Goal: Transaction & Acquisition: Purchase product/service

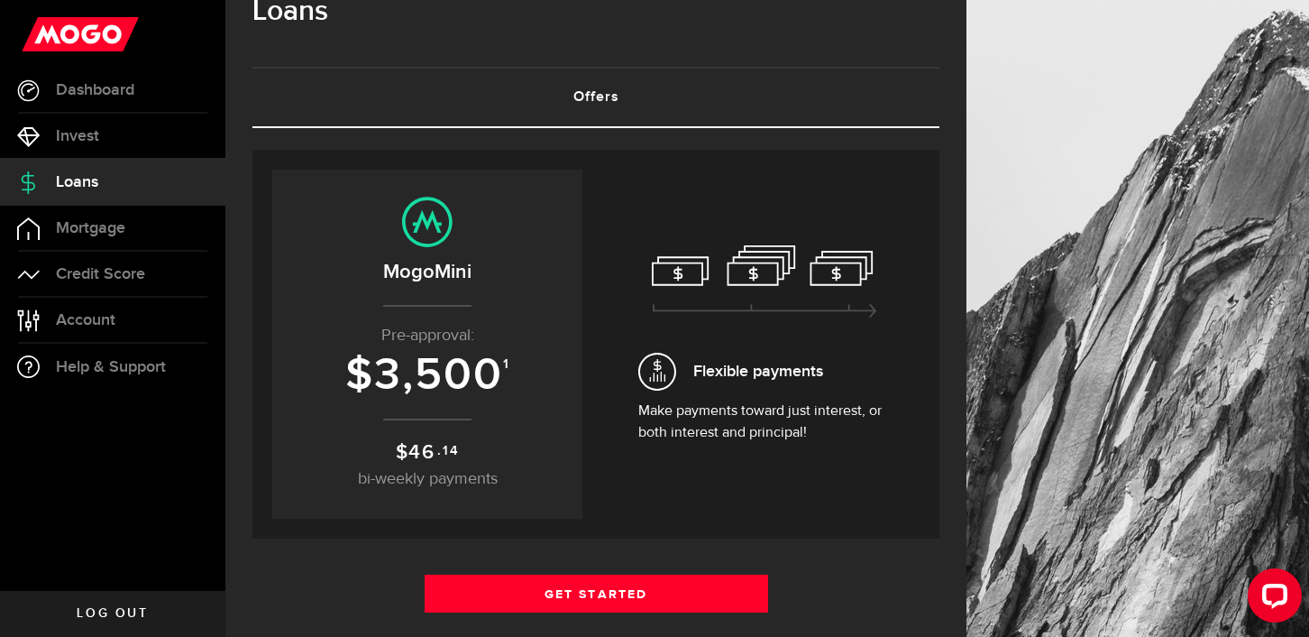
scroll to position [46, 0]
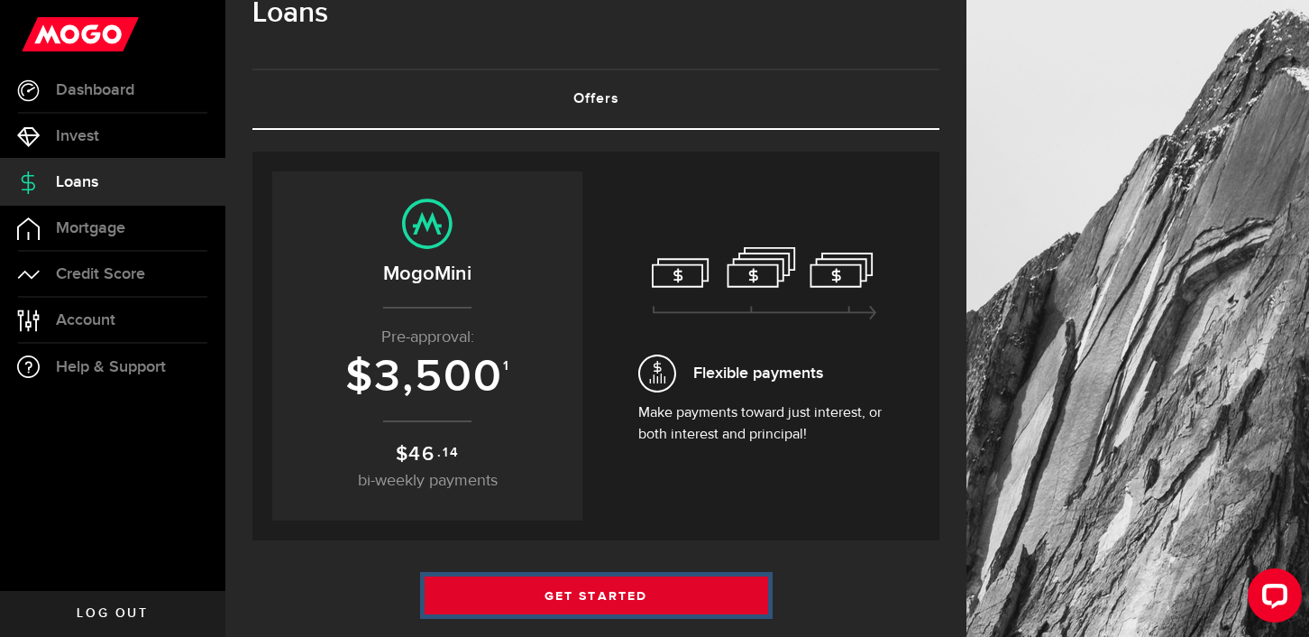
click at [564, 584] on link "Get Started" at bounding box center [597, 595] width 344 height 38
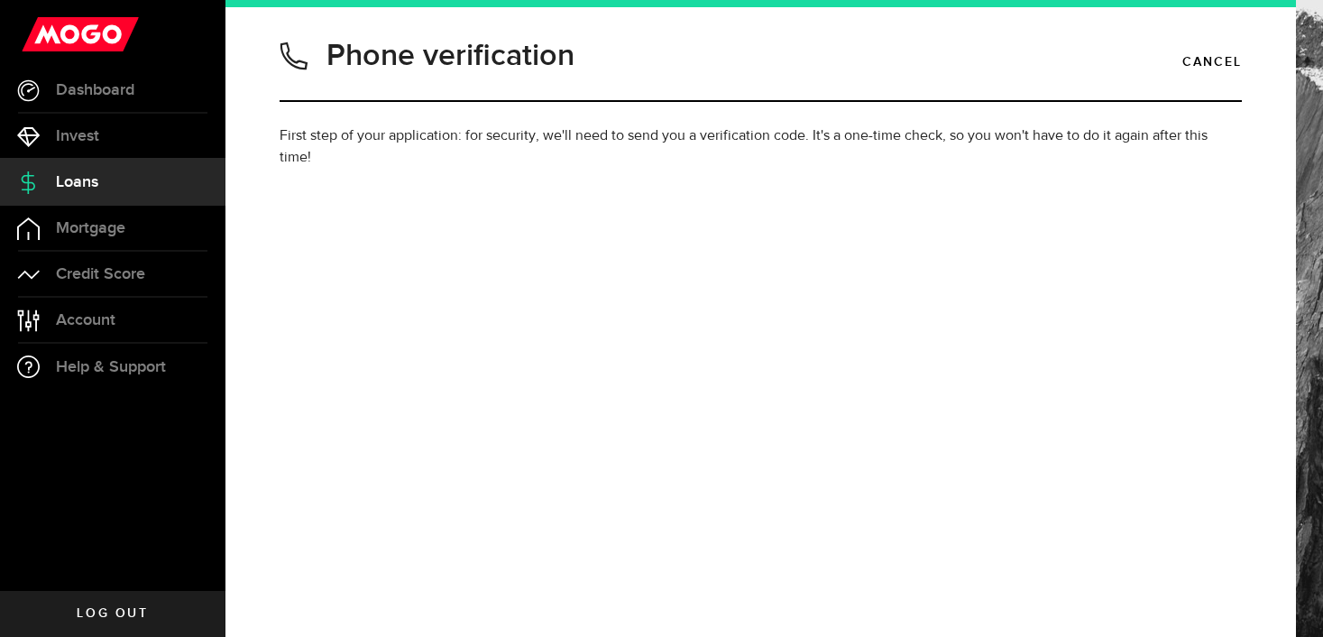
type input "6049962038"
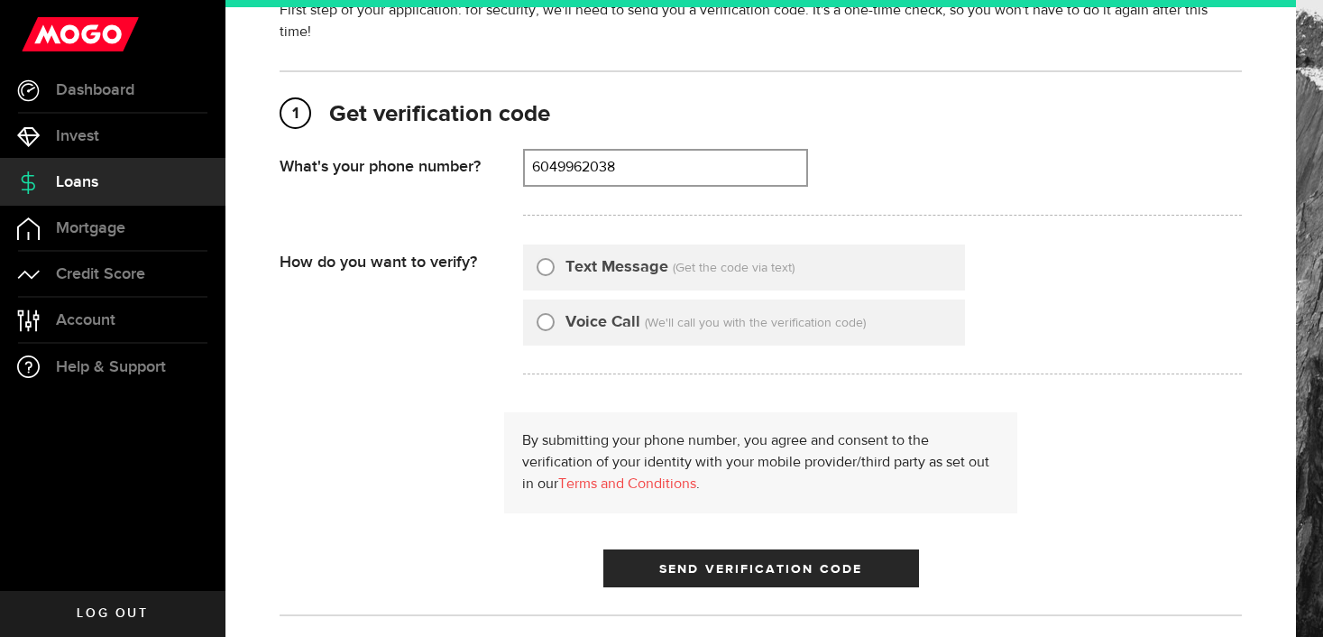
scroll to position [138, 0]
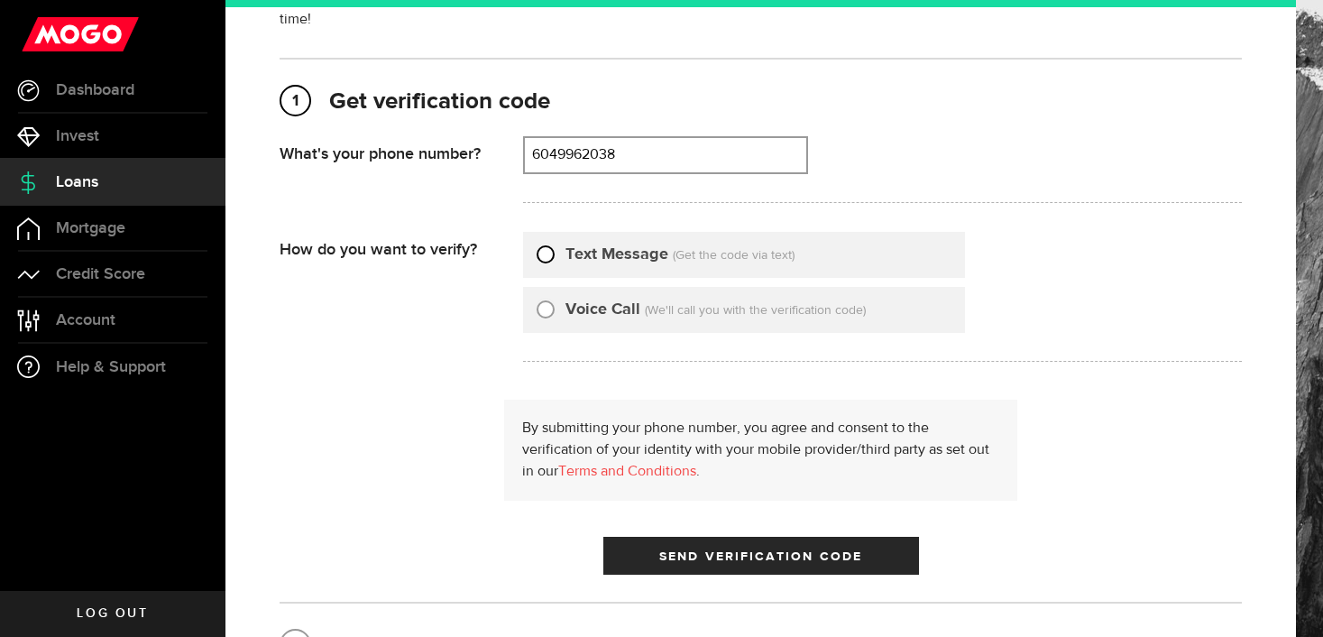
click at [546, 253] on input "Text Message" at bounding box center [546, 252] width 18 height 18
radio input "true"
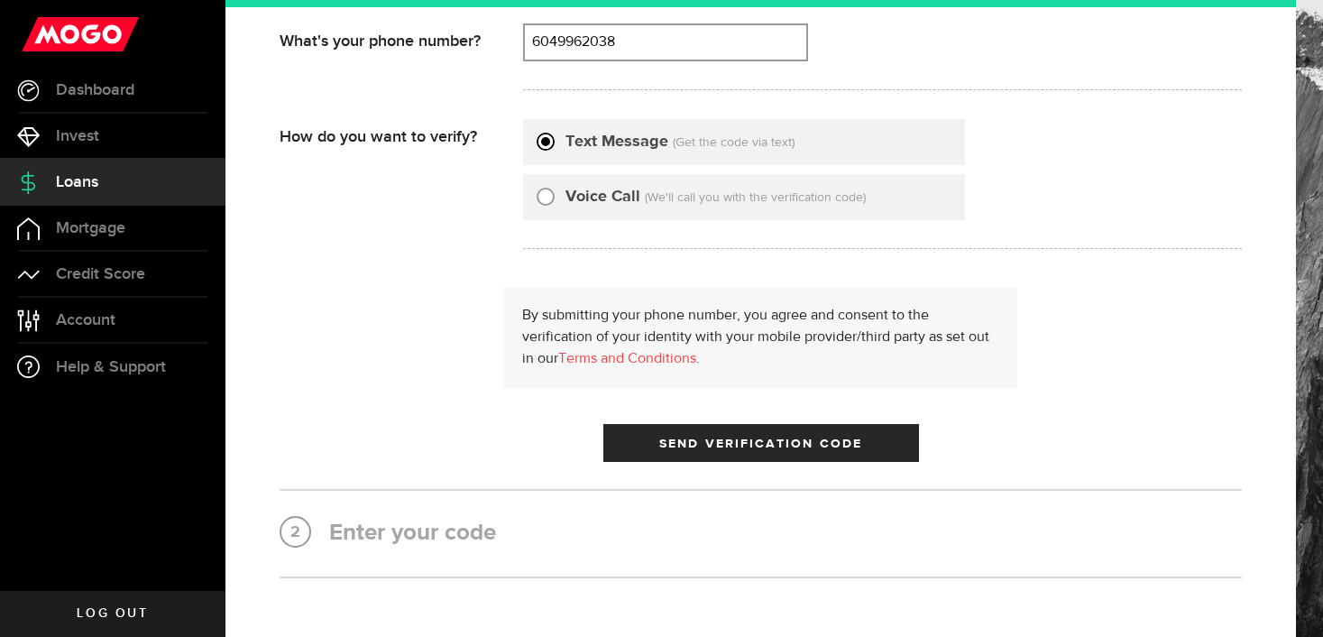
scroll to position [259, 0]
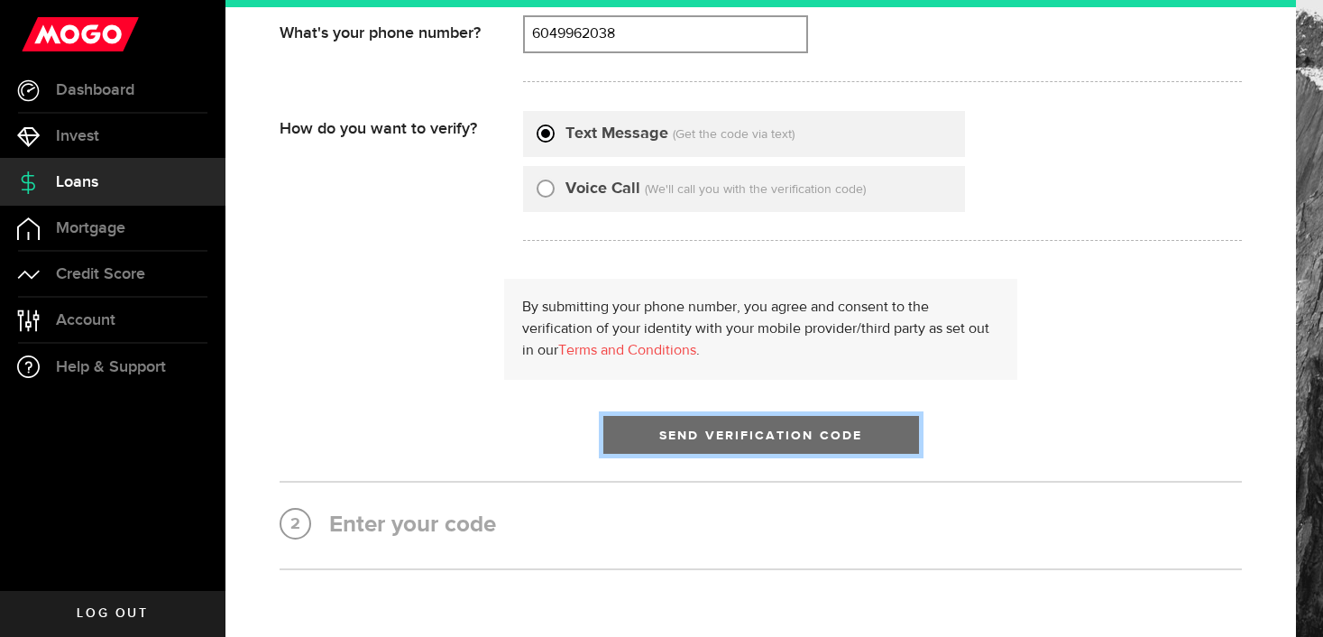
click at [706, 444] on button "Send Verification Code" at bounding box center [761, 435] width 316 height 38
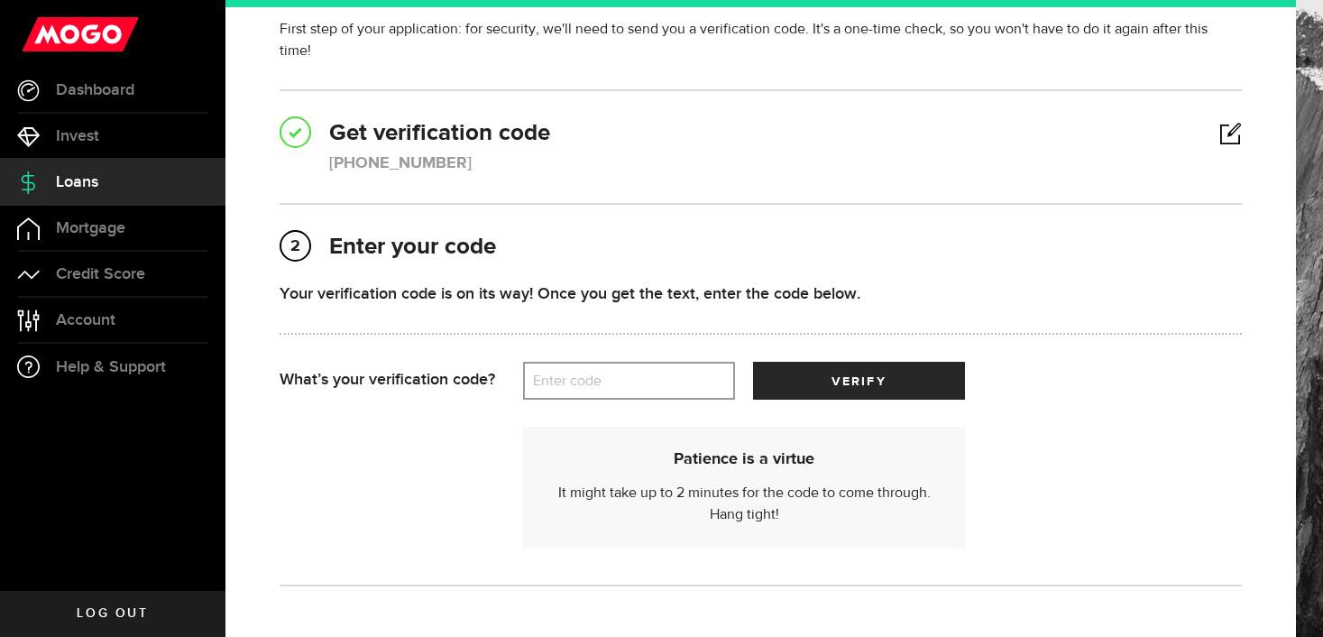
scroll to position [108, 0]
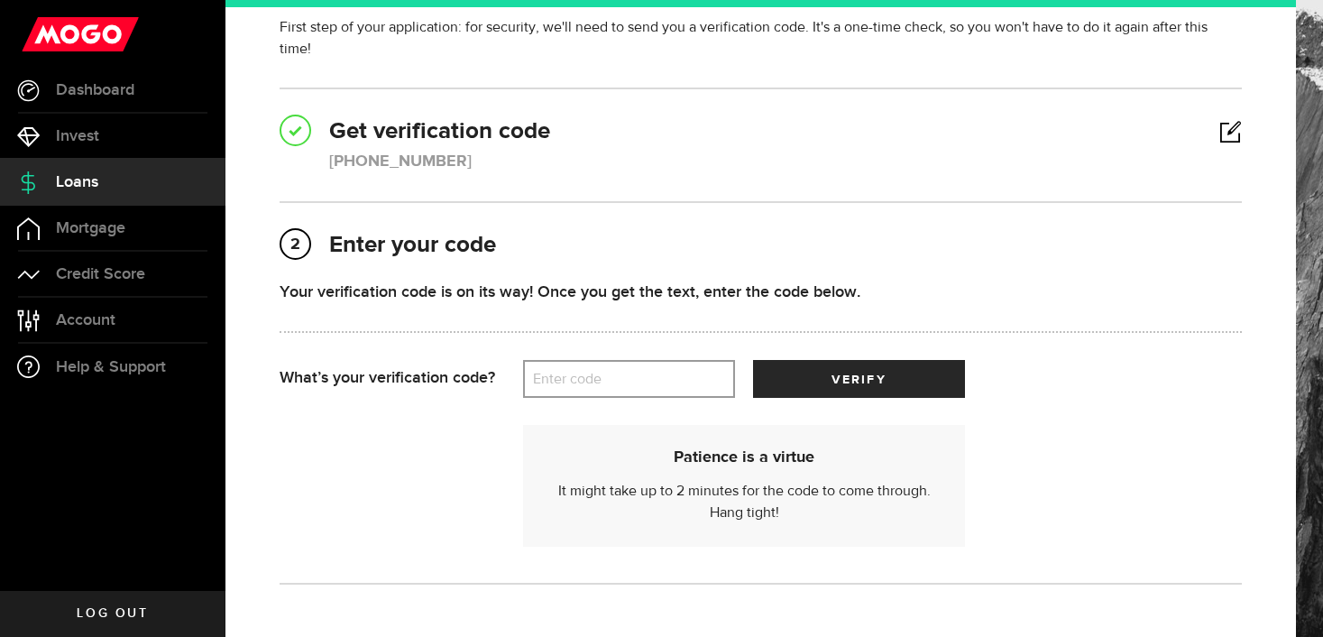
click at [604, 376] on label "Enter code" at bounding box center [629, 379] width 212 height 37
click at [604, 376] on input "Enter code" at bounding box center [629, 379] width 212 height 38
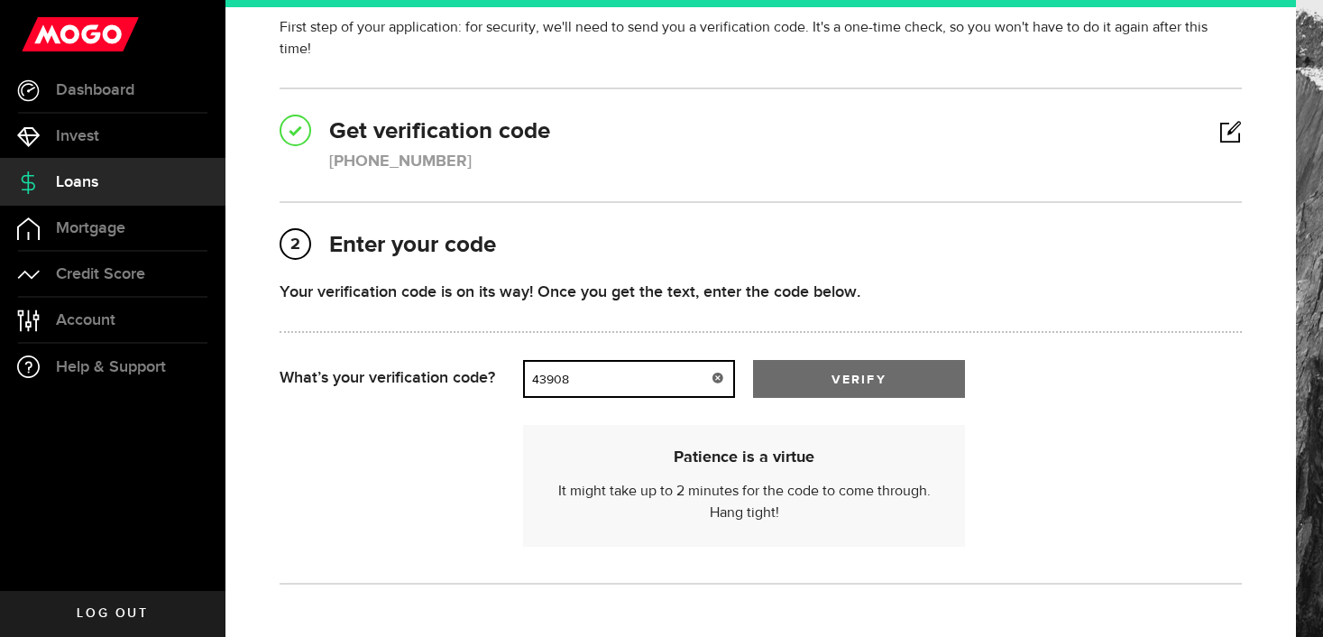
type input "43908"
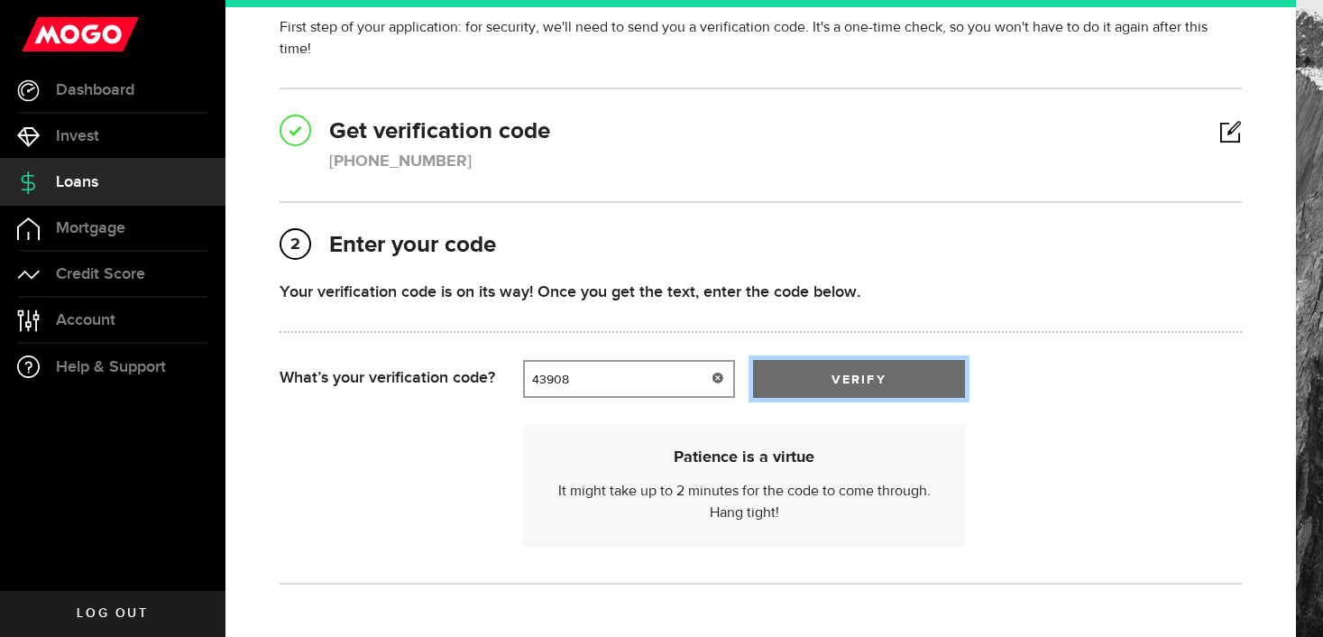
click at [874, 372] on button "verify" at bounding box center [859, 379] width 212 height 38
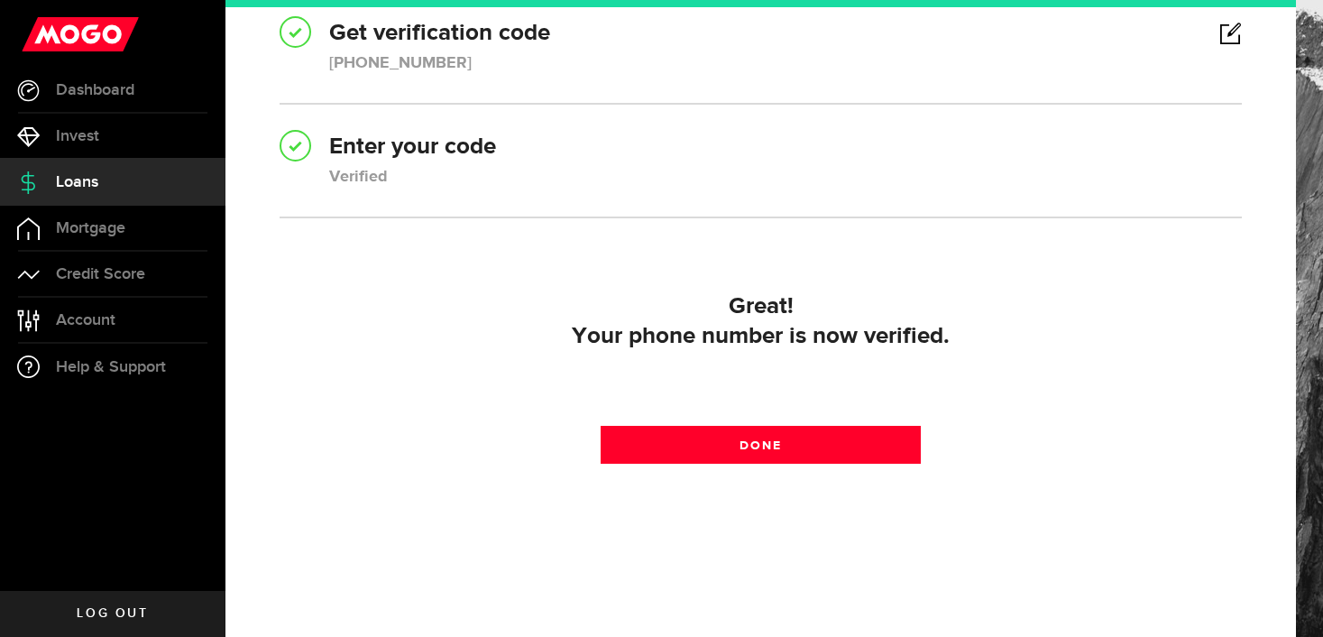
scroll to position [220, 0]
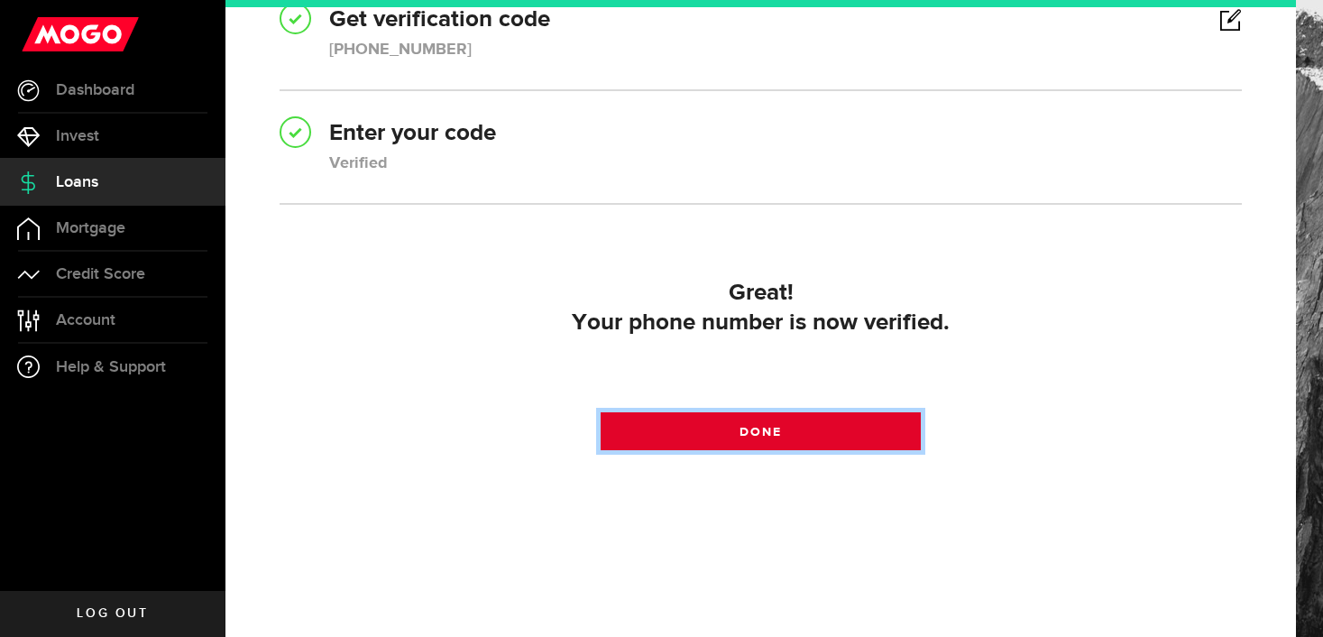
click at [858, 436] on link "Done" at bounding box center [761, 431] width 321 height 38
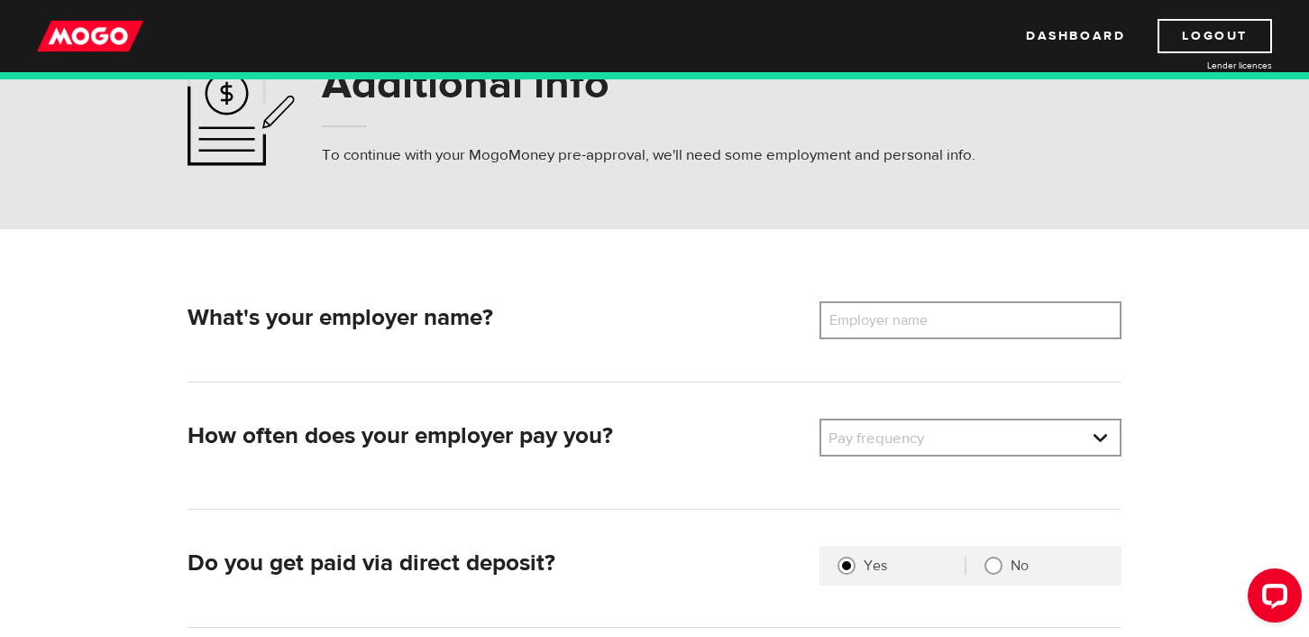
scroll to position [102, 0]
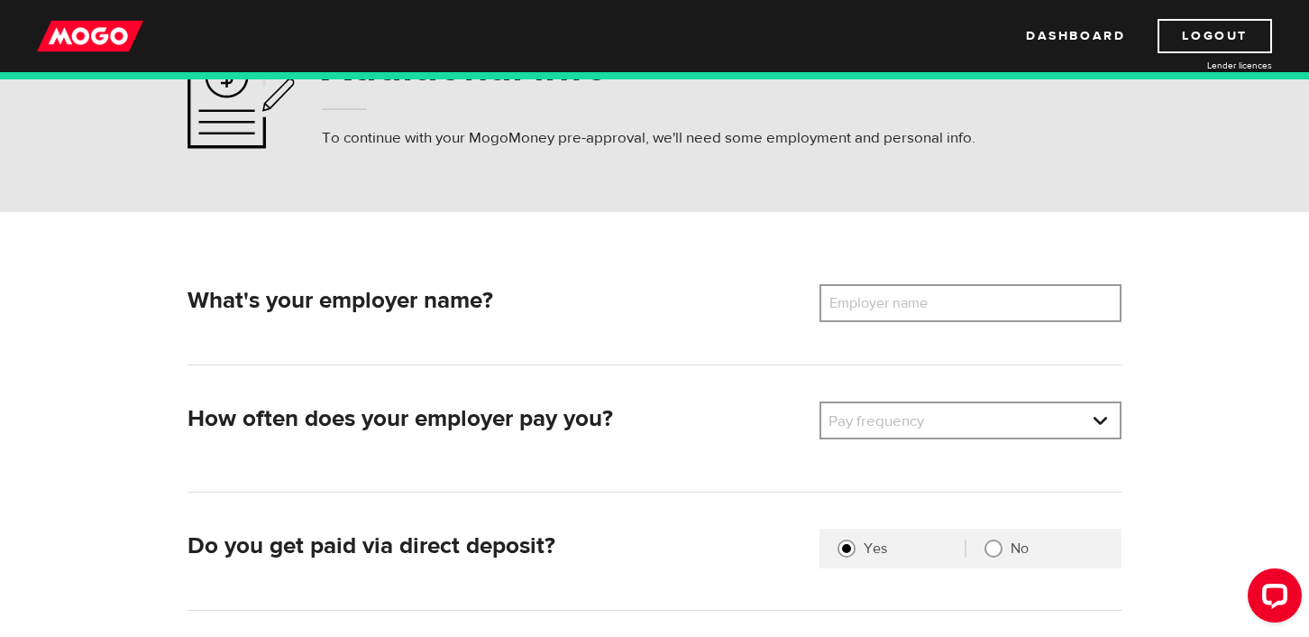
click at [861, 311] on label "Employer name" at bounding box center [892, 303] width 145 height 38
click at [861, 311] on input "Employer name" at bounding box center [971, 303] width 302 height 38
type input "Prime Credit Solution"
click at [910, 420] on link at bounding box center [970, 420] width 298 height 34
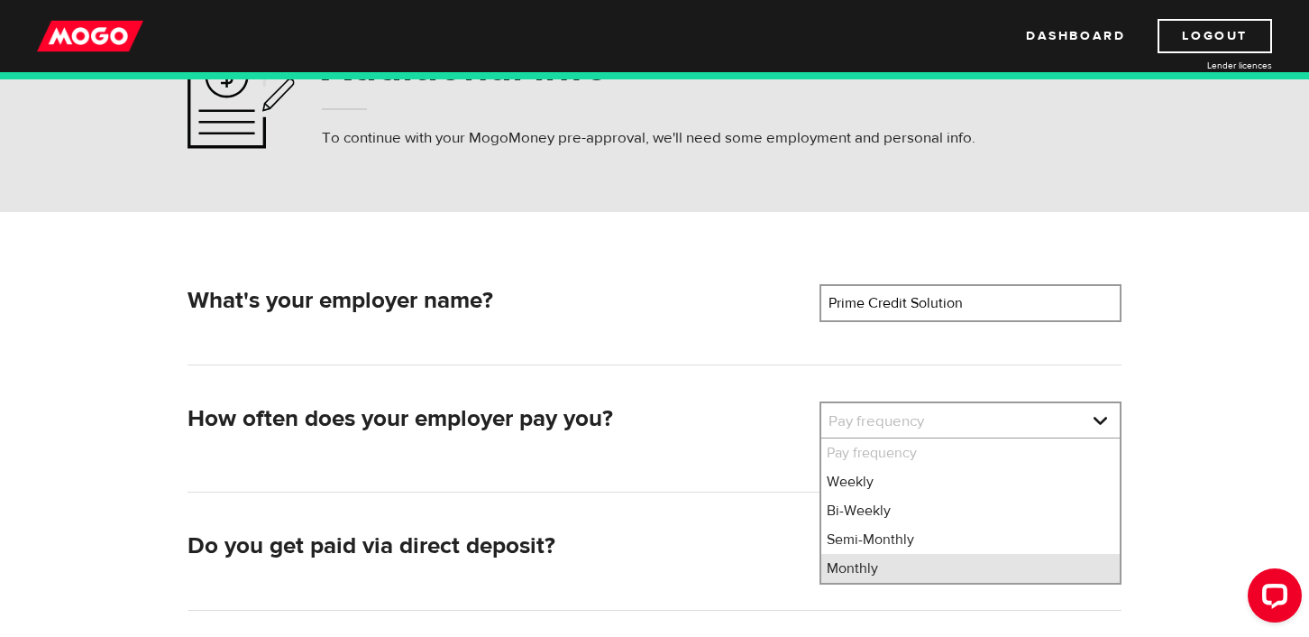
click at [932, 564] on li "Monthly" at bounding box center [970, 568] width 298 height 29
select select "4"
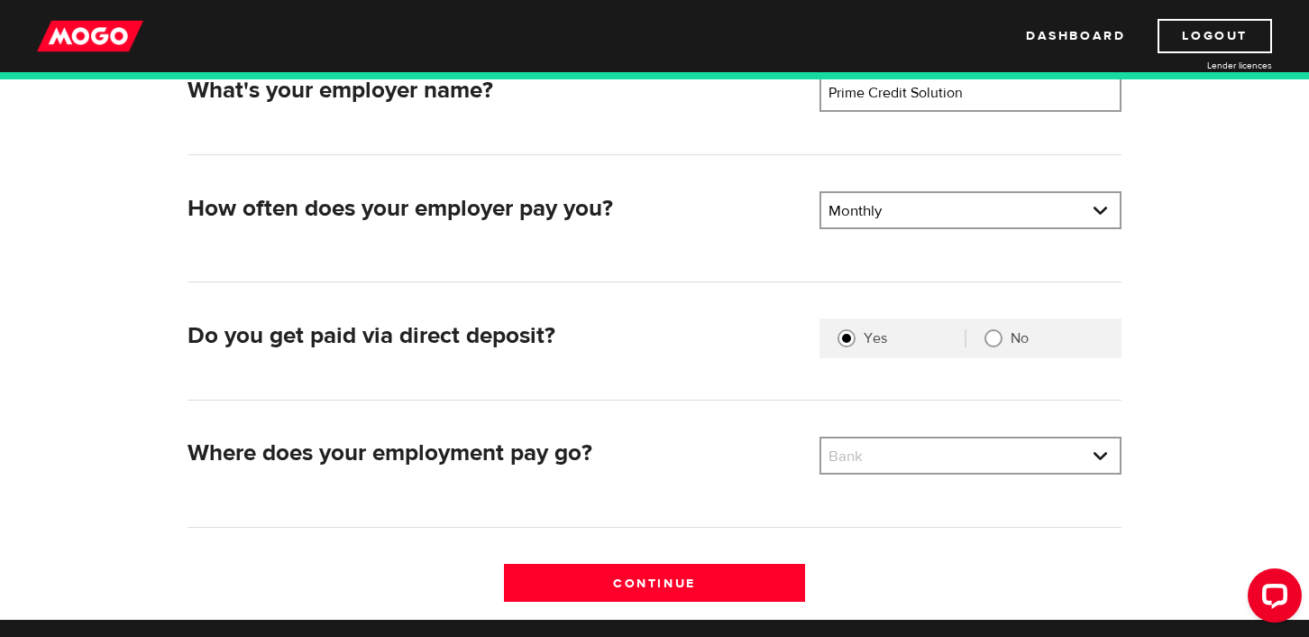
scroll to position [325, 0]
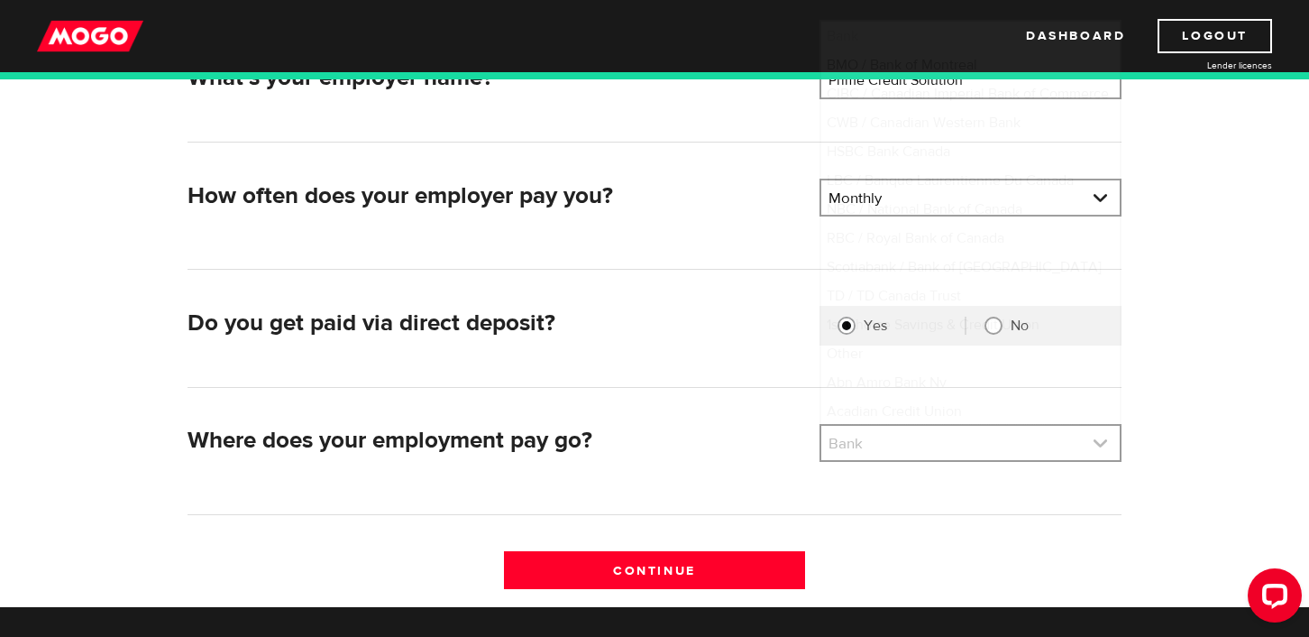
click at [948, 451] on link at bounding box center [970, 443] width 298 height 34
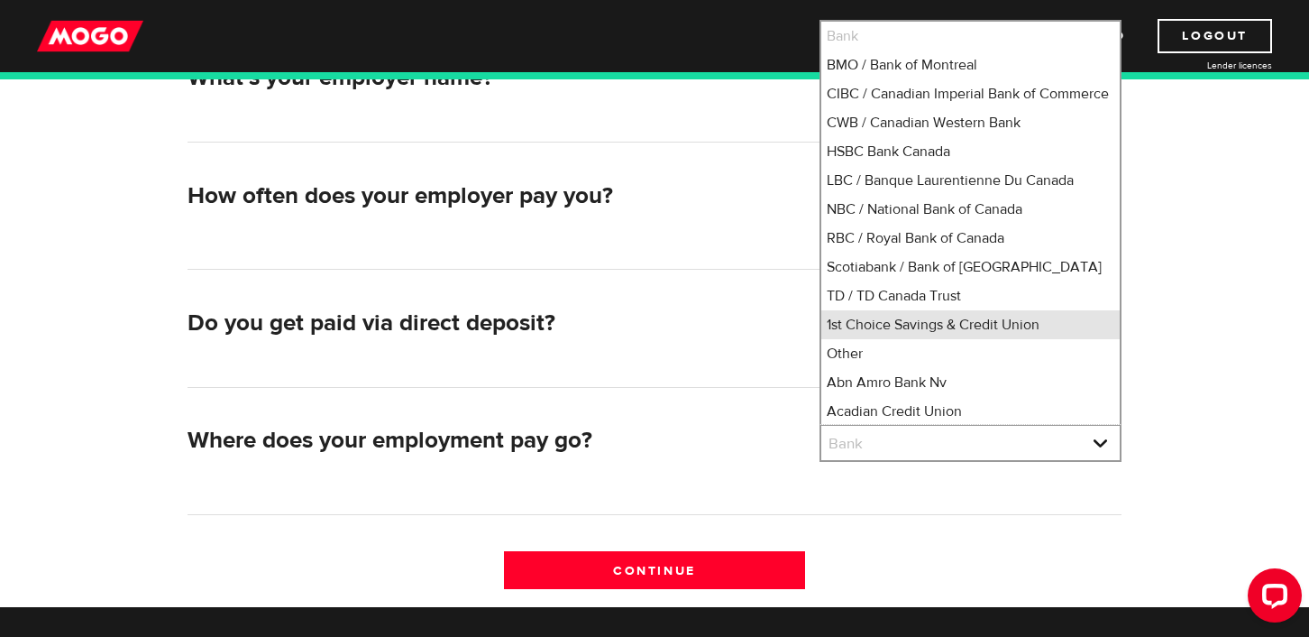
scroll to position [23, 0]
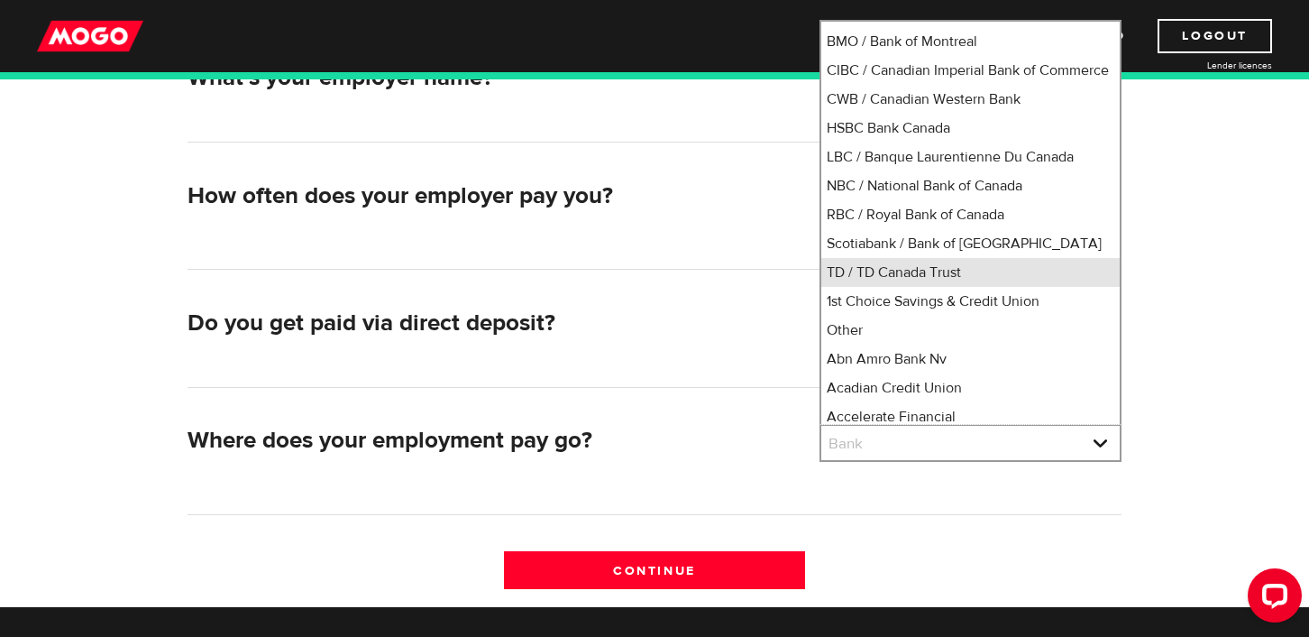
click at [974, 287] on li "TD / TD Canada Trust" at bounding box center [970, 272] width 298 height 29
select select "9"
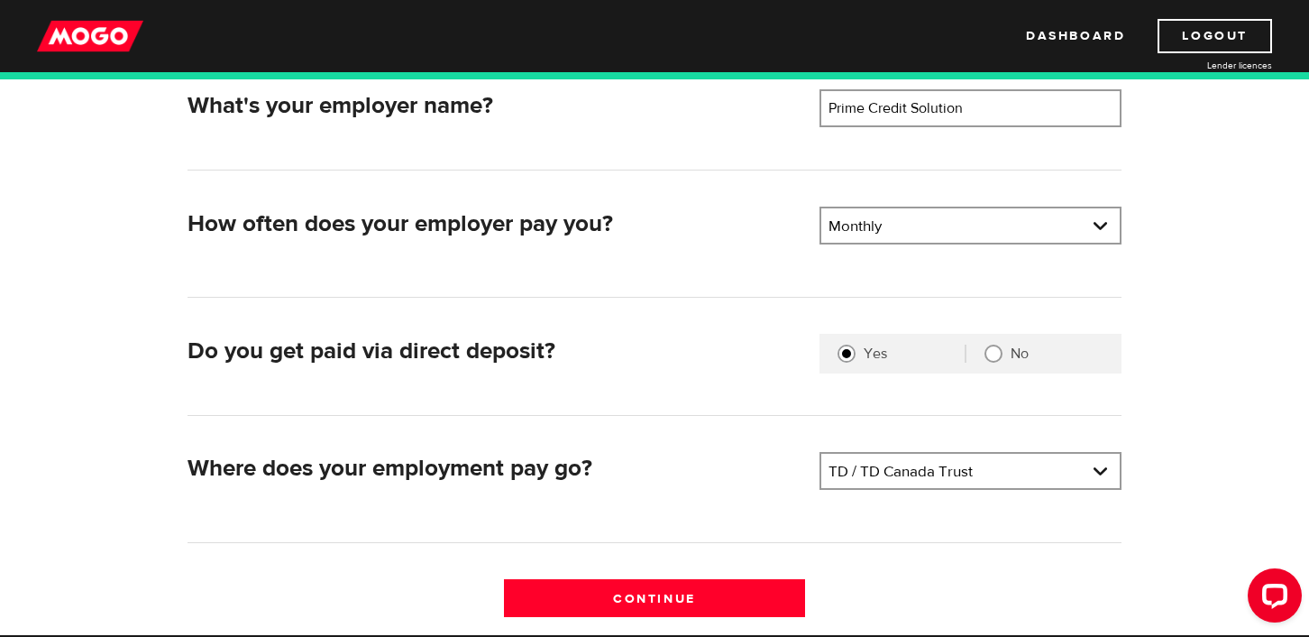
scroll to position [306, 0]
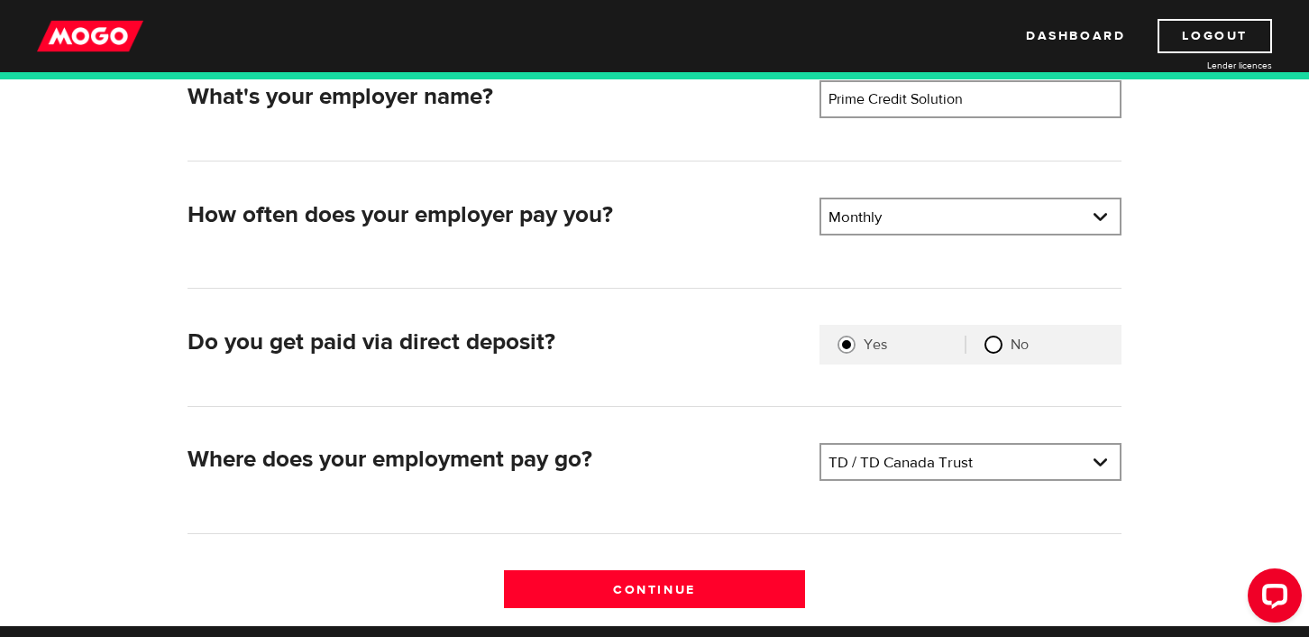
click at [995, 349] on input "No" at bounding box center [994, 344] width 18 height 18
radio input "true"
click at [843, 345] on input "Yes" at bounding box center [847, 344] width 18 height 18
radio input "true"
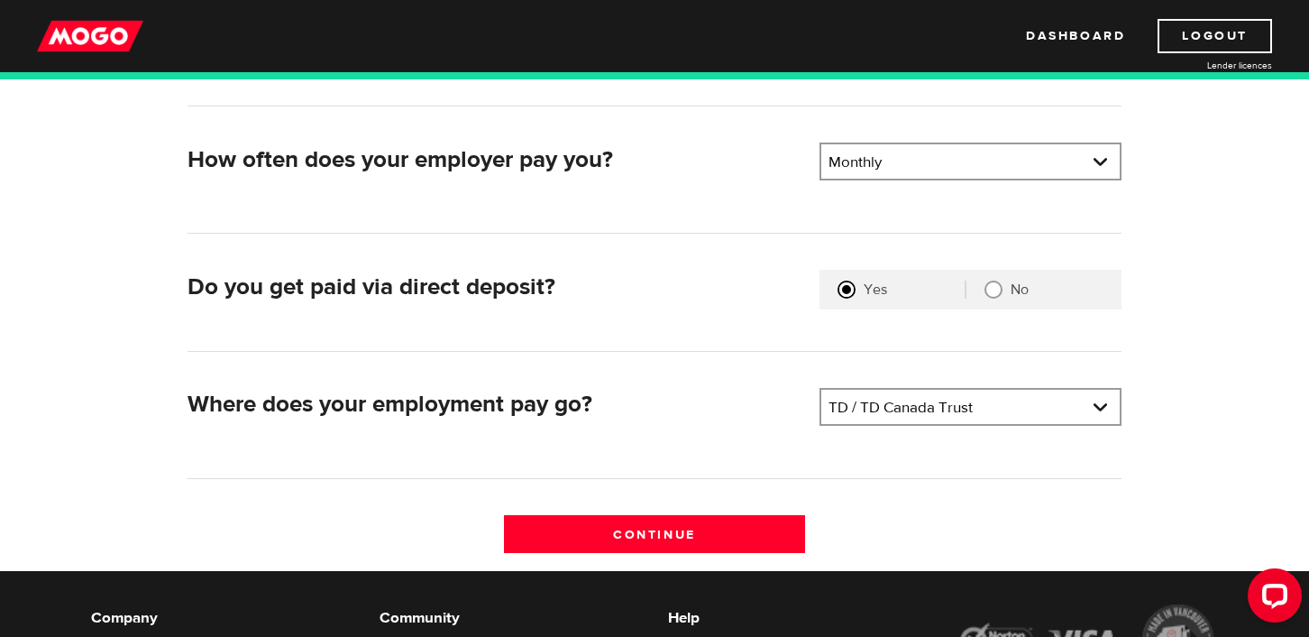
scroll to position [365, 0]
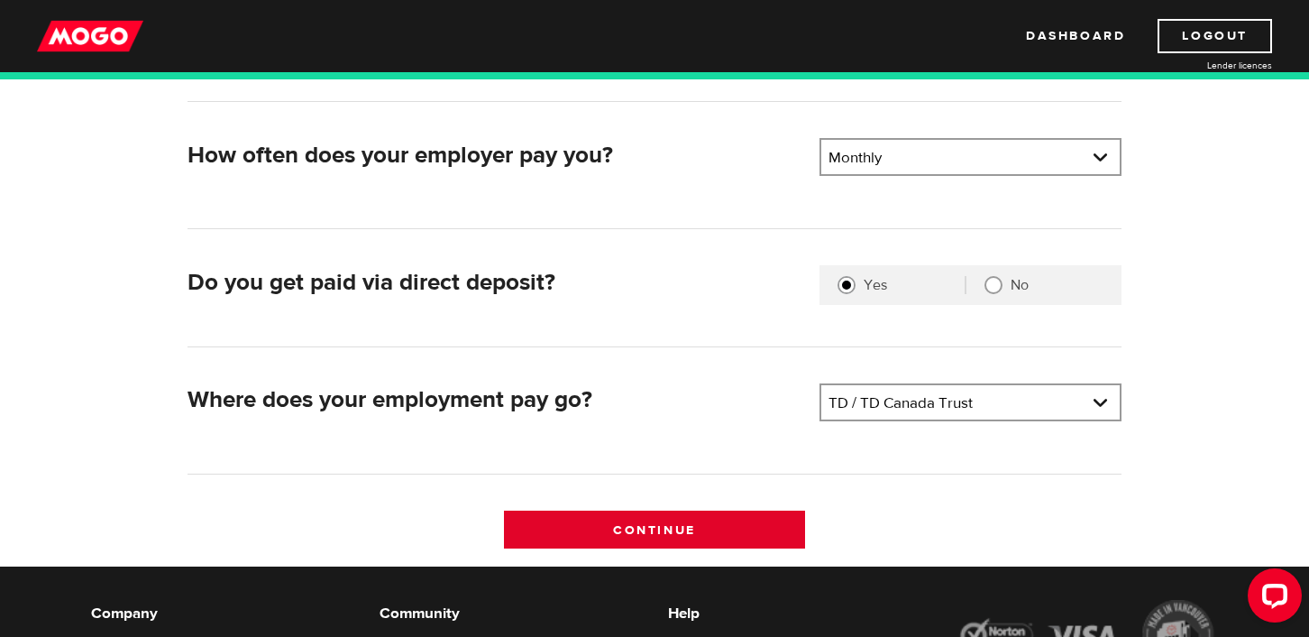
click at [729, 536] on input "Continue" at bounding box center [655, 529] width 302 height 38
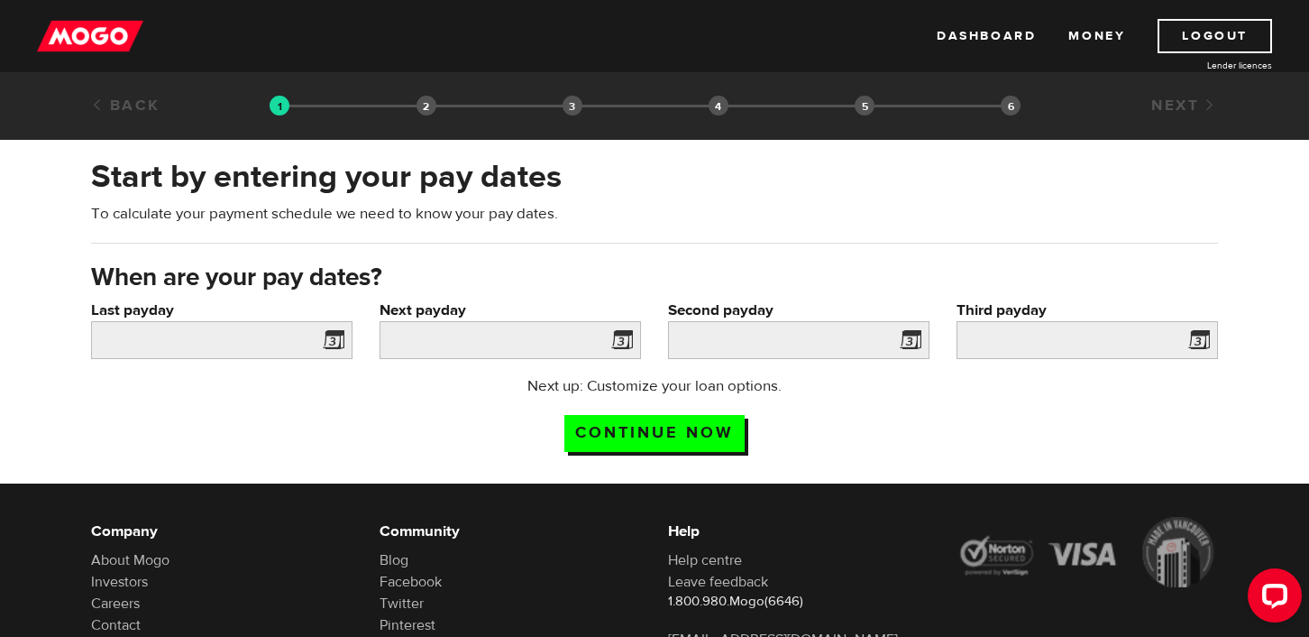
click at [320, 336] on span at bounding box center [330, 342] width 27 height 29
click at [335, 344] on span at bounding box center [330, 342] width 27 height 29
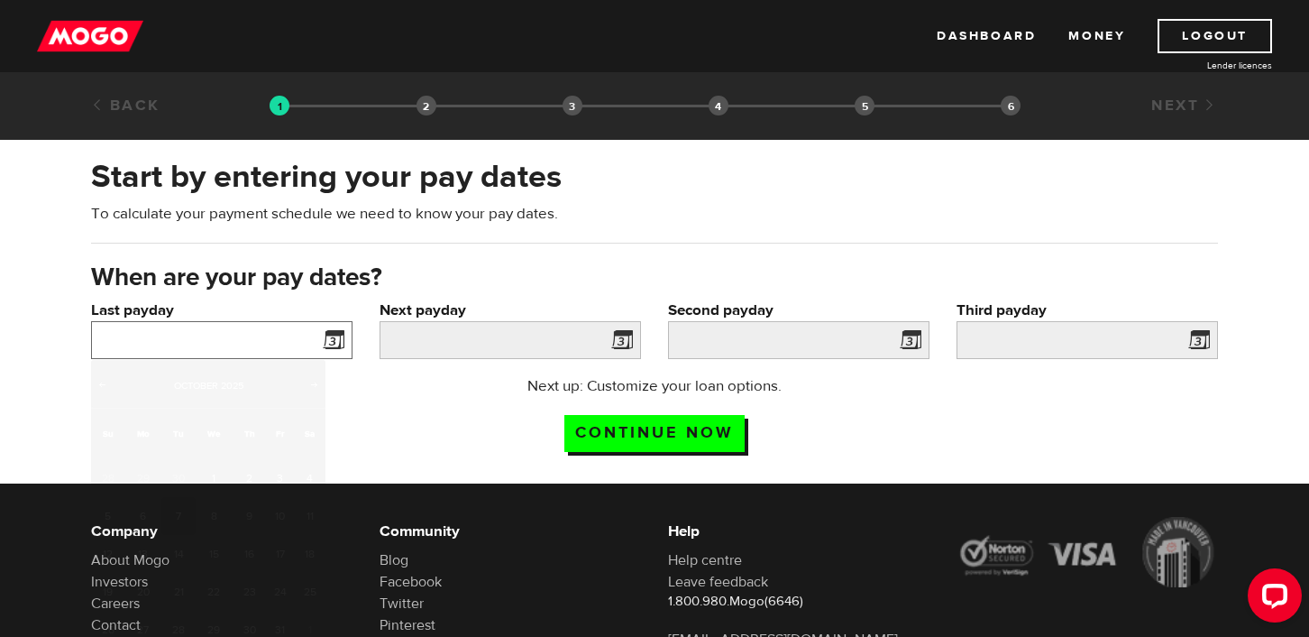
click at [236, 335] on input "Last payday" at bounding box center [221, 340] width 261 height 38
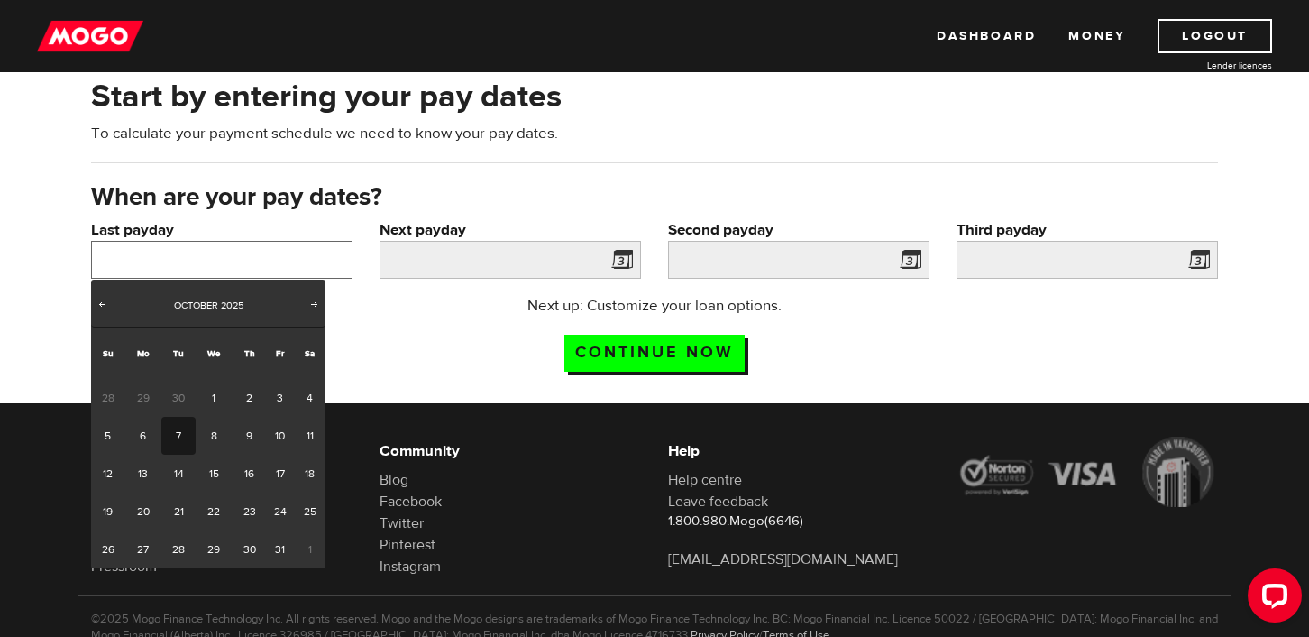
scroll to position [82, 0]
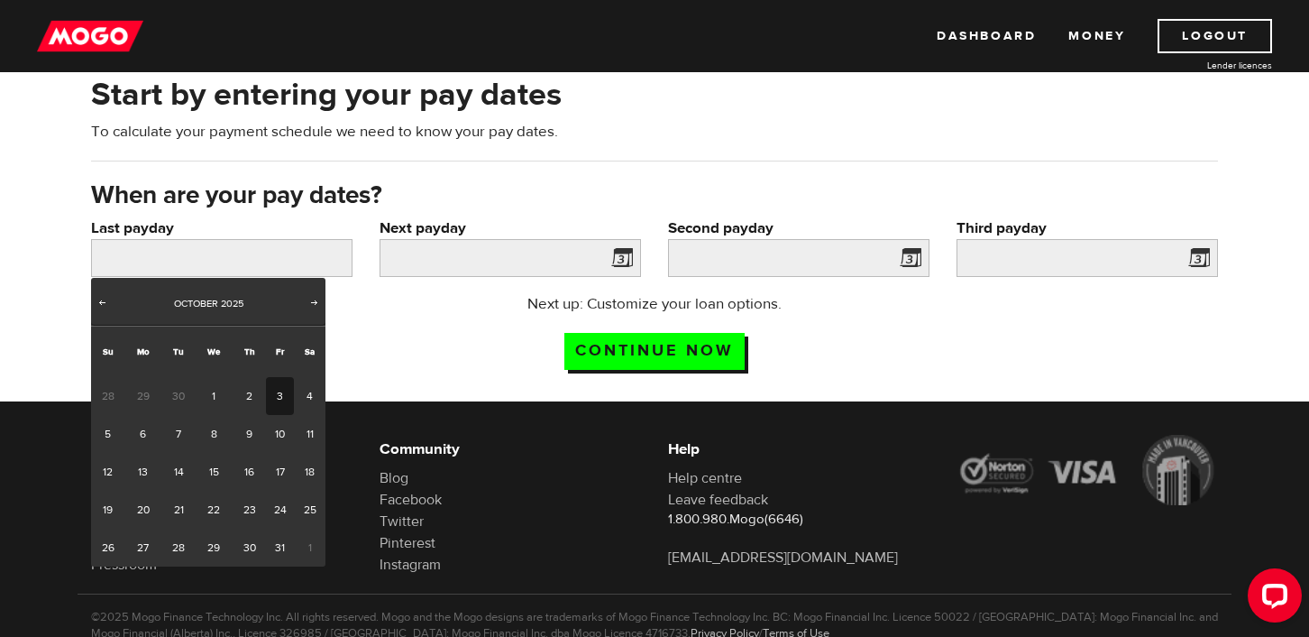
click at [282, 389] on link "3" at bounding box center [280, 396] width 28 height 38
type input "2025/10/03"
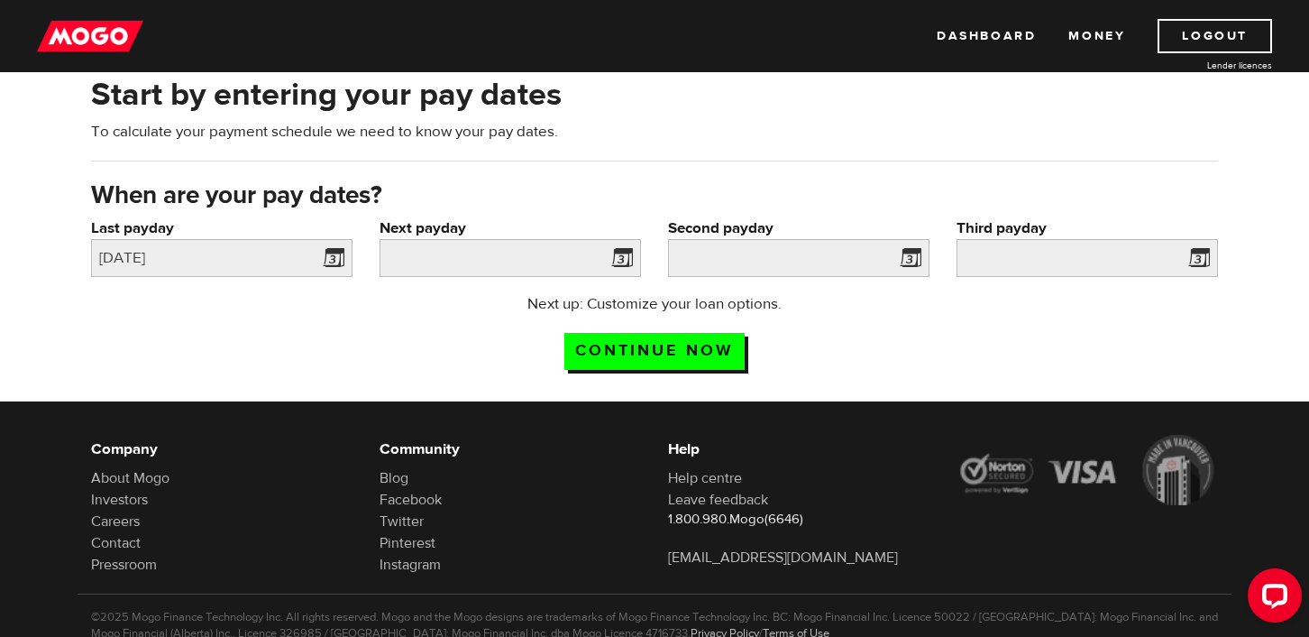
click at [617, 258] on span at bounding box center [618, 260] width 27 height 29
click at [515, 264] on input "Next payday" at bounding box center [510, 258] width 261 height 38
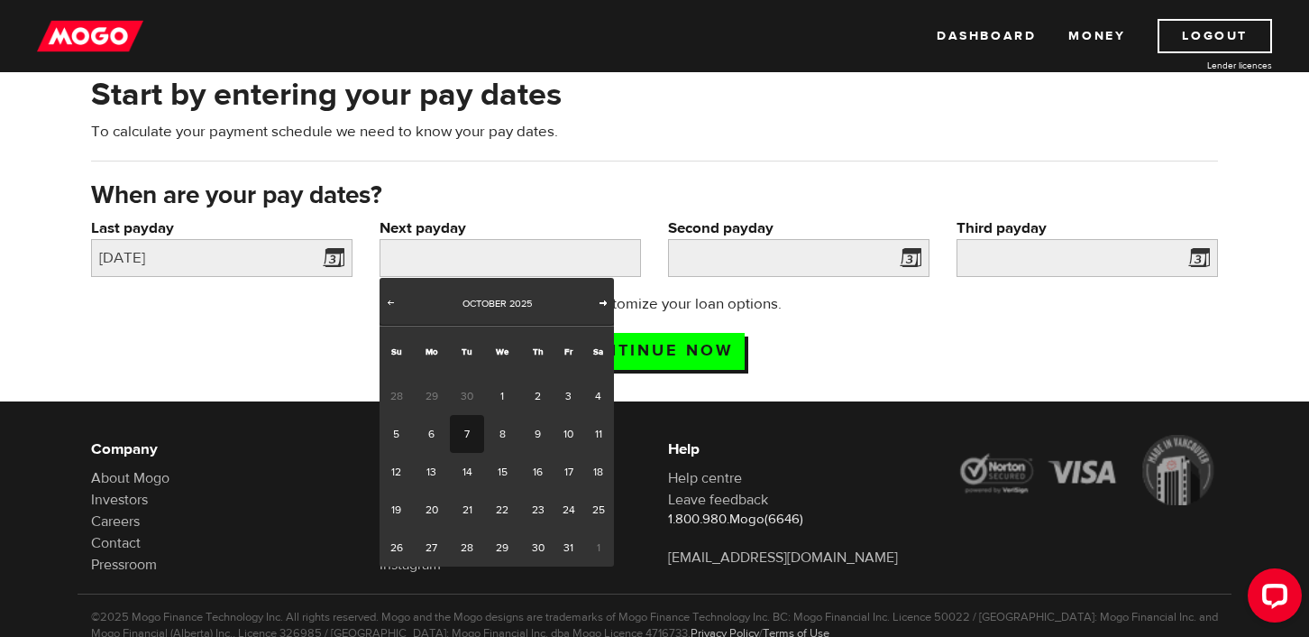
click at [605, 302] on span "Next" at bounding box center [603, 302] width 14 height 14
click at [398, 302] on link "Prev" at bounding box center [390, 304] width 18 height 18
click at [563, 549] on link "31" at bounding box center [569, 547] width 28 height 38
type input "2025/10/31"
type input "2025/11/30"
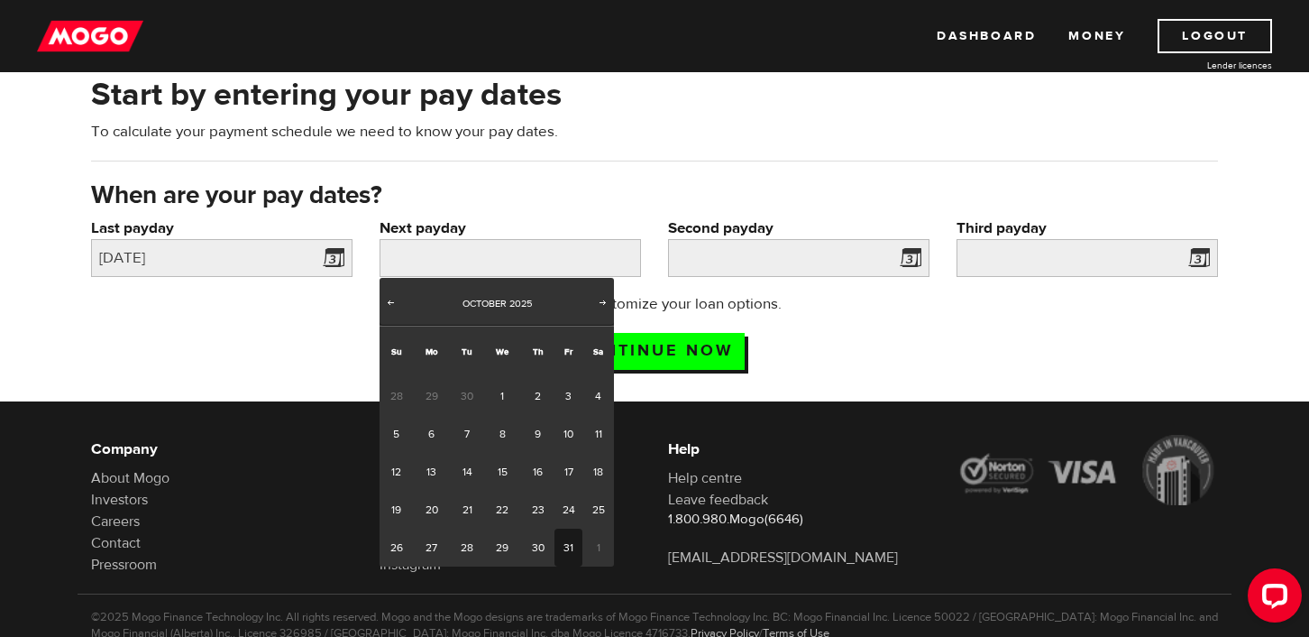
type input "2025/12/30"
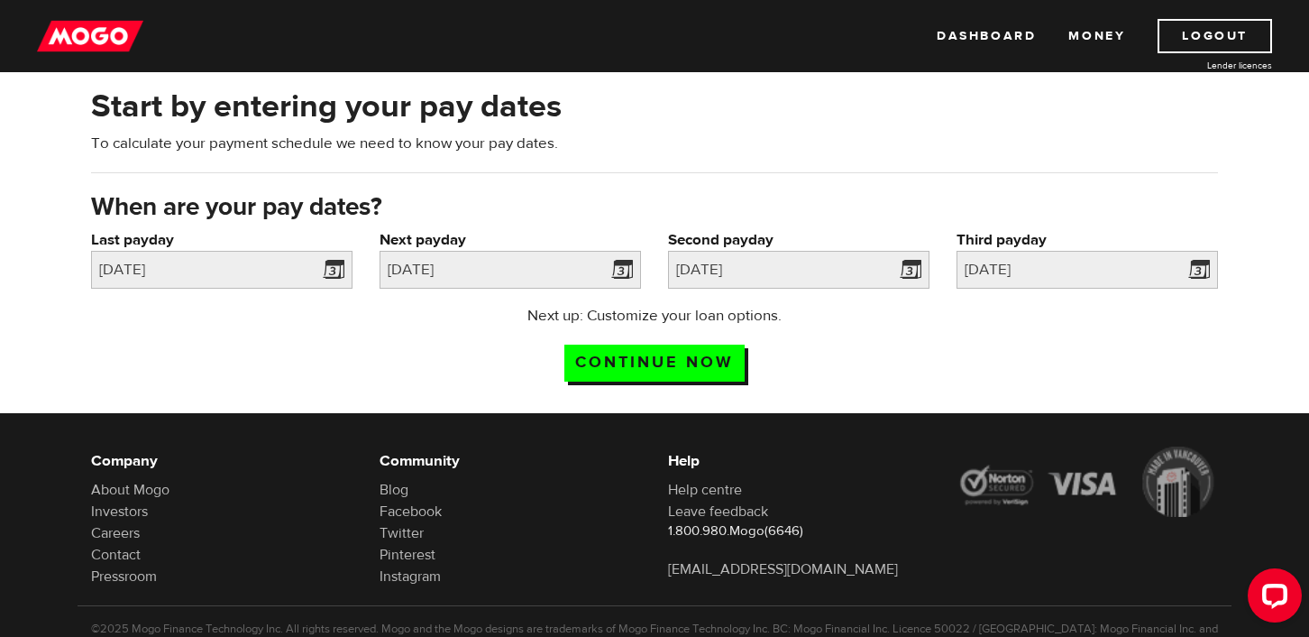
scroll to position [58, 0]
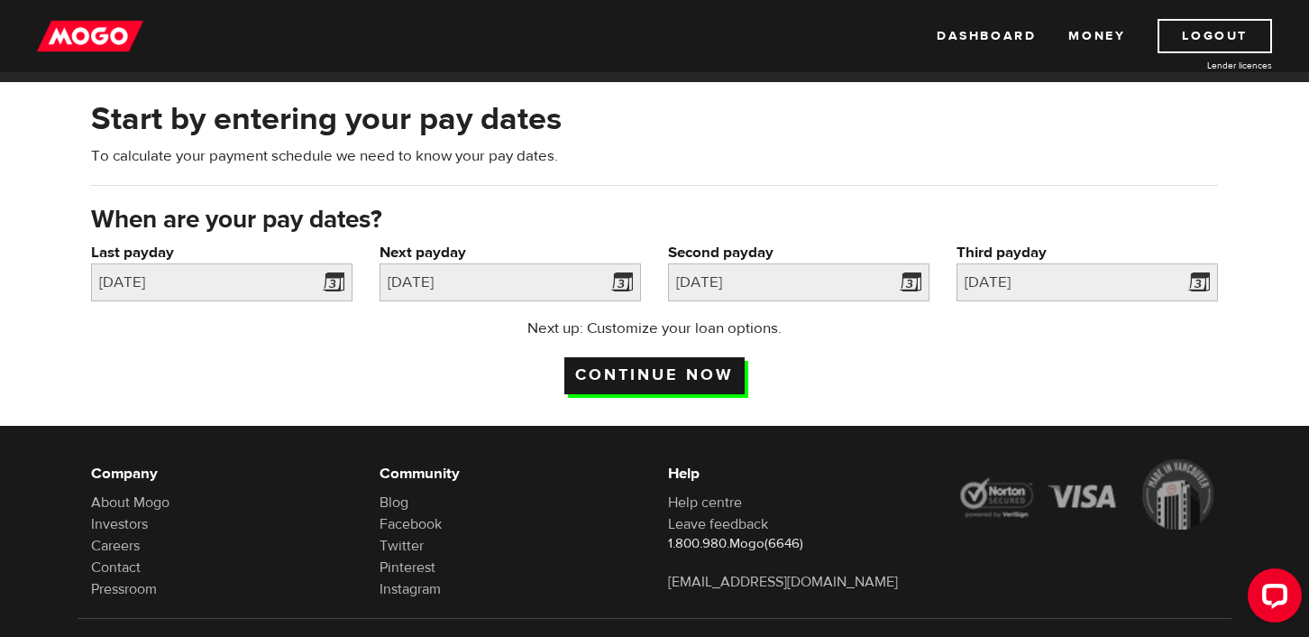
click at [609, 367] on input "Continue now" at bounding box center [654, 375] width 180 height 37
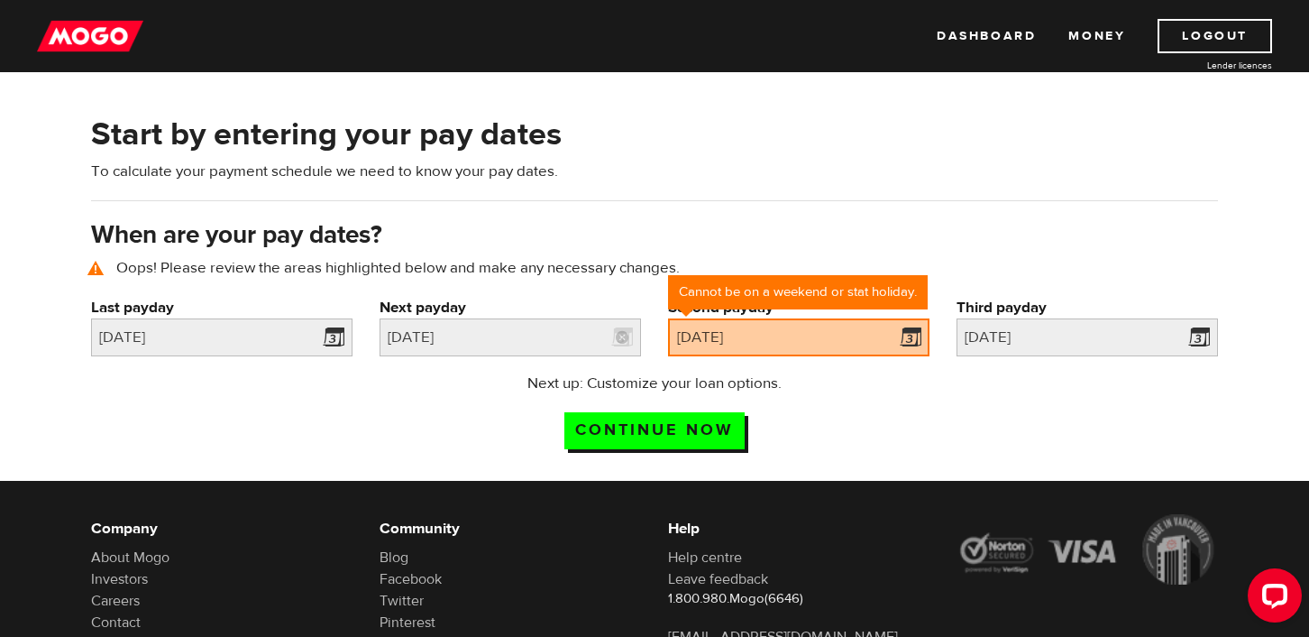
scroll to position [83, 0]
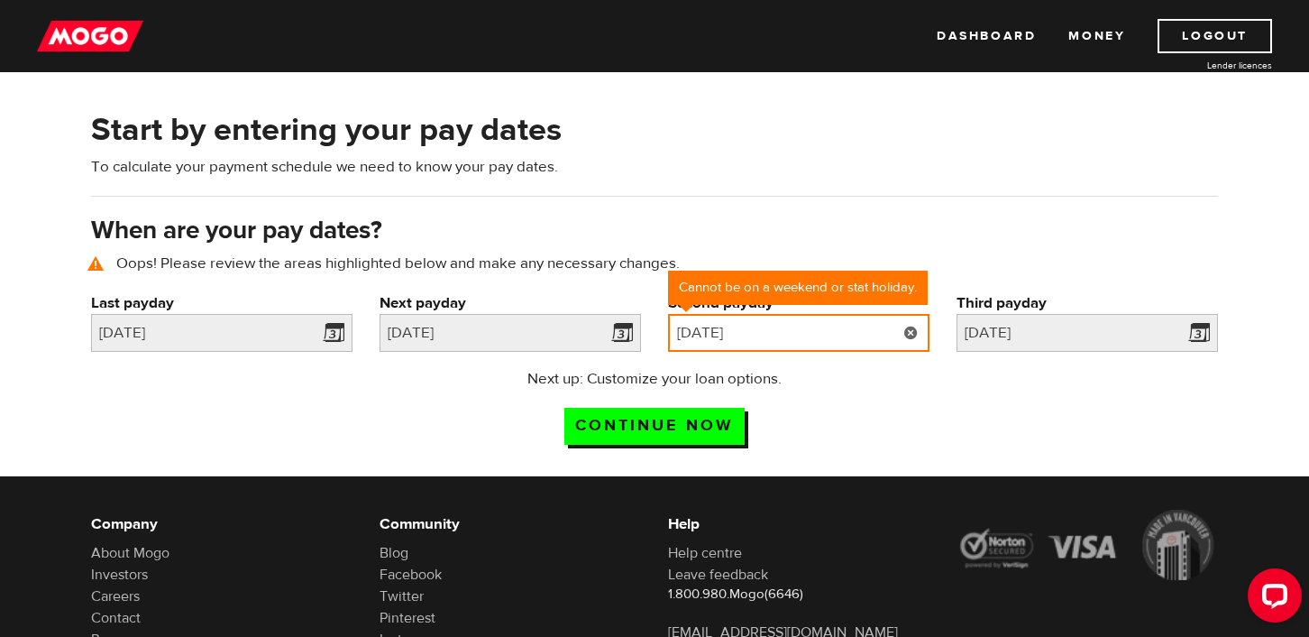
click at [801, 329] on input "2025/11/30" at bounding box center [798, 333] width 261 height 38
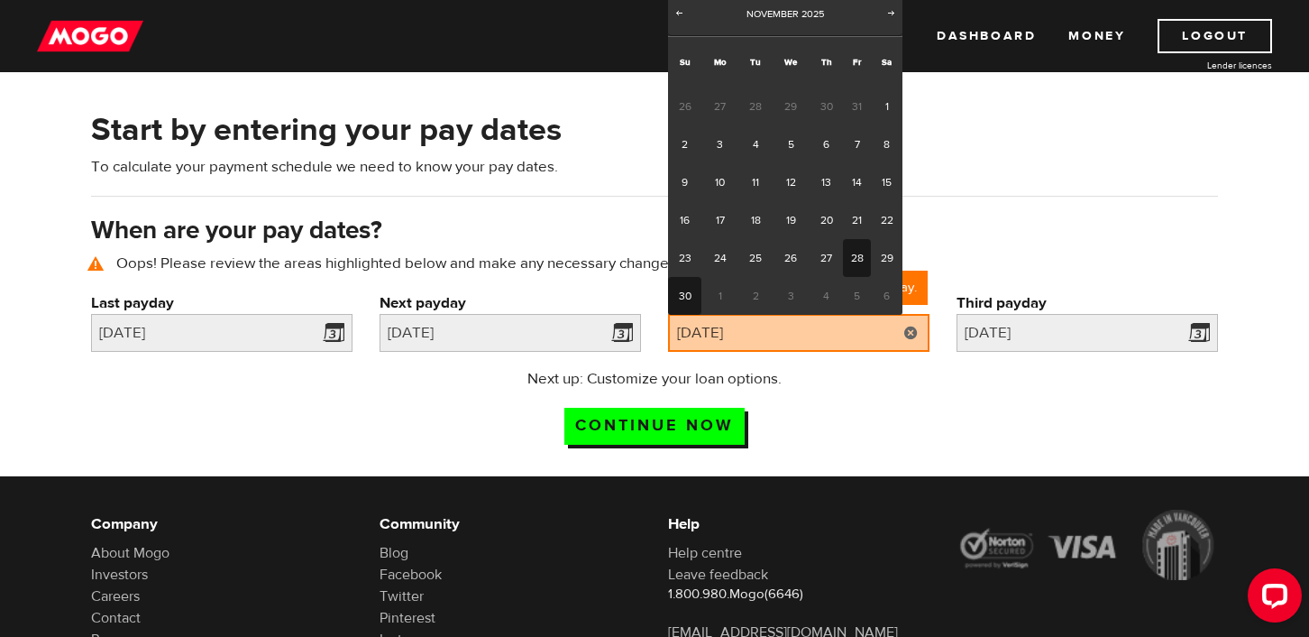
click at [850, 250] on link "28" at bounding box center [857, 258] width 28 height 38
type input "2025/11/28"
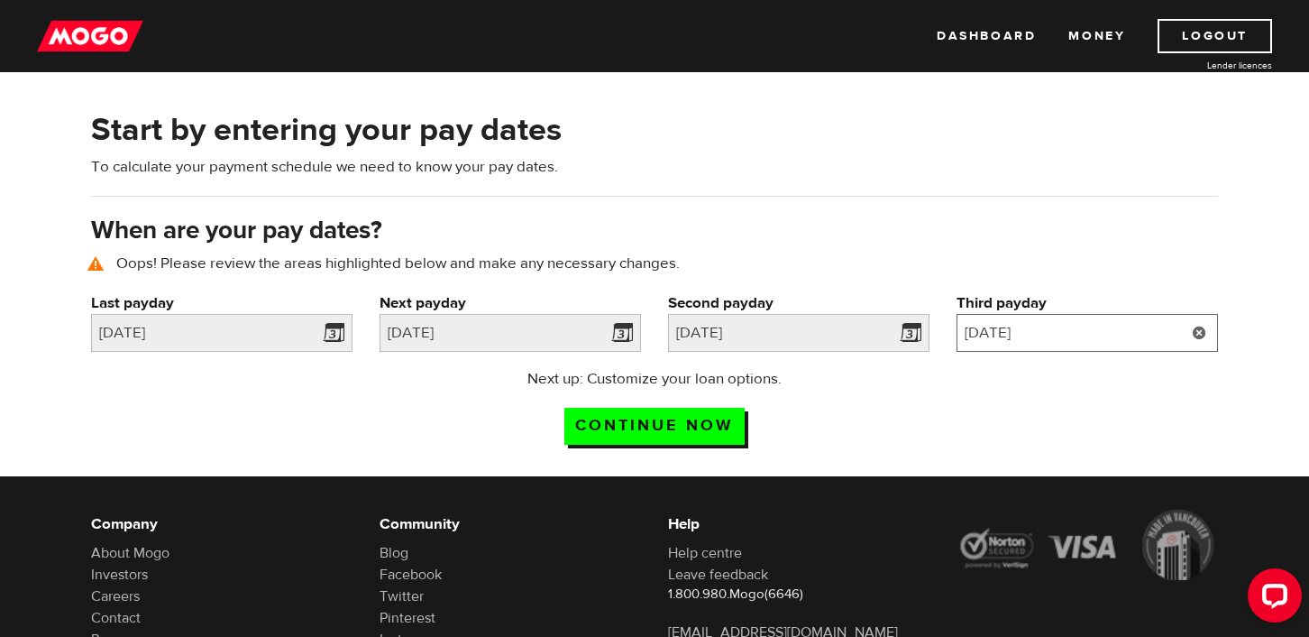
click at [1087, 339] on input "2025/12/30" at bounding box center [1087, 333] width 261 height 38
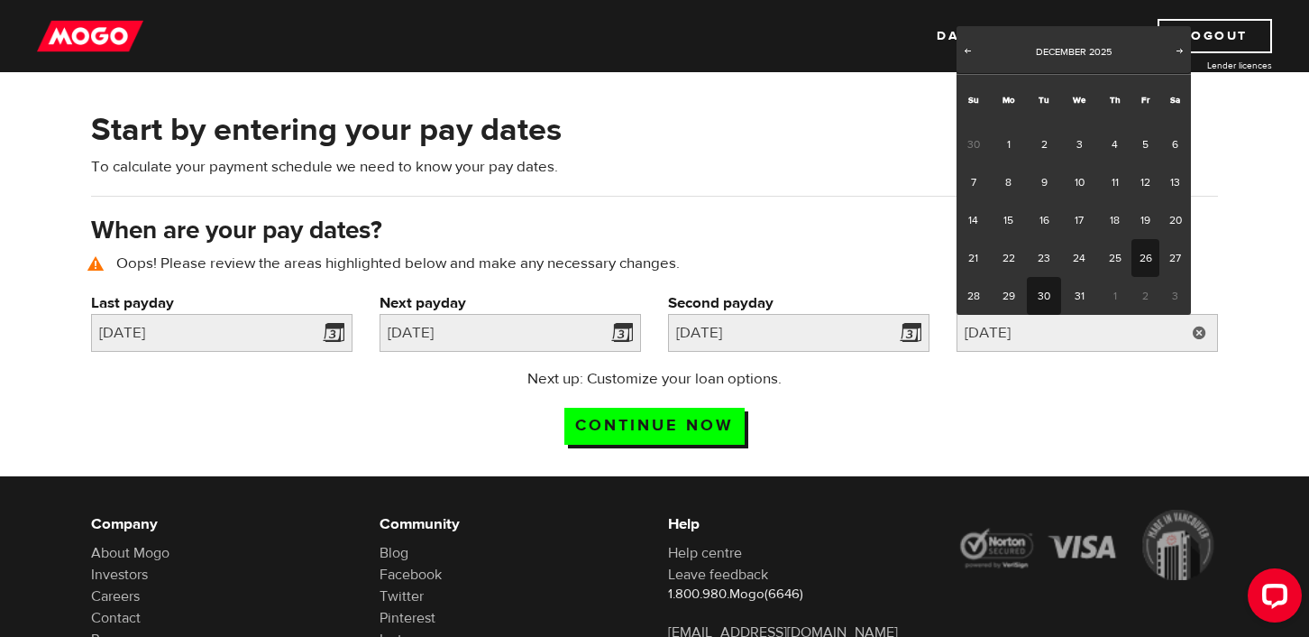
click at [1133, 261] on link "26" at bounding box center [1146, 258] width 28 height 38
type input "2025/12/26"
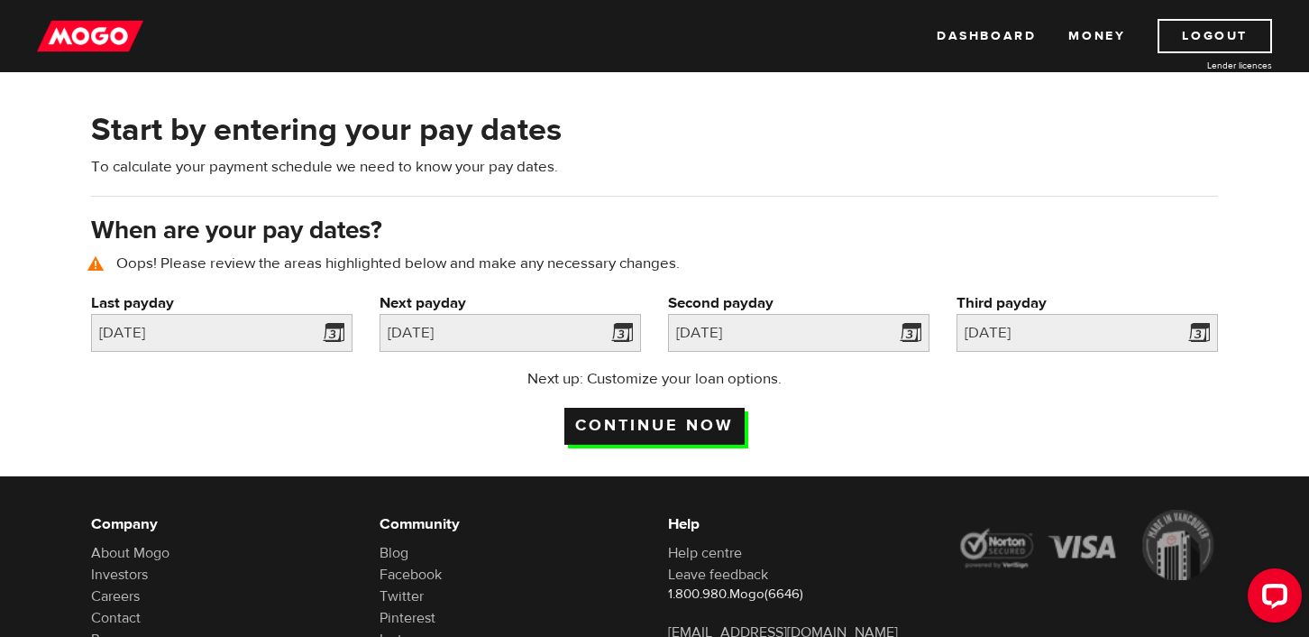
click at [665, 418] on input "Continue now" at bounding box center [654, 426] width 180 height 37
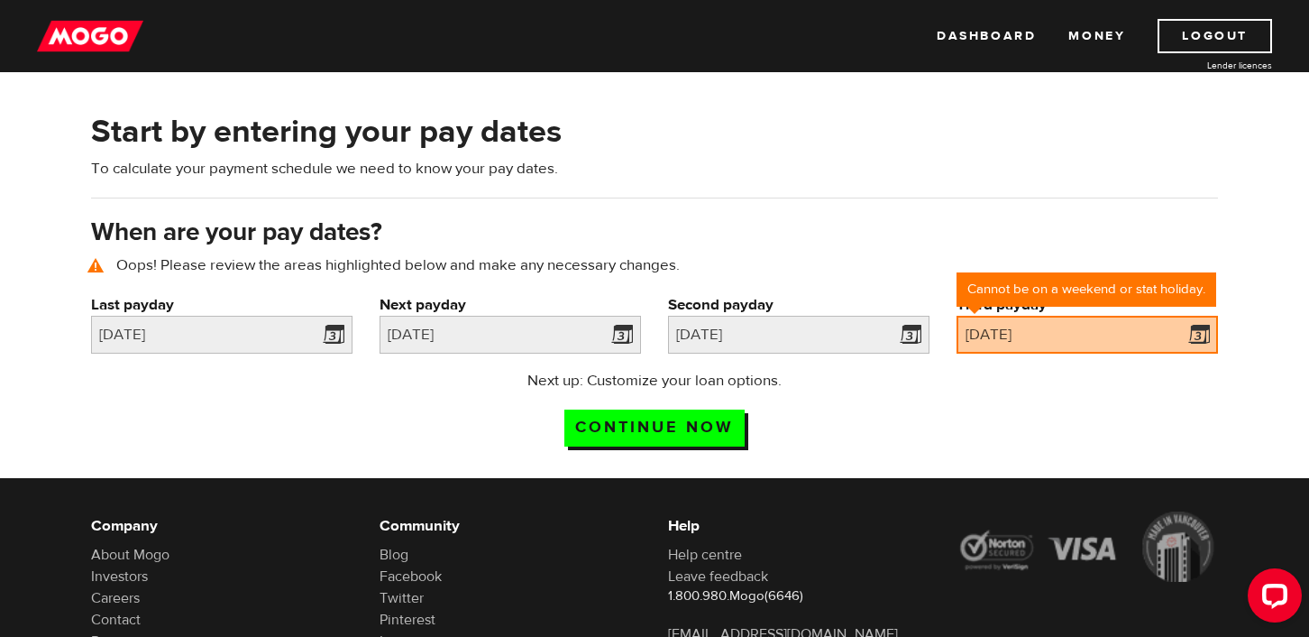
scroll to position [83, 0]
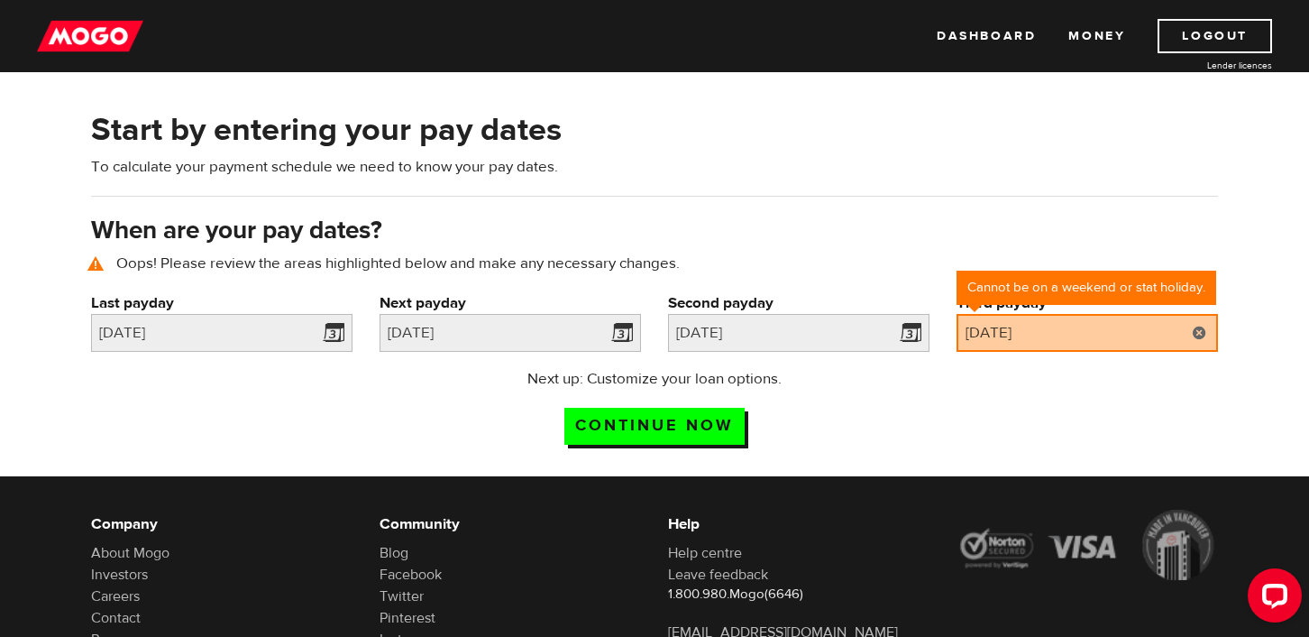
click at [1197, 337] on link at bounding box center [1199, 333] width 37 height 38
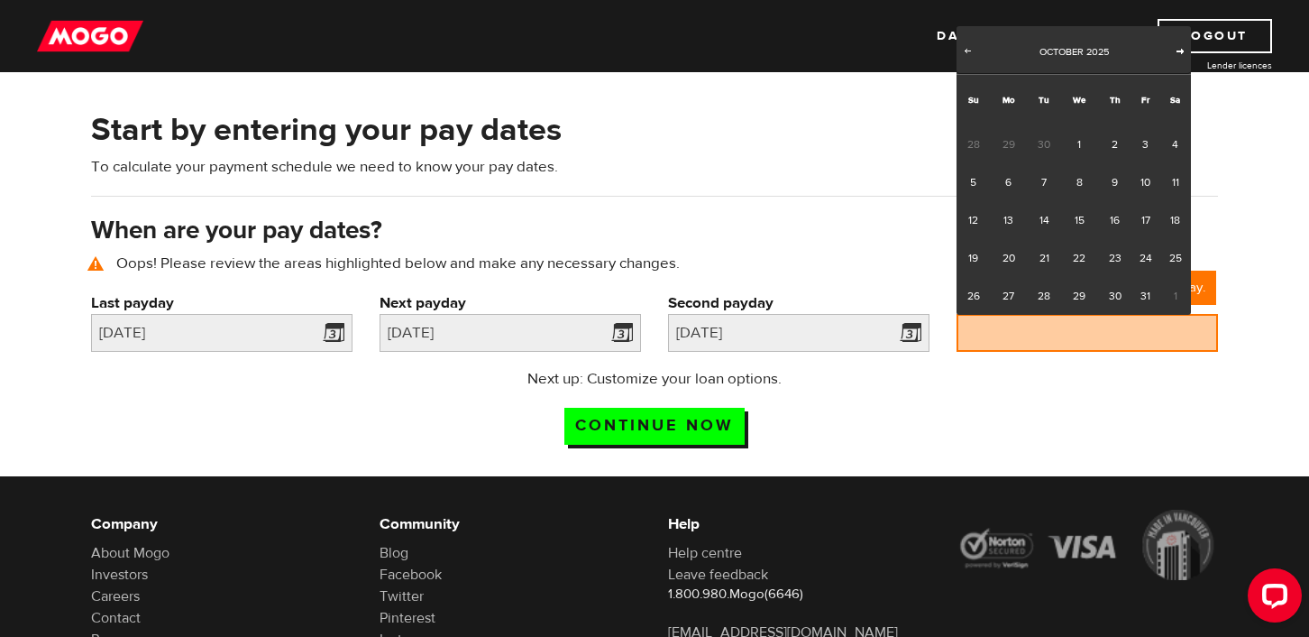
click at [1185, 52] on span "Next" at bounding box center [1180, 50] width 14 height 14
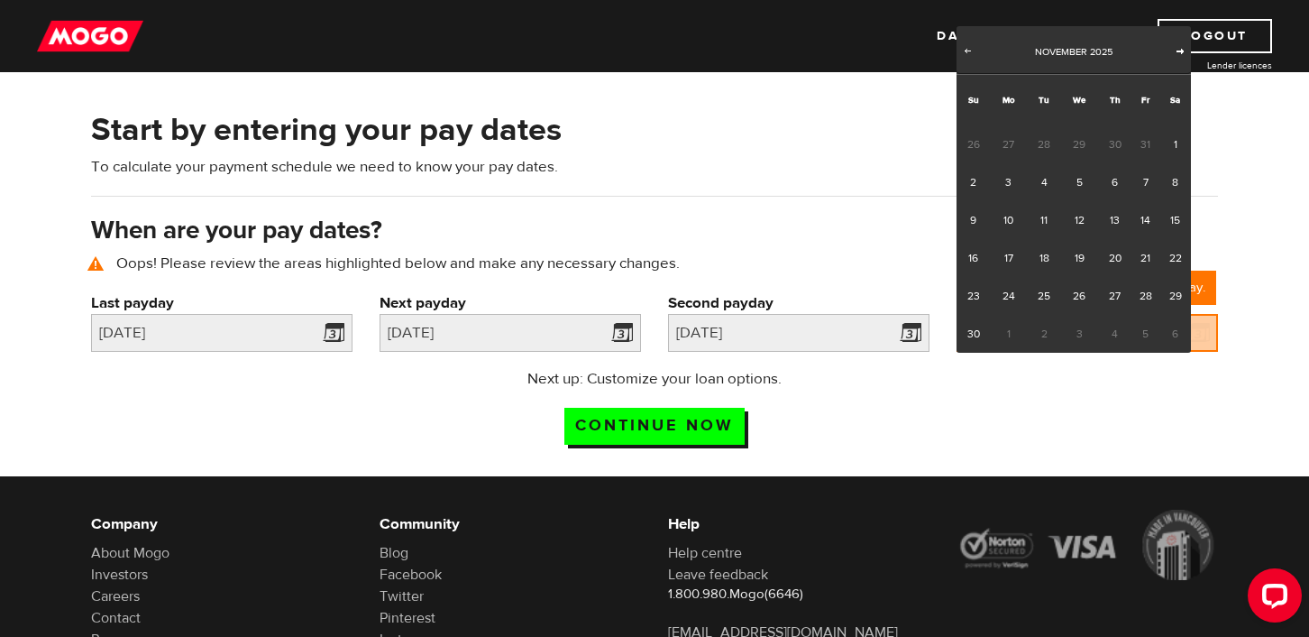
click at [1177, 51] on span "Next" at bounding box center [1180, 50] width 14 height 14
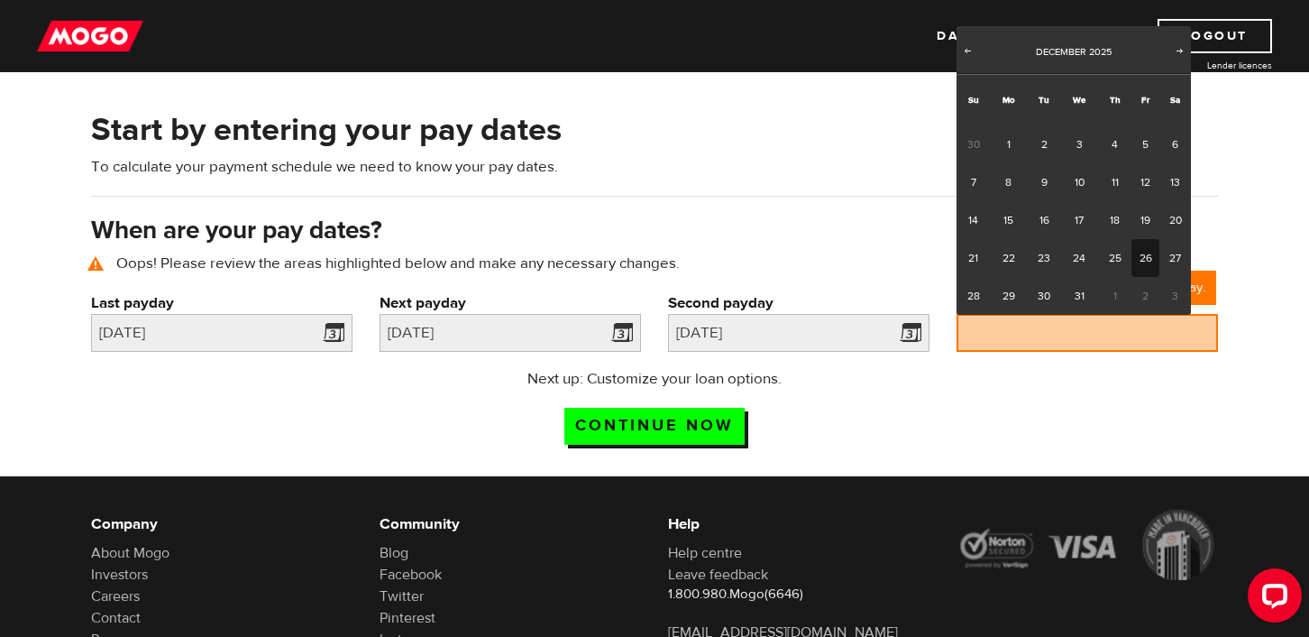
click at [1149, 262] on link "26" at bounding box center [1146, 258] width 28 height 38
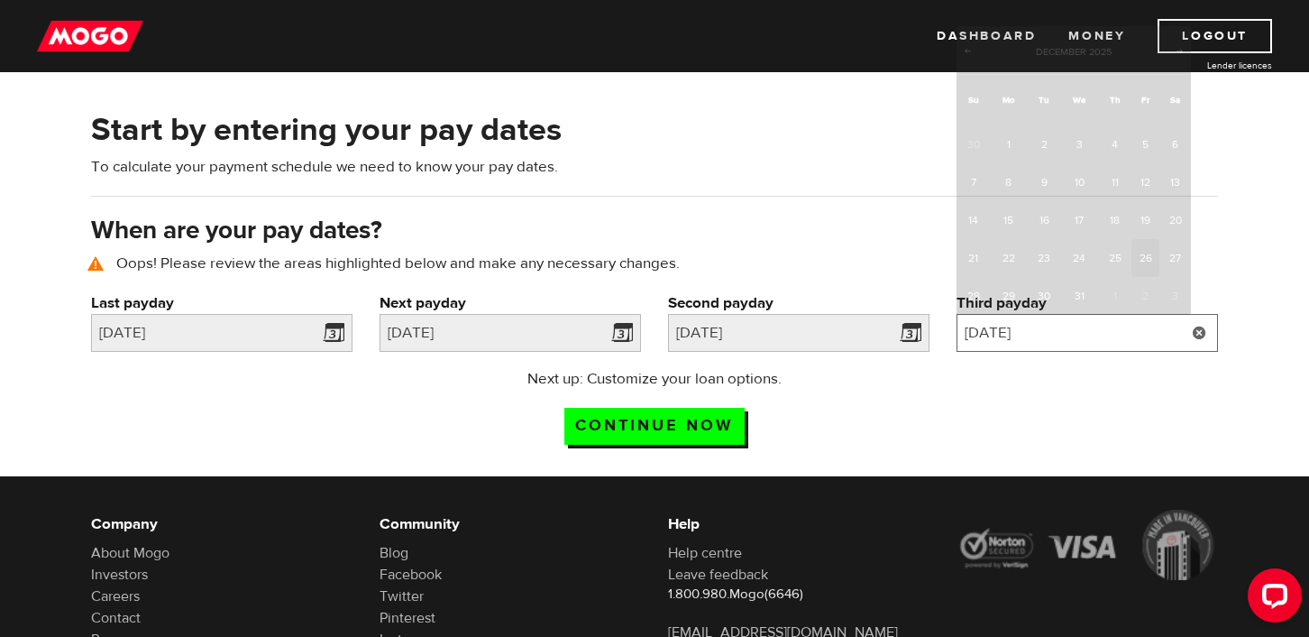
click at [1107, 335] on input "2025/12/26" at bounding box center [1087, 333] width 261 height 38
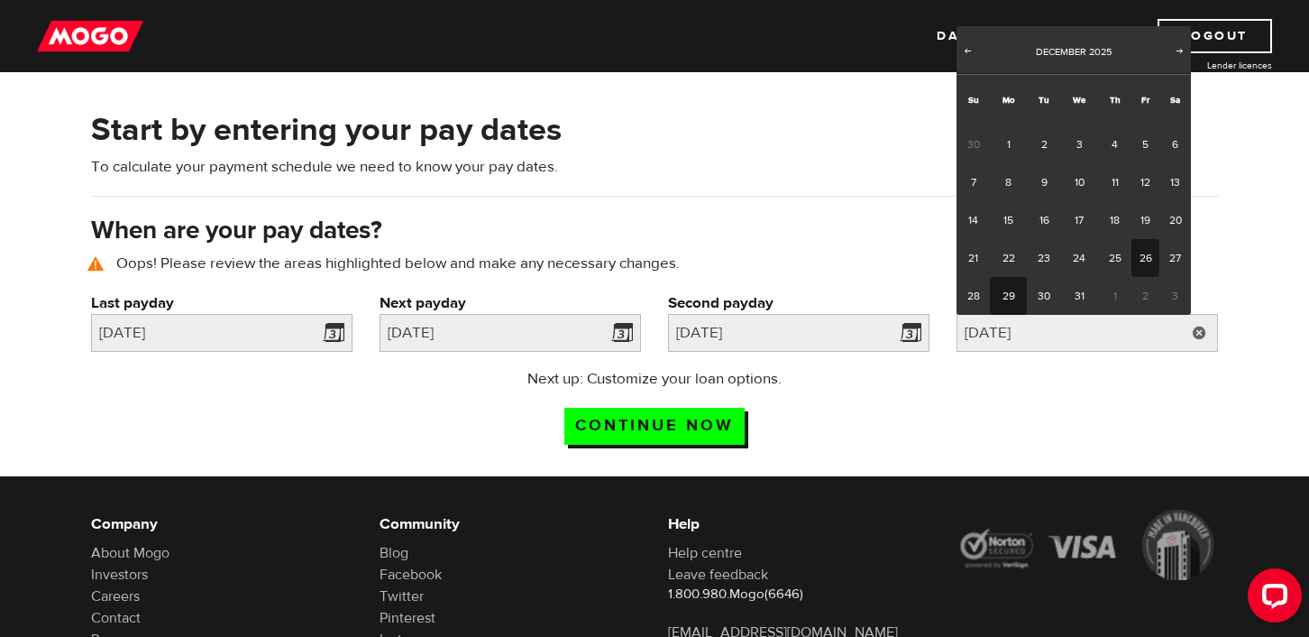
click at [1012, 298] on link "29" at bounding box center [1008, 296] width 37 height 38
type input "2025/12/29"
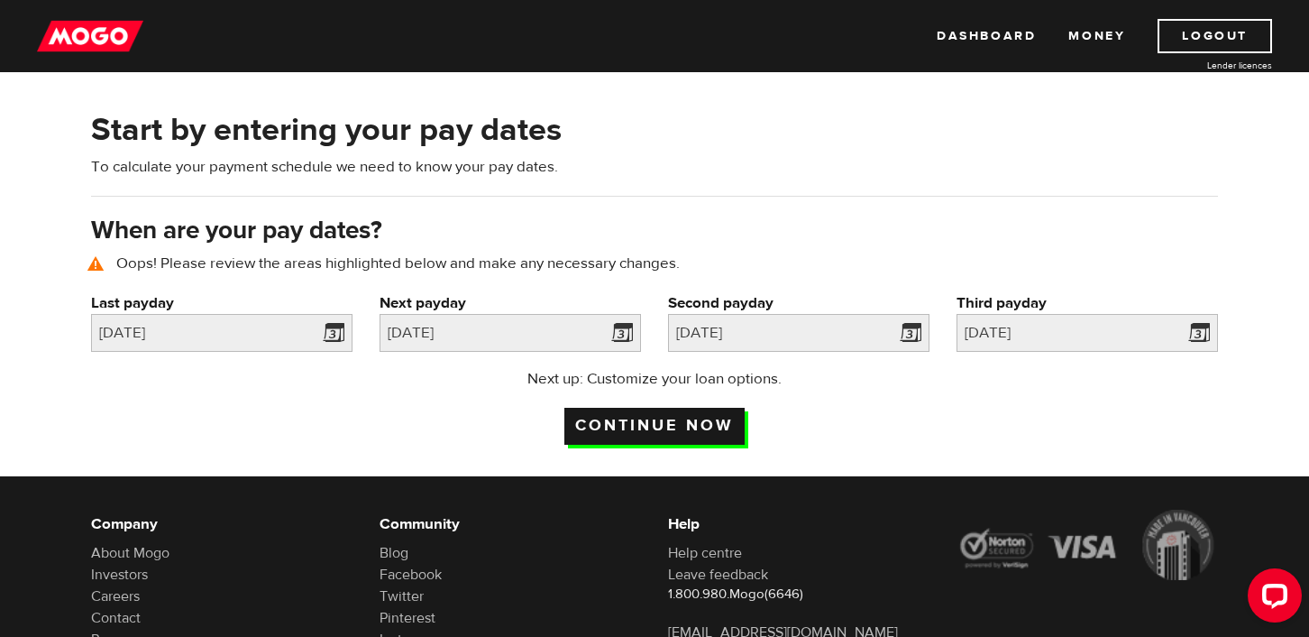
click at [701, 425] on input "Continue now" at bounding box center [654, 426] width 180 height 37
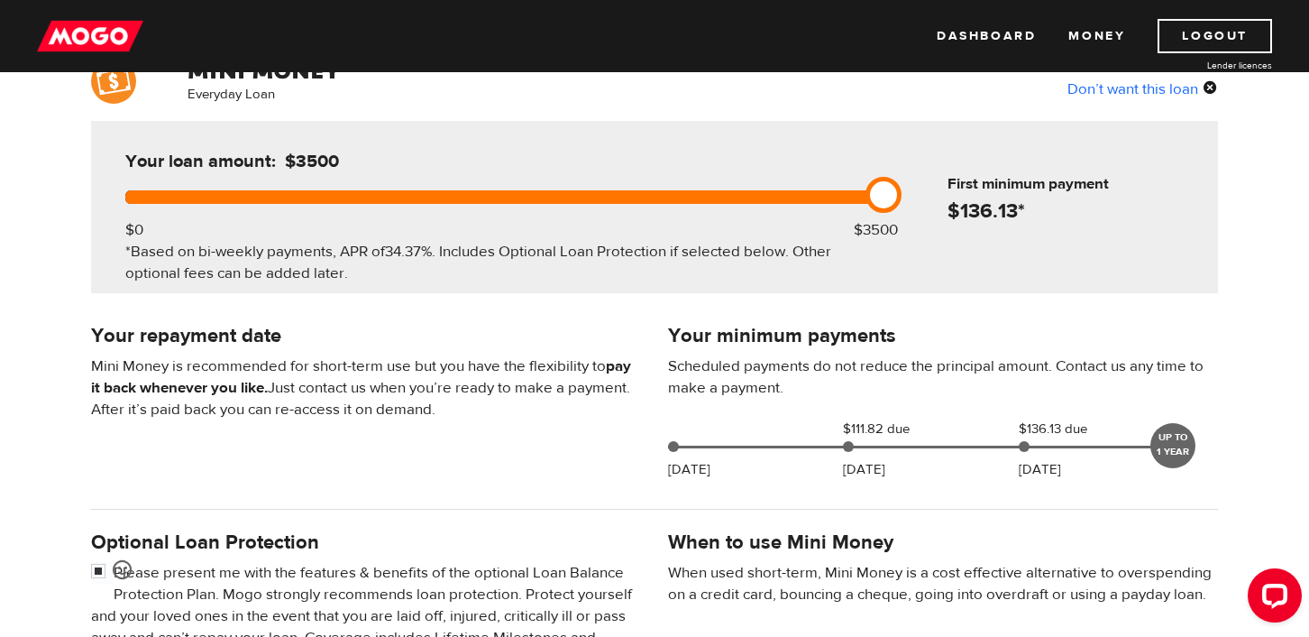
scroll to position [161, 0]
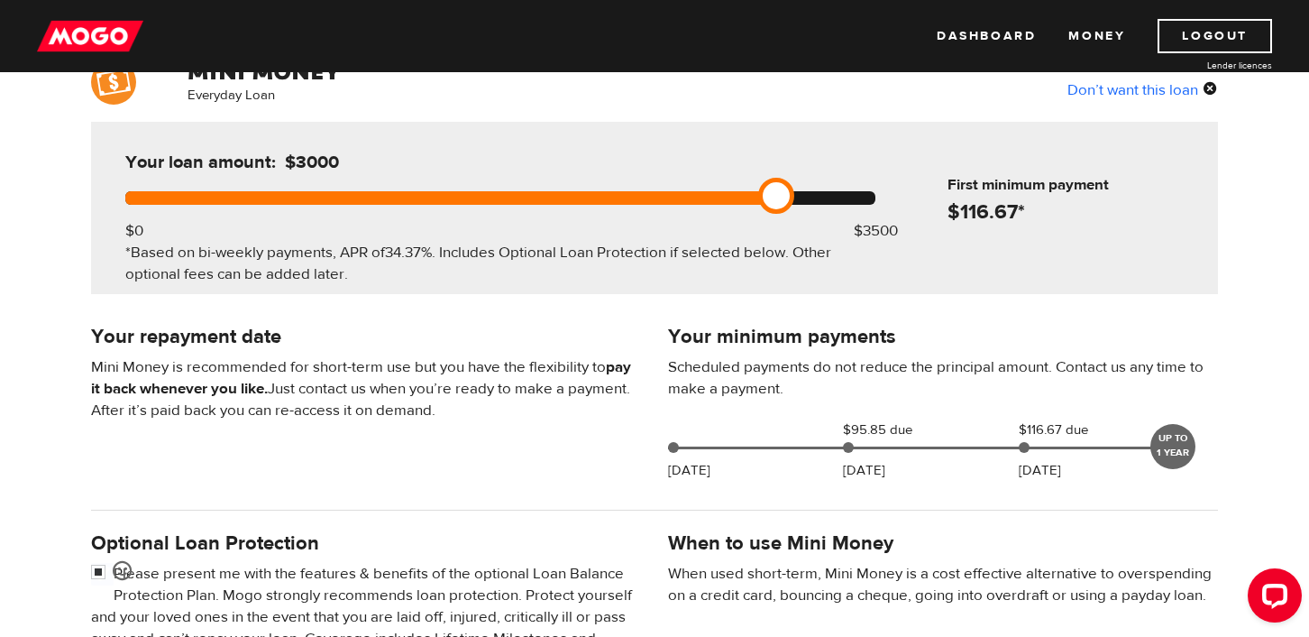
drag, startPoint x: 882, startPoint y: 199, endPoint x: 755, endPoint y: 211, distance: 127.7
click at [755, 211] on div "Your loan amount: $3000 $0 $3500 *Based on bi-weekly payments, APR of 34.37% . …" at bounding box center [500, 208] width 804 height 172
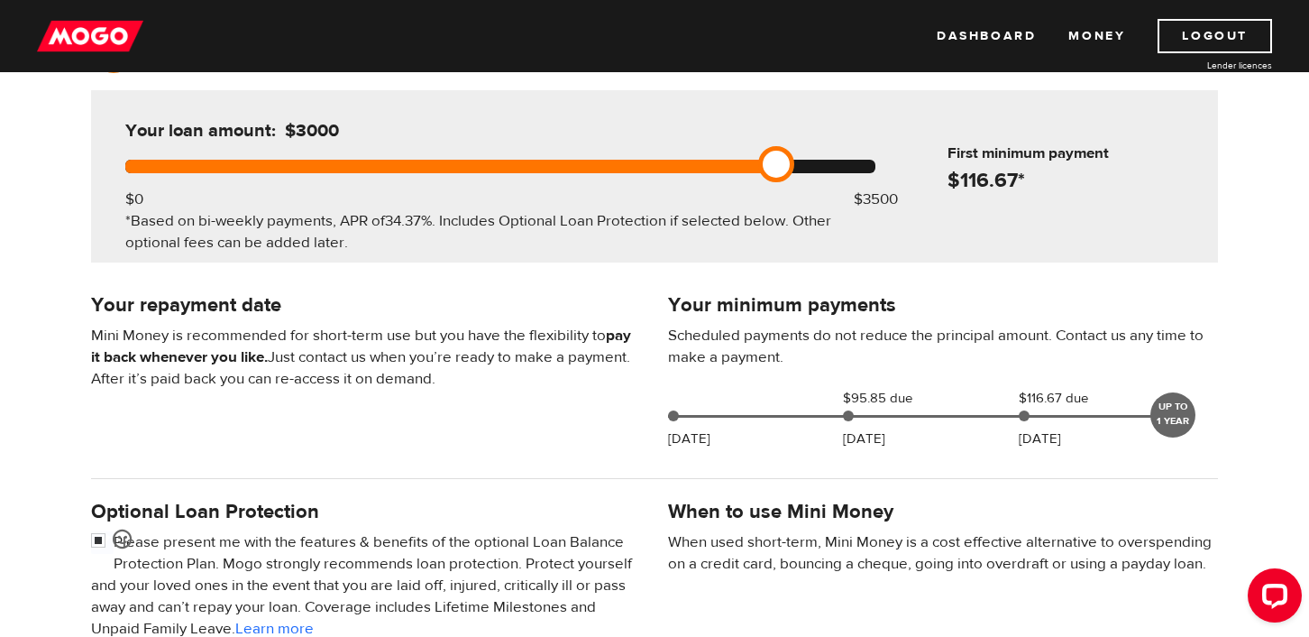
scroll to position [166, 0]
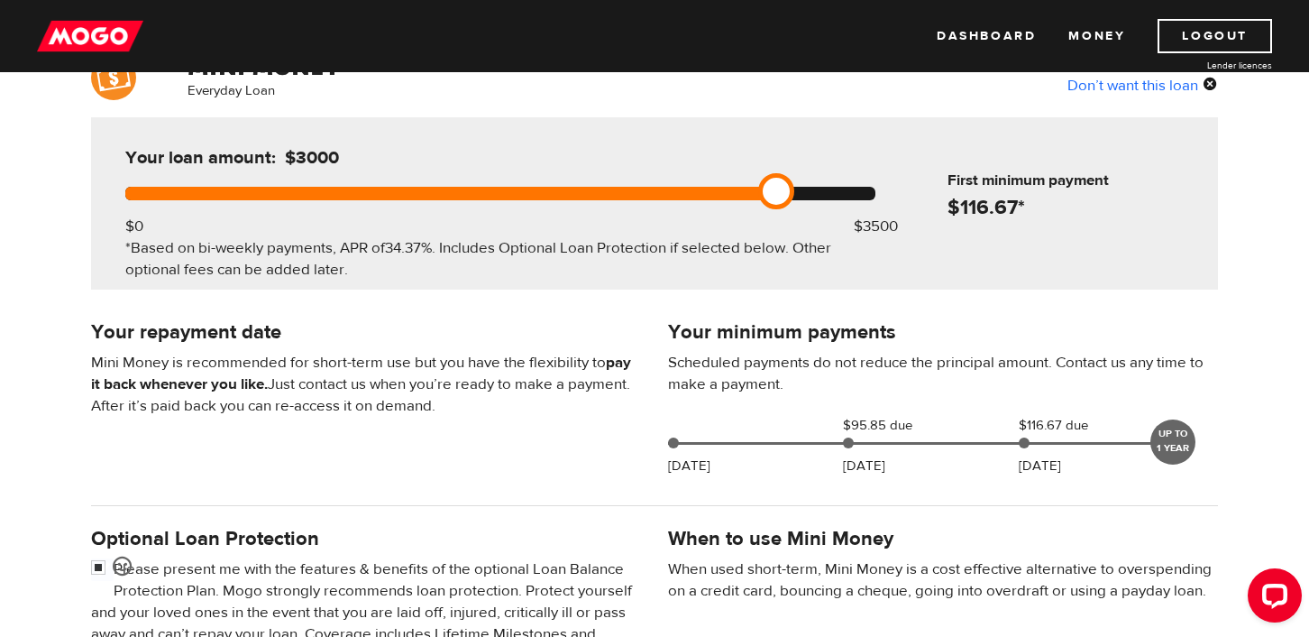
drag, startPoint x: 775, startPoint y: 195, endPoint x: 757, endPoint y: 210, distance: 24.4
click at [757, 210] on div "Your loan amount: $3000 $0 $3500 *Based on bi-weekly payments, APR of 34.37% . …" at bounding box center [500, 203] width 804 height 172
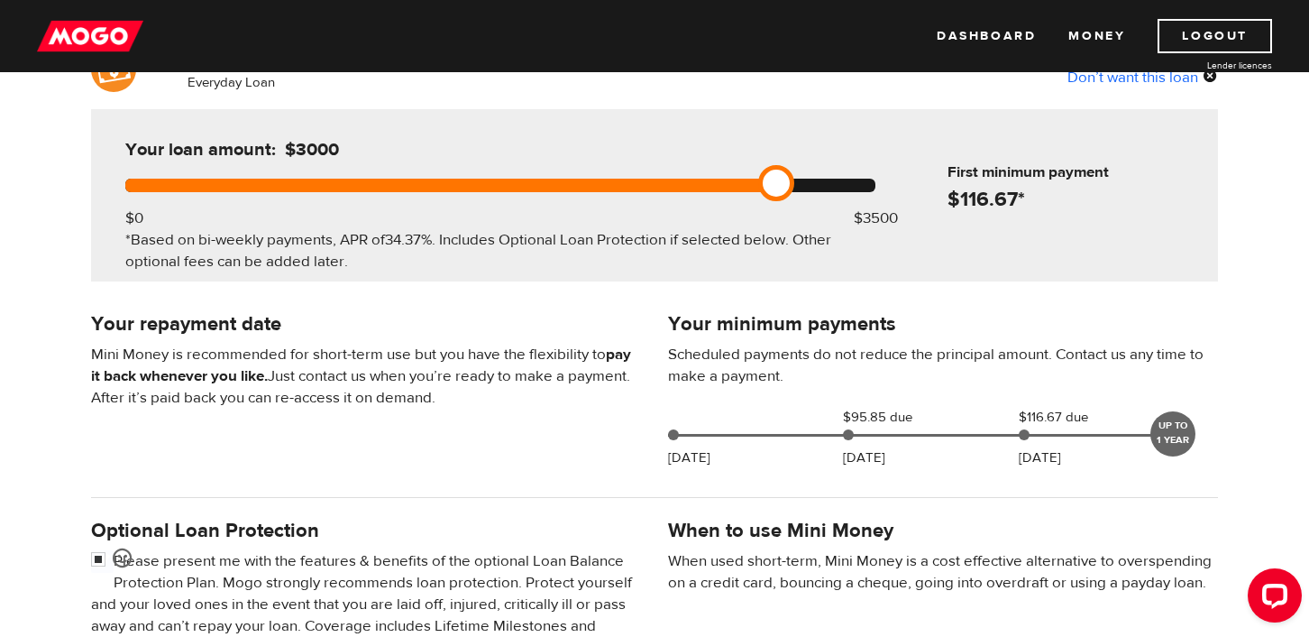
scroll to position [157, 0]
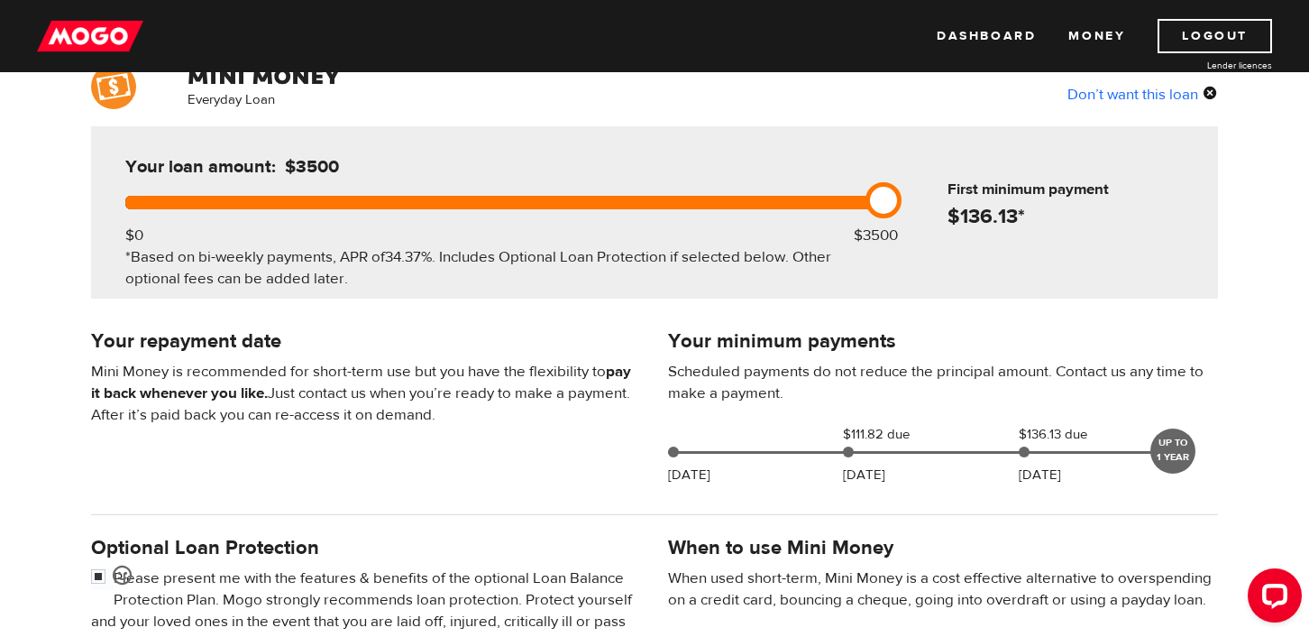
drag, startPoint x: 777, startPoint y: 205, endPoint x: 882, endPoint y: 204, distance: 104.6
click at [882, 204] on link at bounding box center [884, 200] width 36 height 36
drag, startPoint x: 888, startPoint y: 206, endPoint x: 904, endPoint y: 210, distance: 16.0
click at [904, 210] on div "Your loan amount: $3500 $0 $3500 *Based on bi-weekly payments, APR of 34.37% . …" at bounding box center [654, 212] width 1127 height 172
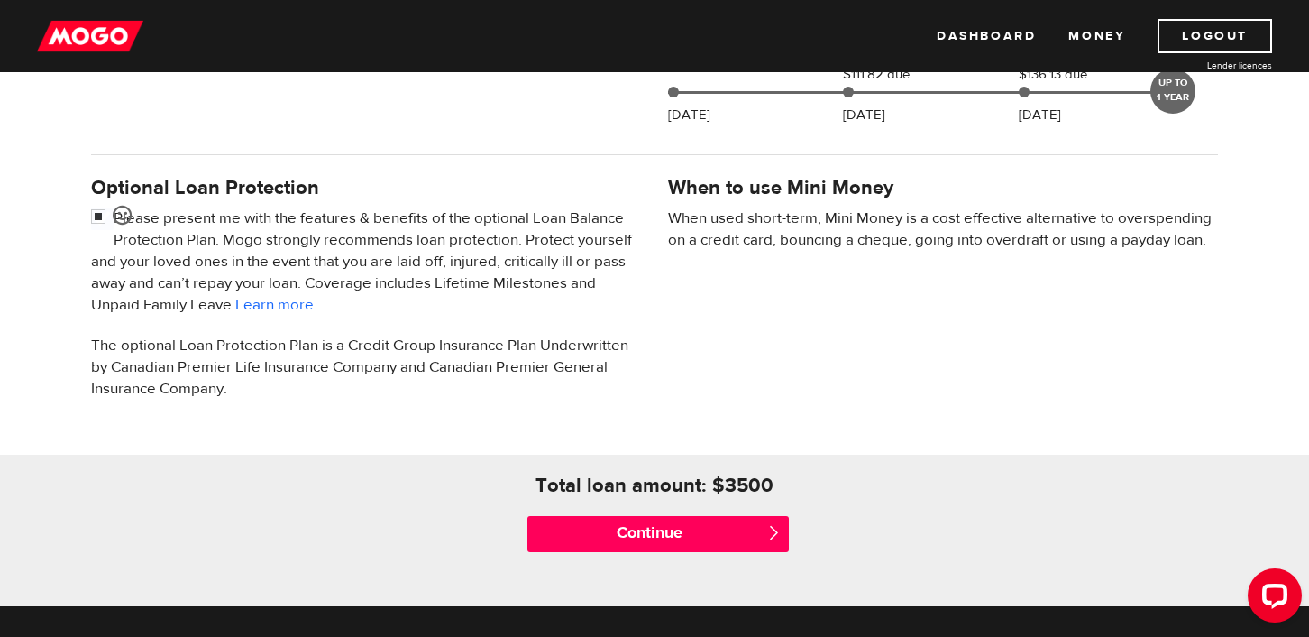
scroll to position [518, 0]
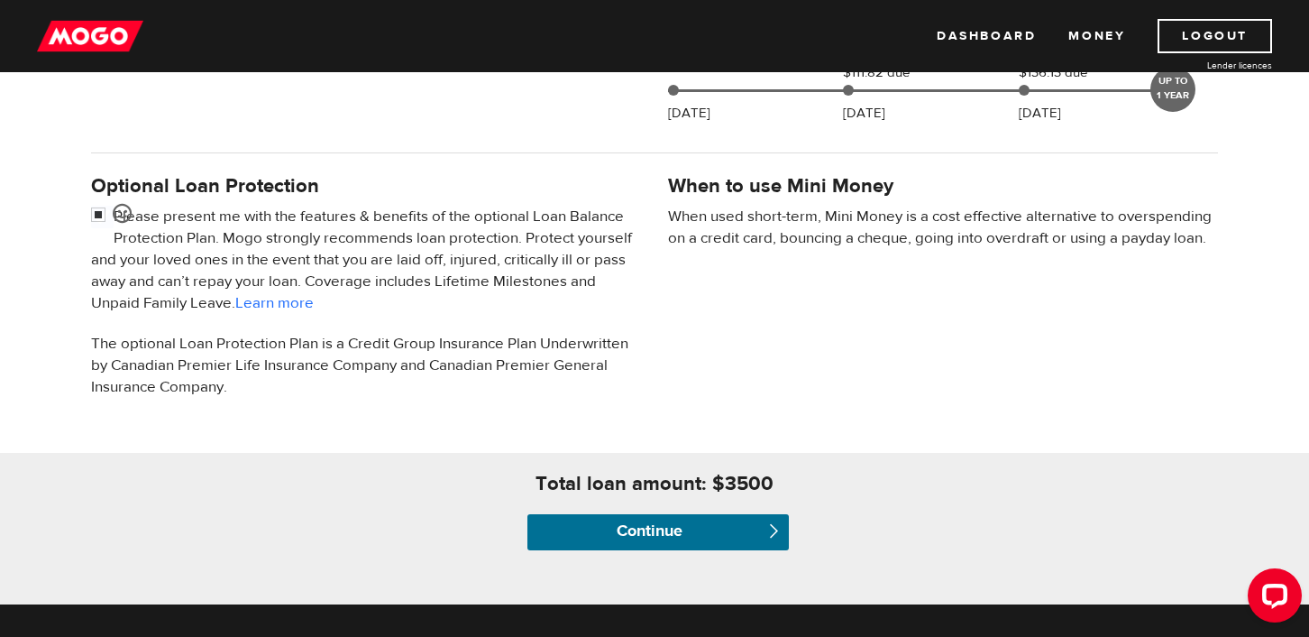
drag, startPoint x: 692, startPoint y: 537, endPoint x: 737, endPoint y: 243, distance: 296.5
click at [736, 243] on div "Everyday Loan Don’t want this loan Your loan amount: $3500 $0 $3500 *Based on b…" at bounding box center [654, 153] width 1309 height 902
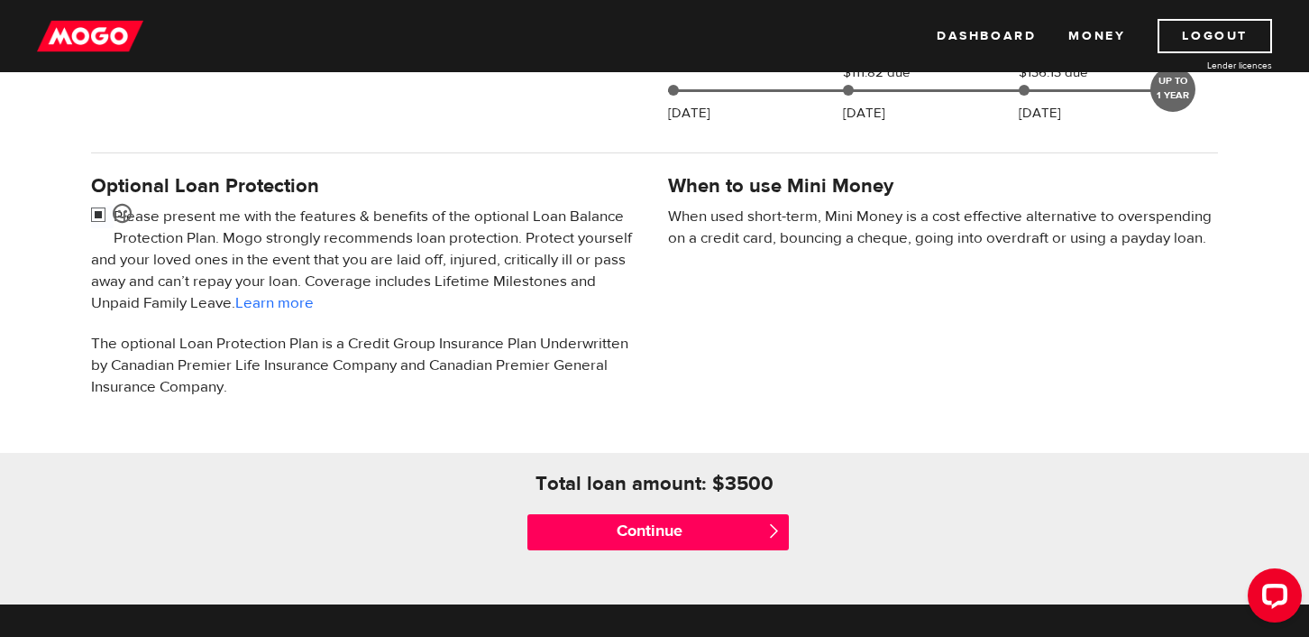
click at [106, 213] on input "checkbox" at bounding box center [102, 217] width 23 height 23
checkbox input "false"
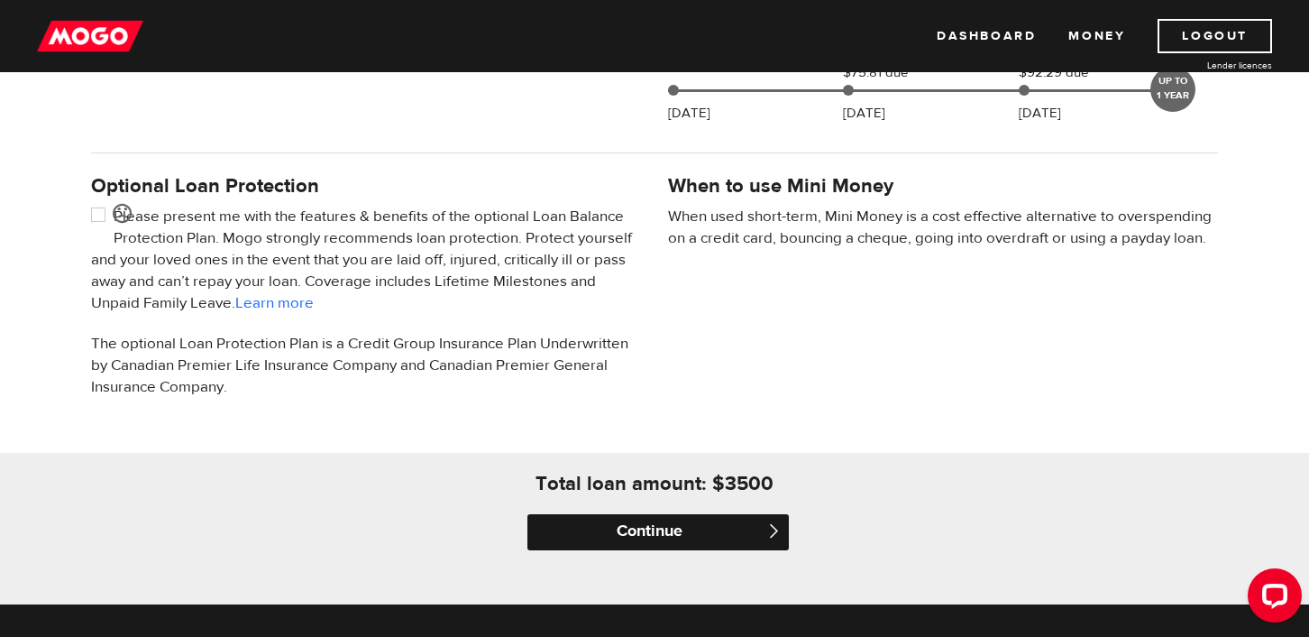
click at [674, 535] on input "Continue" at bounding box center [658, 532] width 261 height 36
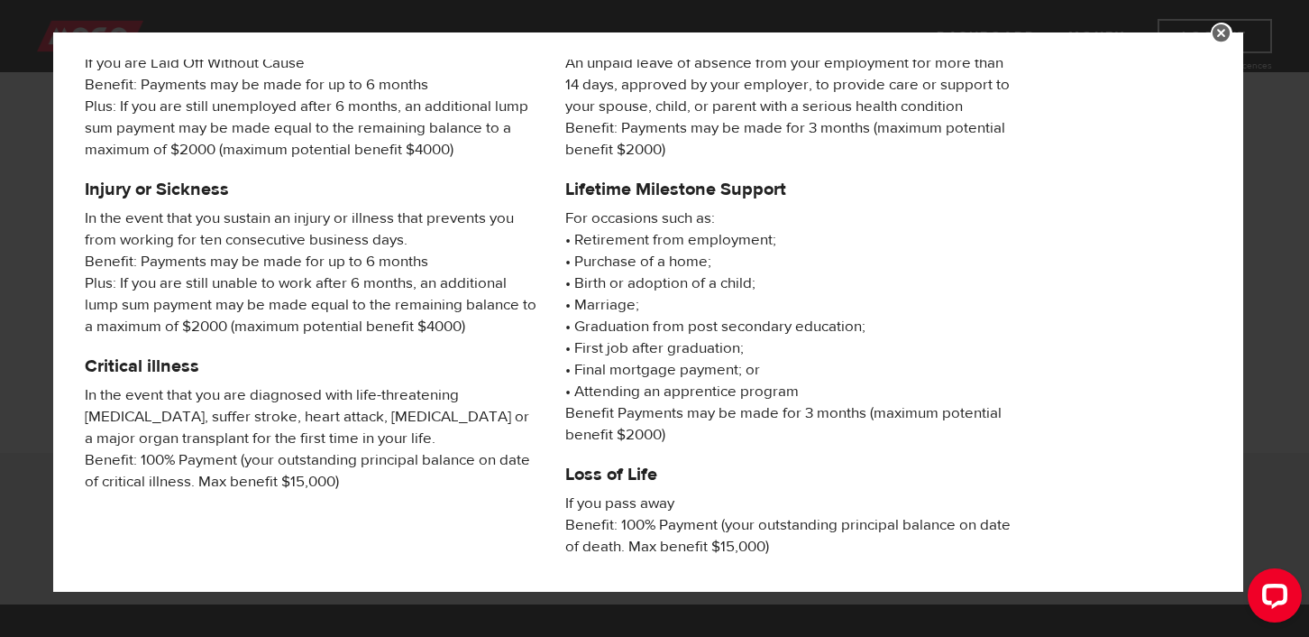
scroll to position [340, 0]
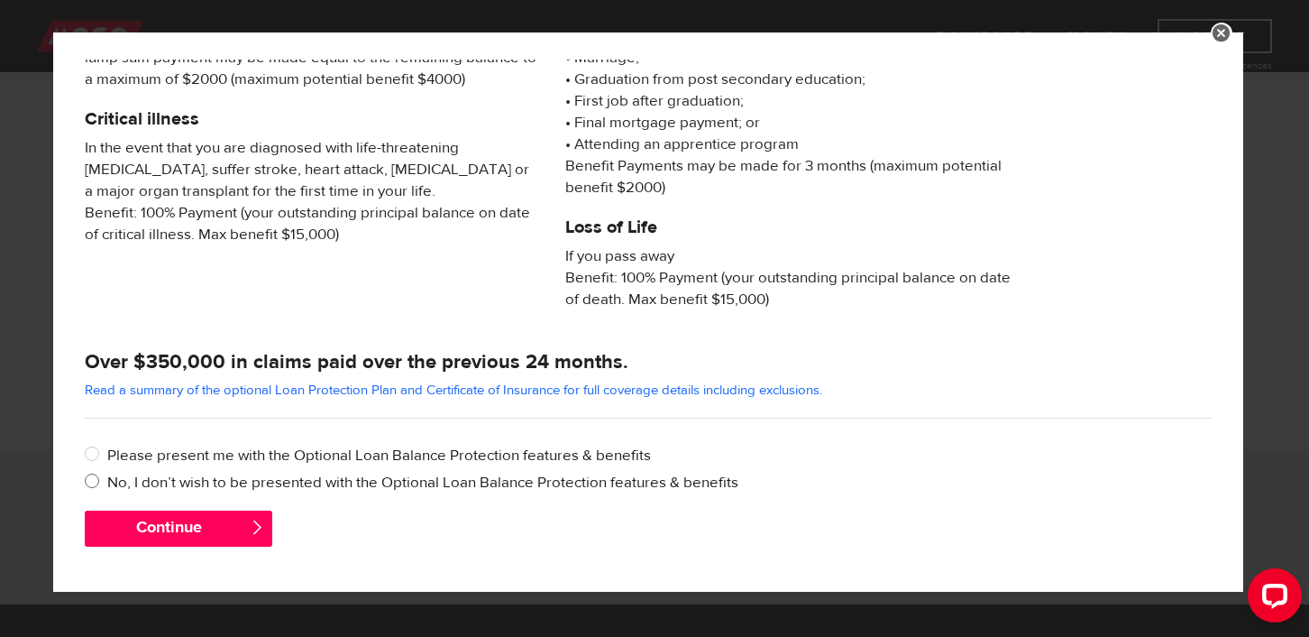
click at [90, 482] on input "No, I don’t wish to be presented with the Optional Loan Balance Protection feat…" at bounding box center [96, 483] width 23 height 23
radio input "true"
click at [186, 534] on button "Continue" at bounding box center [179, 528] width 188 height 36
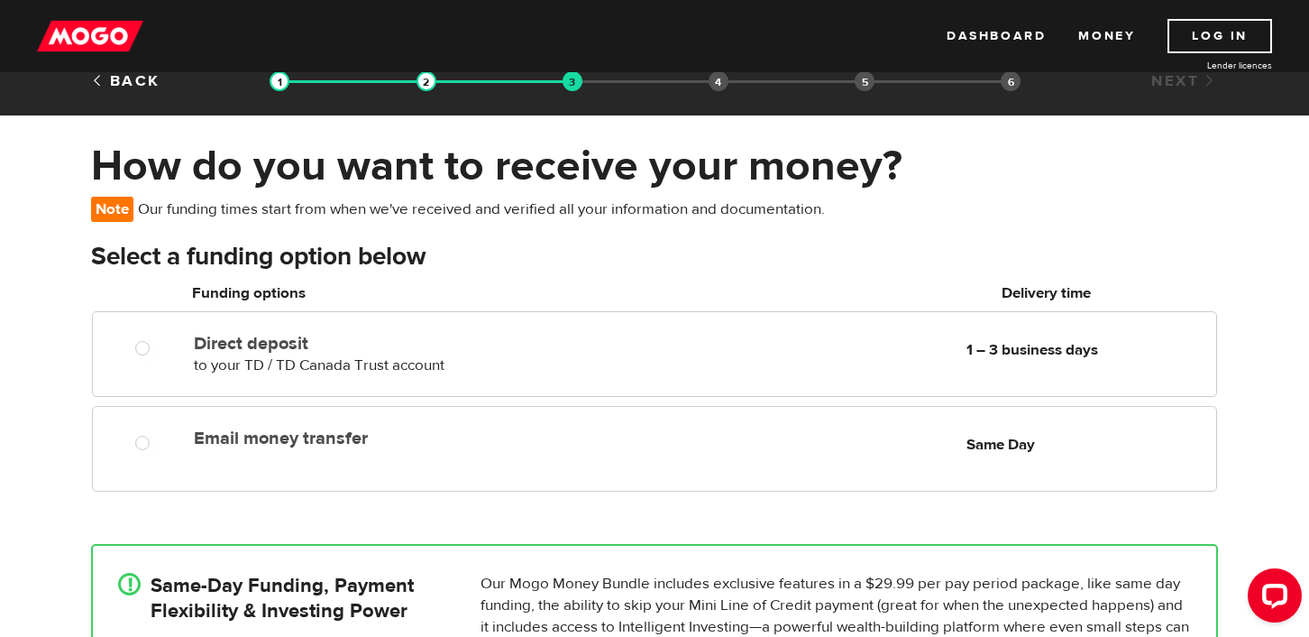
scroll to position [20, 0]
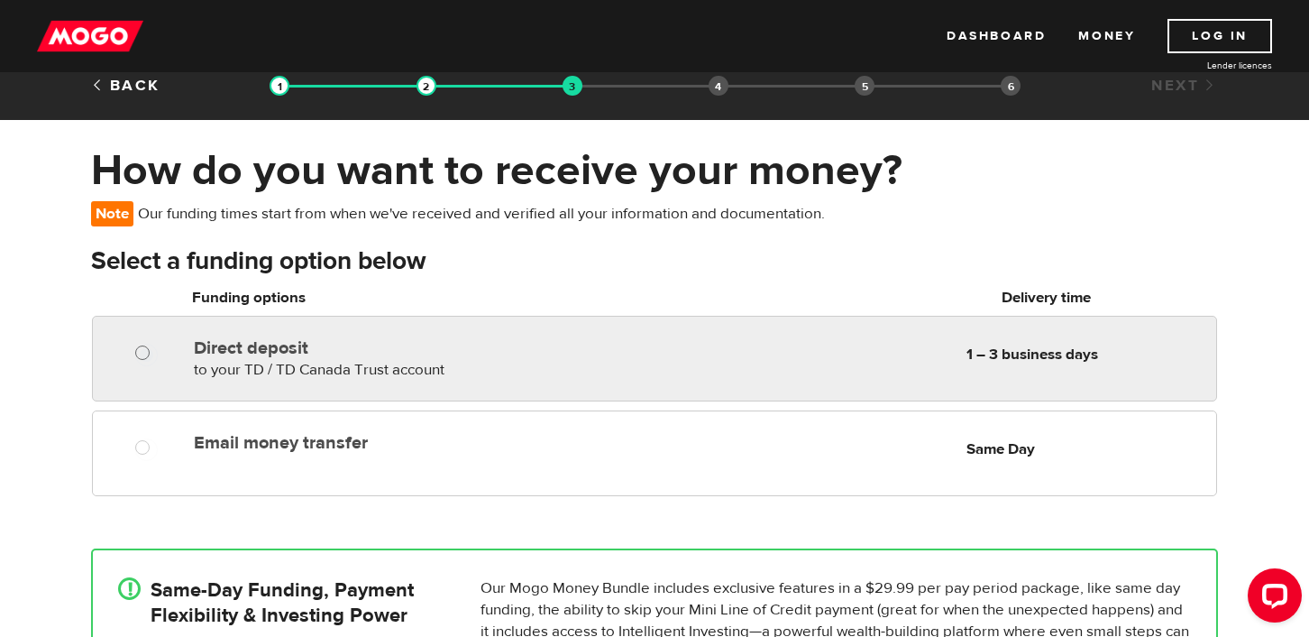
radio input "true"
click at [146, 358] on input "Direct deposit" at bounding box center [146, 355] width 23 height 23
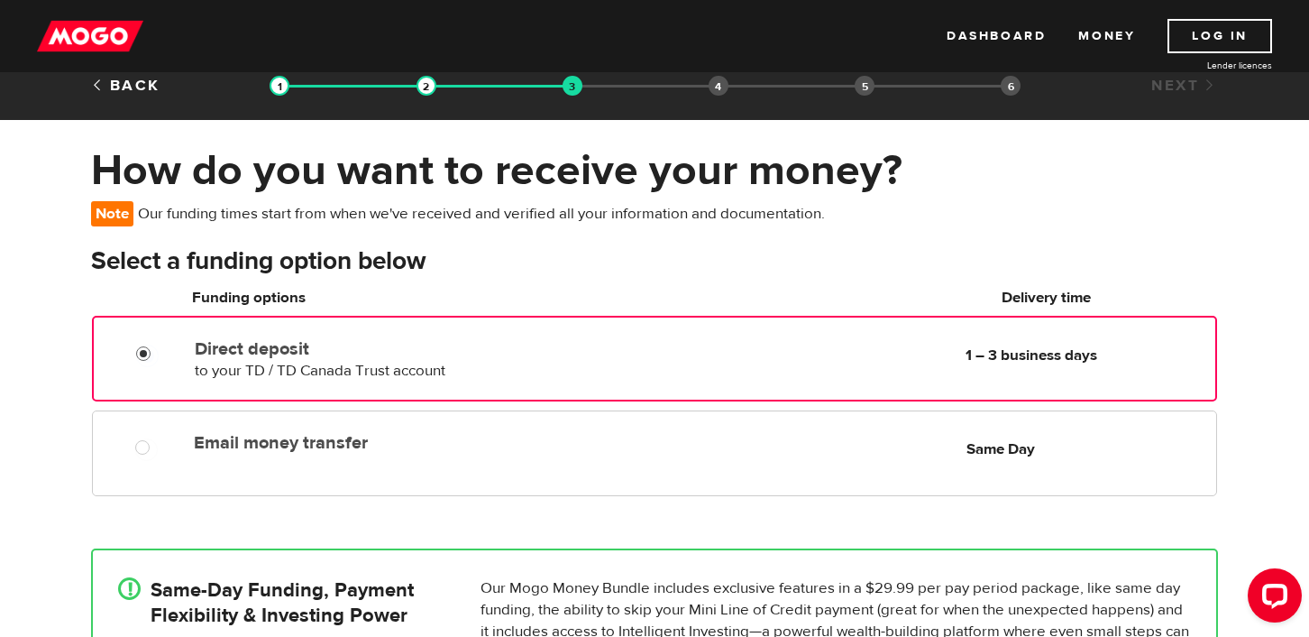
scroll to position [87, 0]
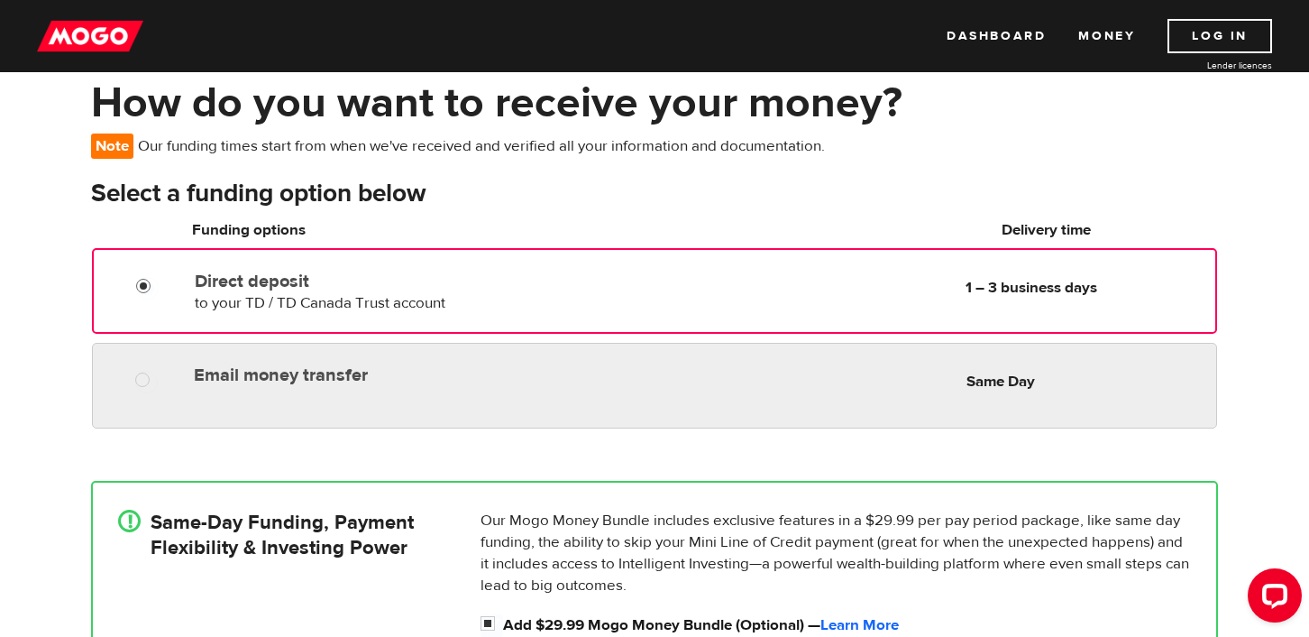
radio input "true"
click at [491, 387] on div "Email money transfer Delivery in Same Day Same Day" at bounding box center [702, 374] width 1030 height 35
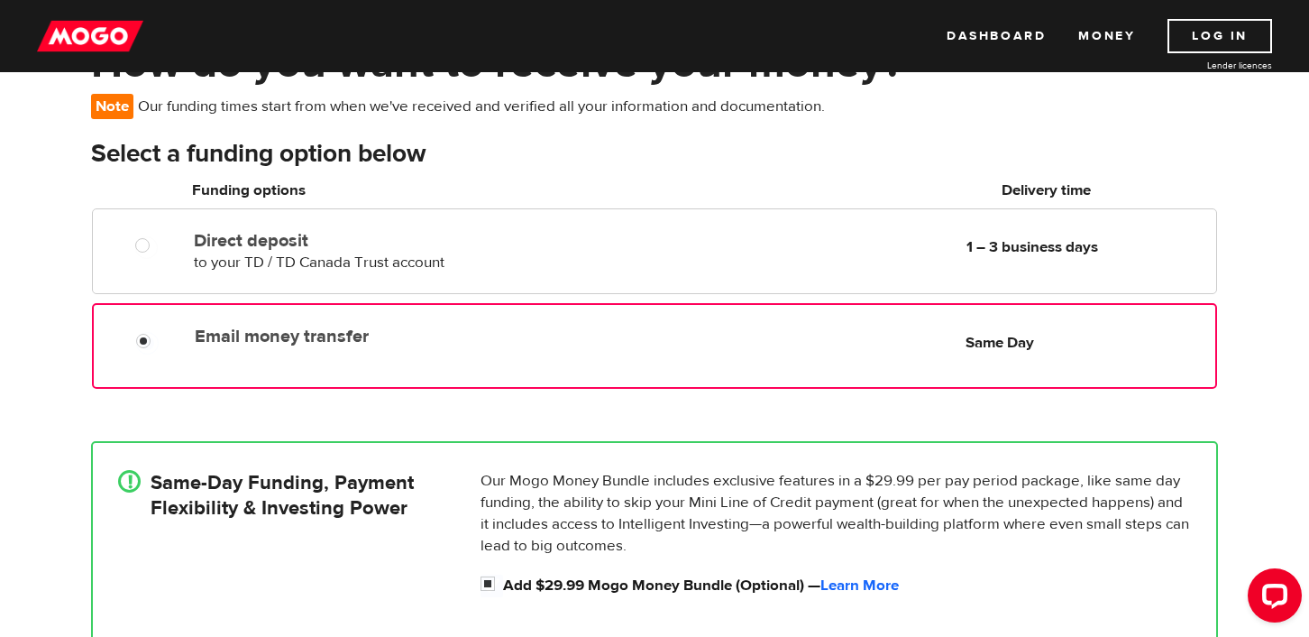
scroll to position [133, 0]
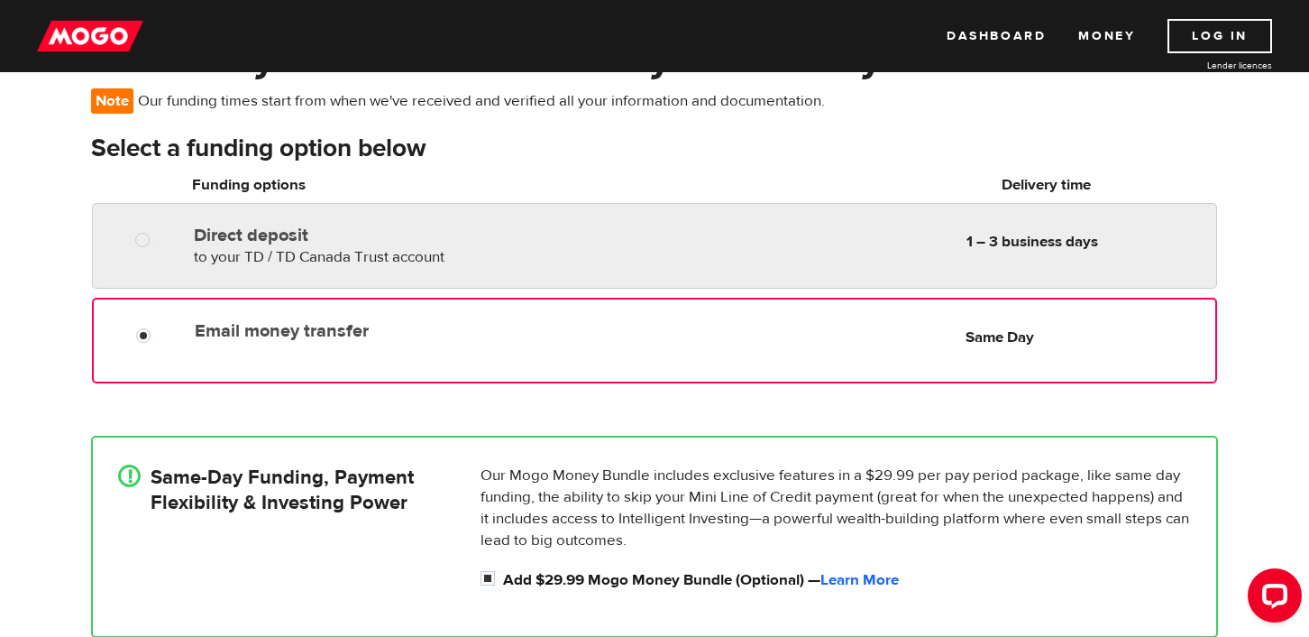
radio input "true"
click at [541, 246] on div "Direct deposit to your TD / TD Canada Trust account Delivery in 1 – 3 business …" at bounding box center [401, 242] width 429 height 50
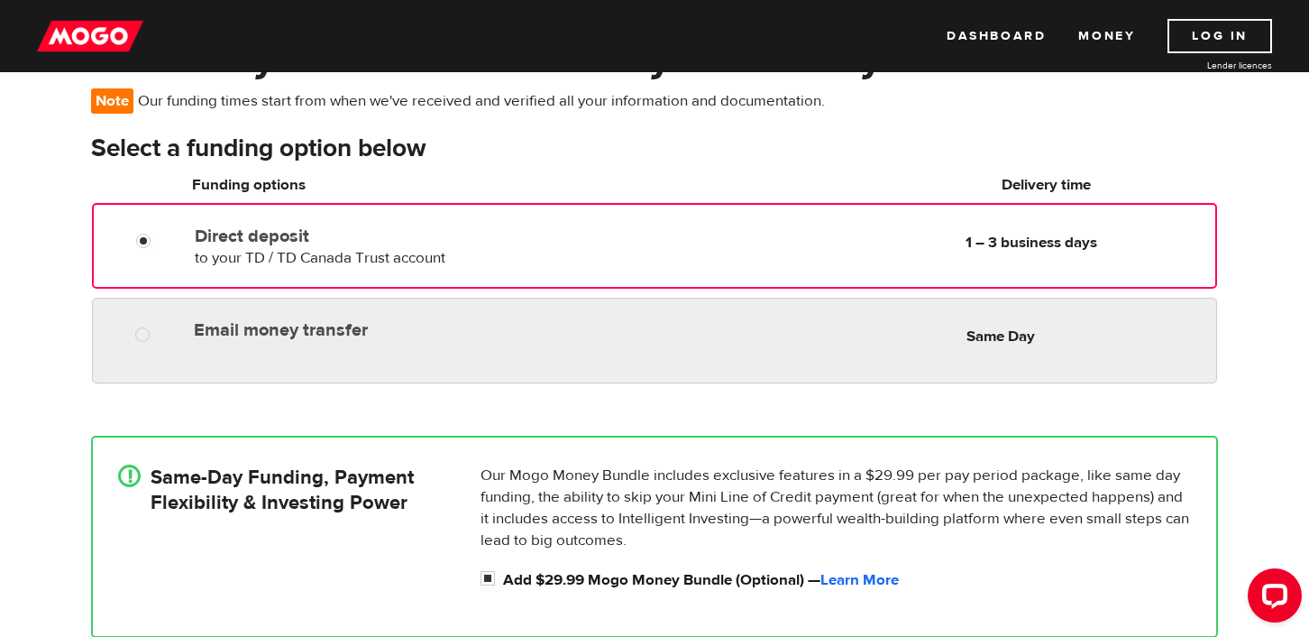
radio input "true"
click at [519, 364] on div "Email money transfer Delivery in Same Day Same Day" at bounding box center [654, 341] width 1125 height 86
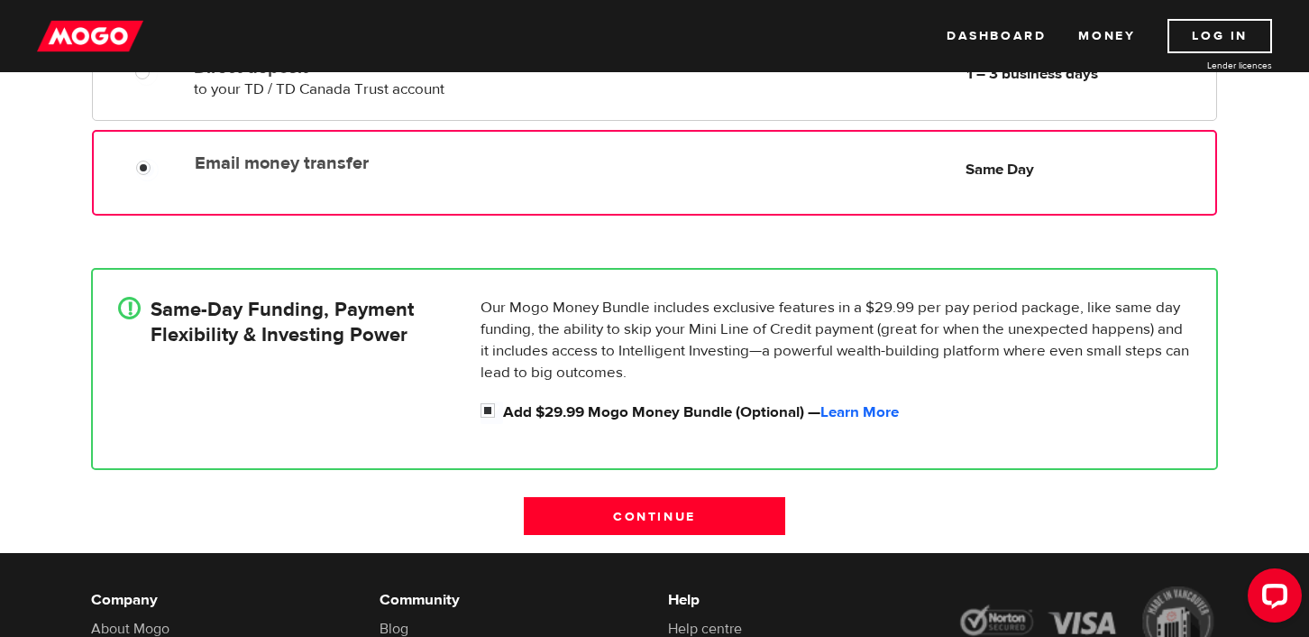
scroll to position [298, 0]
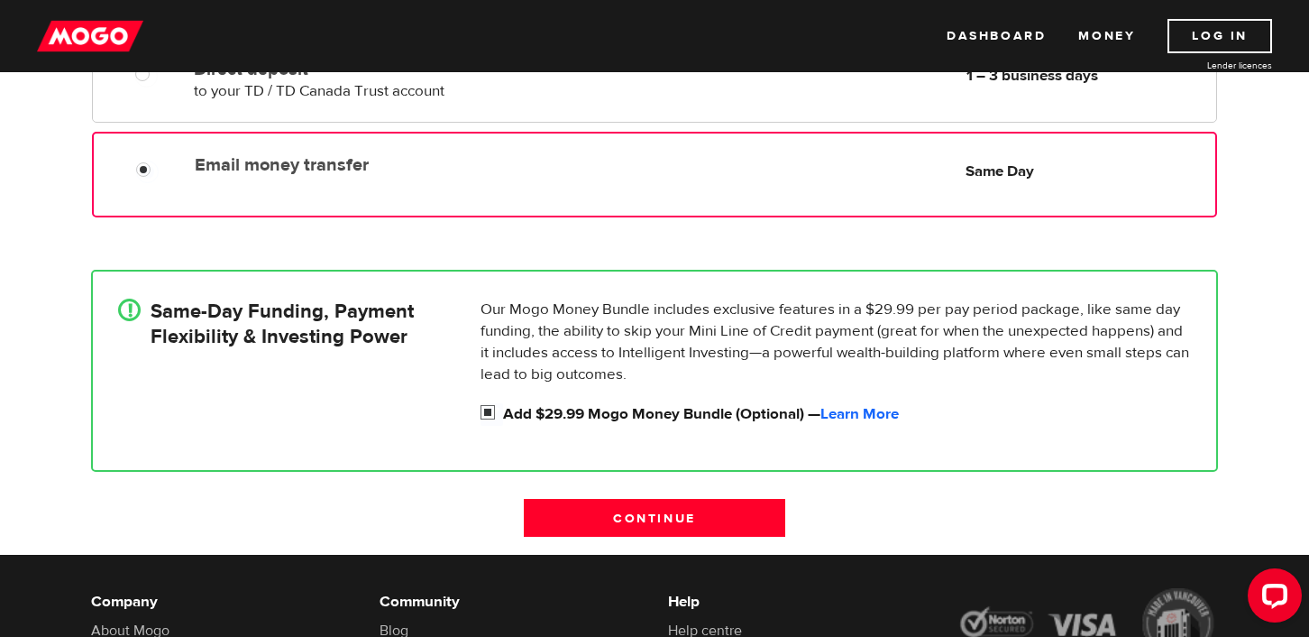
click at [489, 411] on input "Add $29.99 Mogo Money Bundle (Optional) — Learn More" at bounding box center [492, 414] width 23 height 23
checkbox input "false"
radio input "false"
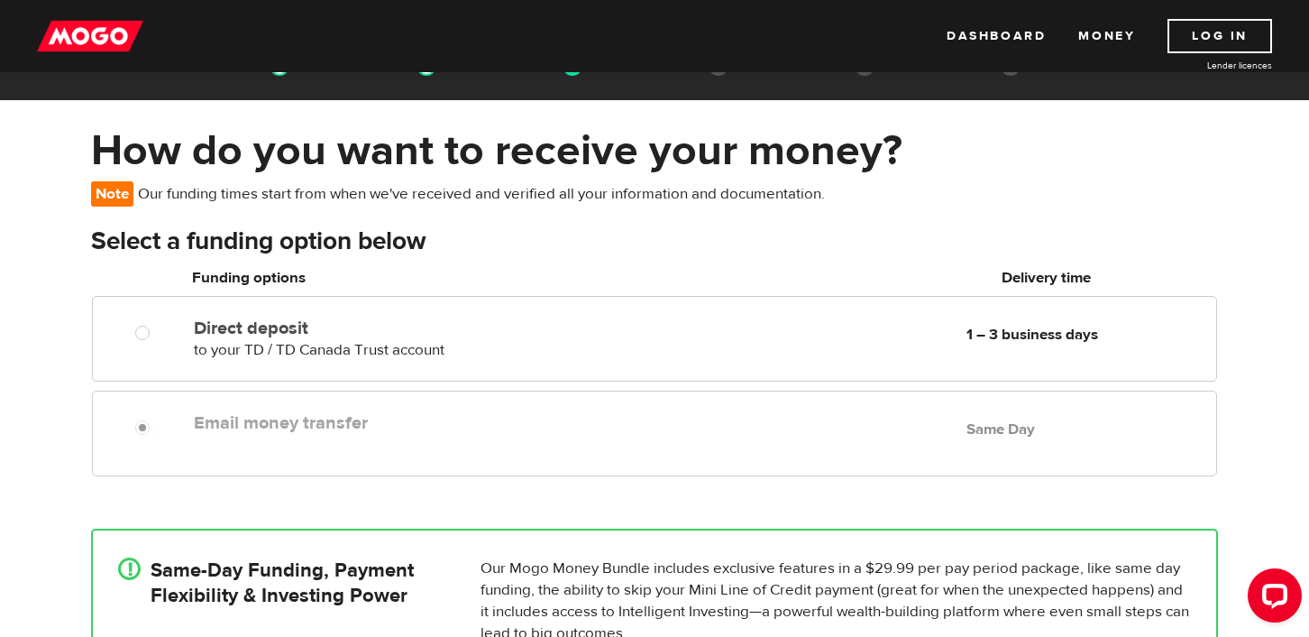
scroll to position [0, 0]
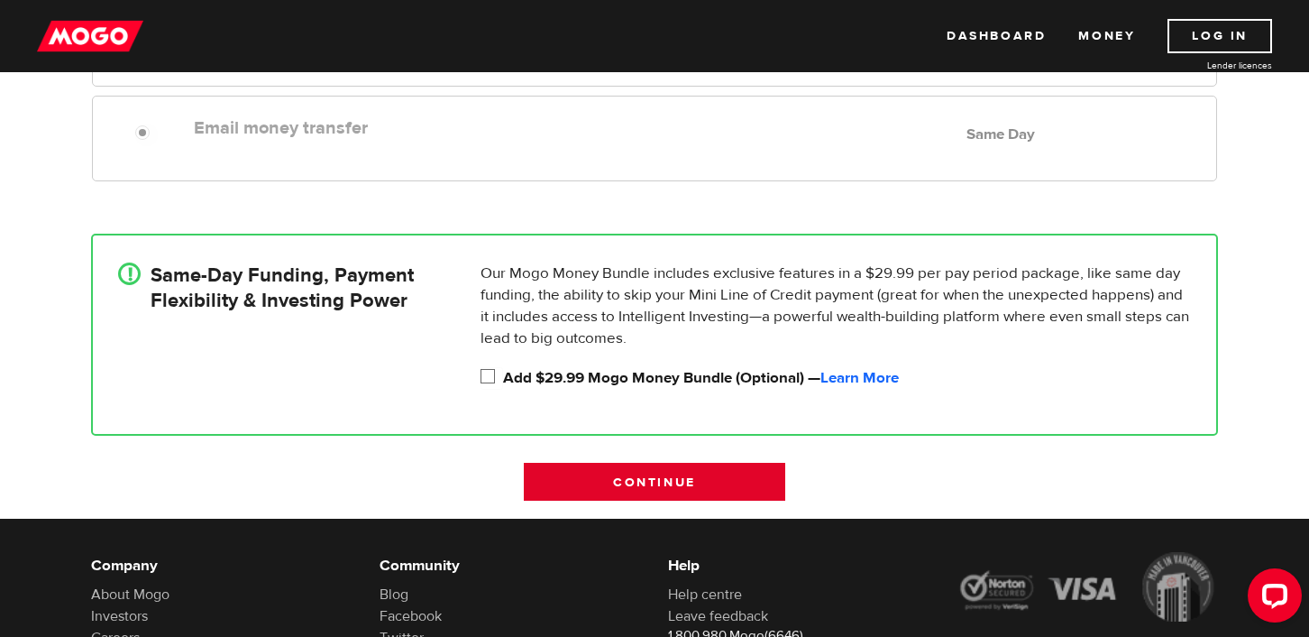
click at [687, 472] on input "Continue" at bounding box center [654, 482] width 261 height 38
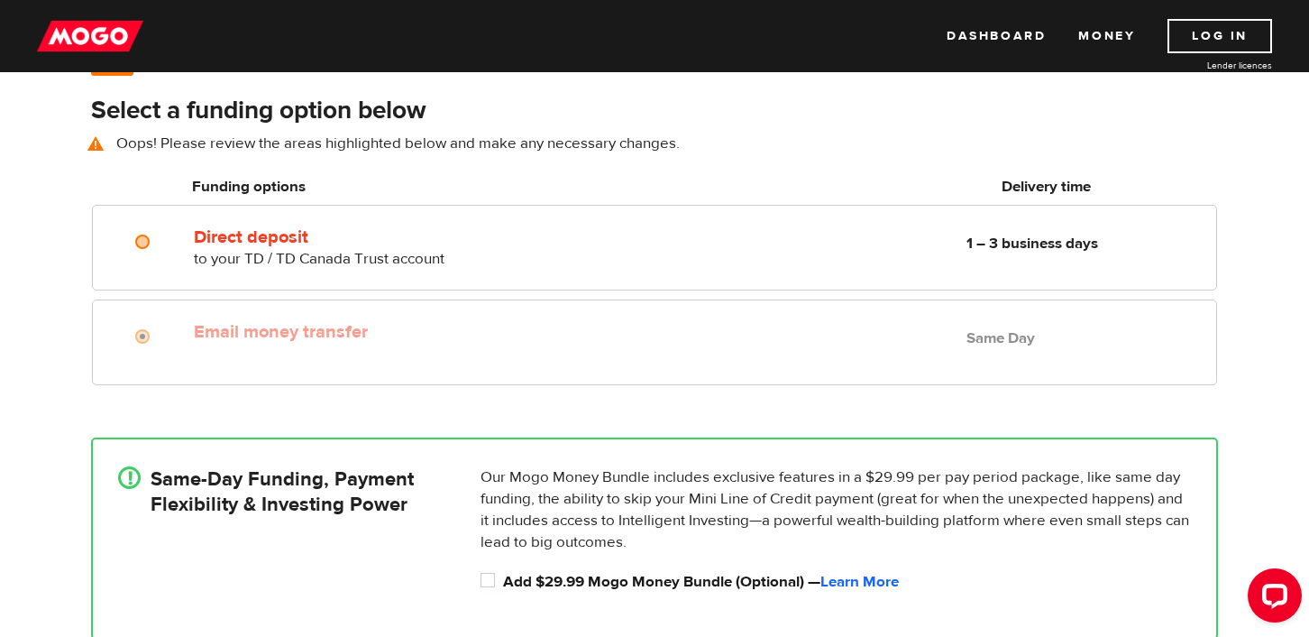
scroll to position [132, 0]
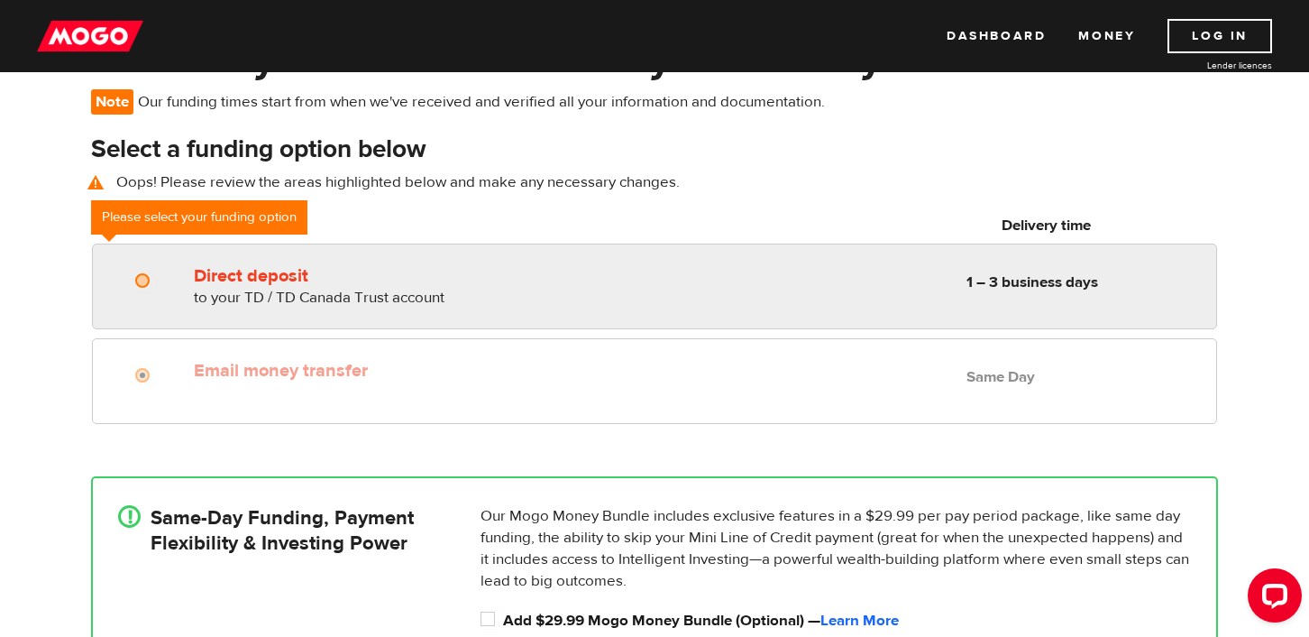
radio input "true"
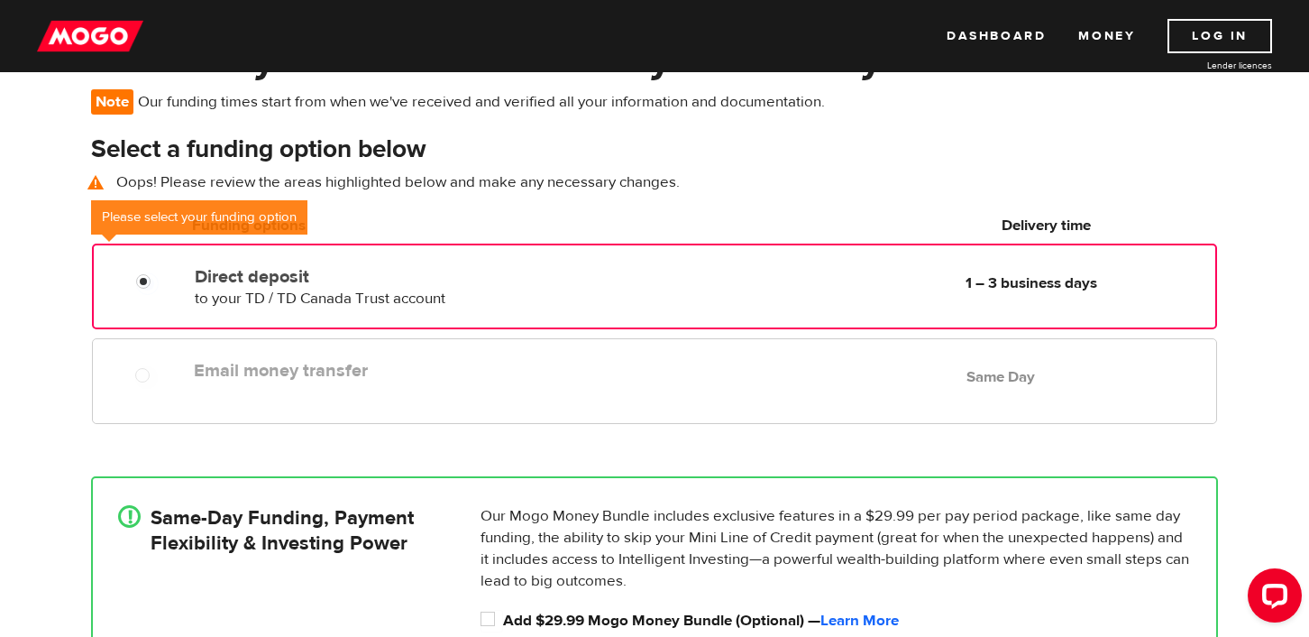
click at [558, 289] on div "Direct deposit to your TD / TD Canada Trust account Delivery in 1 – 3 business …" at bounding box center [402, 284] width 428 height 50
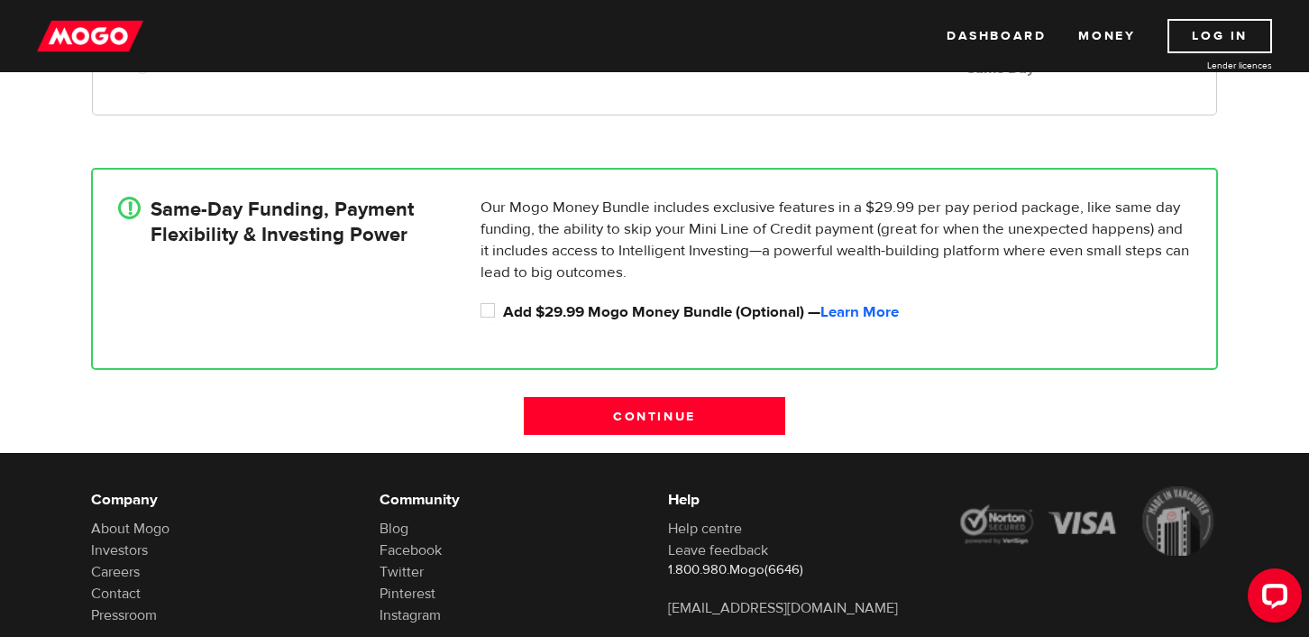
scroll to position [435, 0]
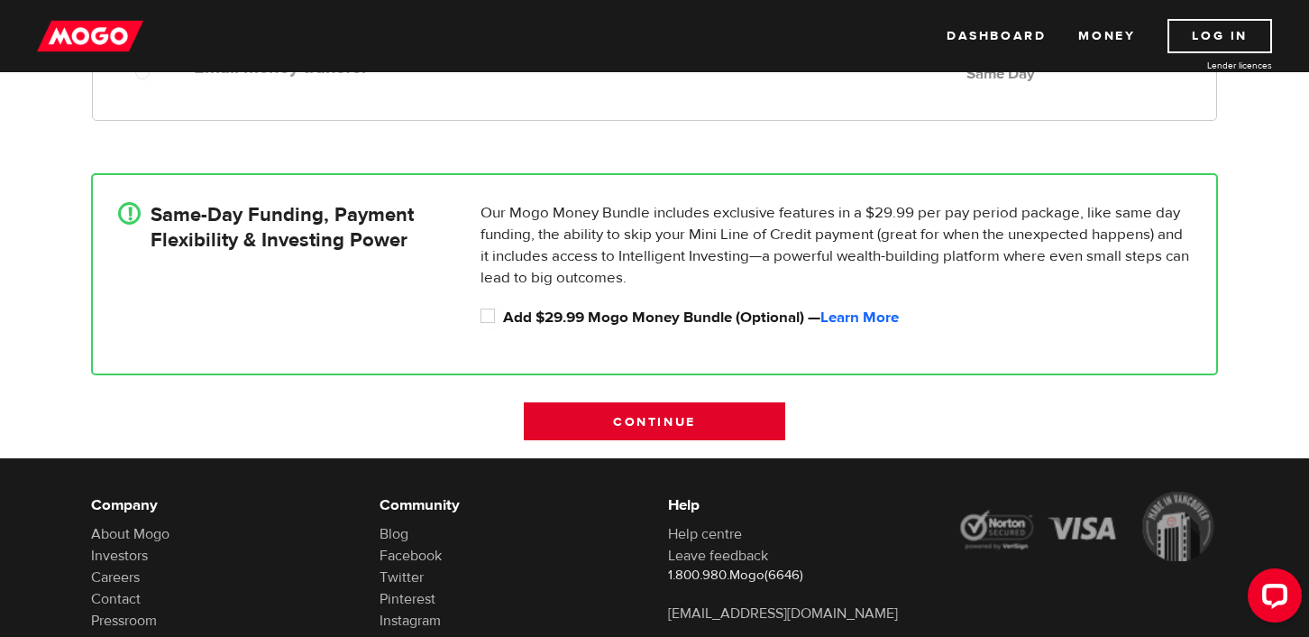
click at [613, 425] on input "Continue" at bounding box center [654, 421] width 261 height 38
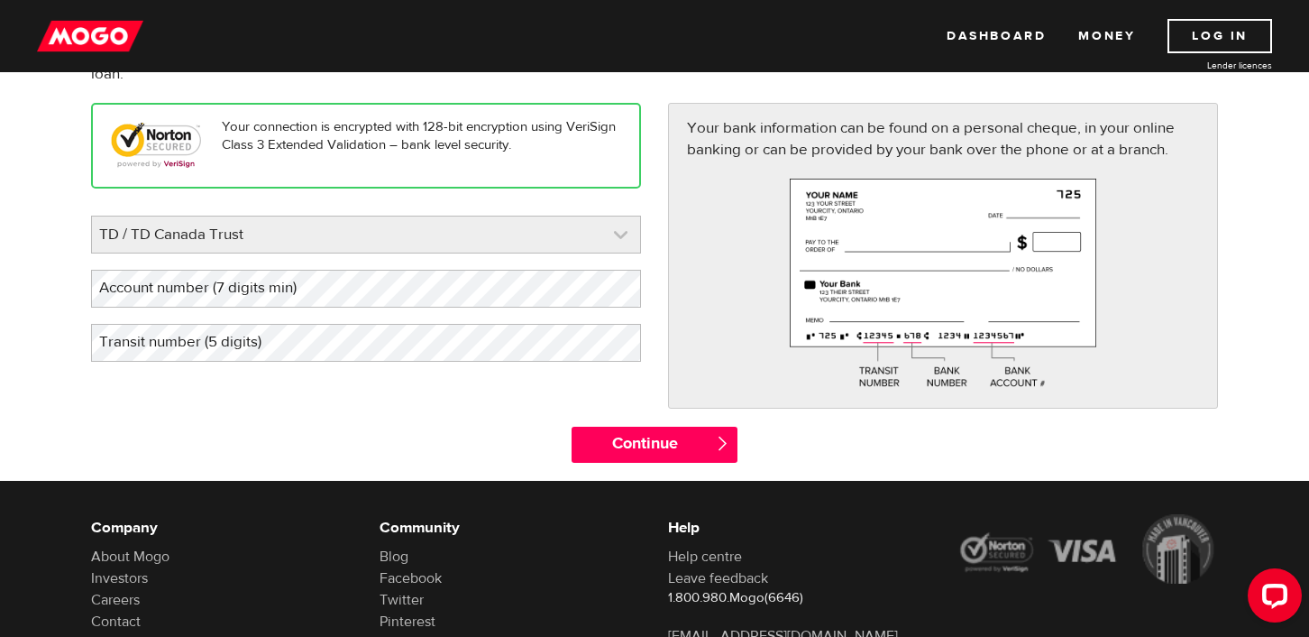
scroll to position [204, 0]
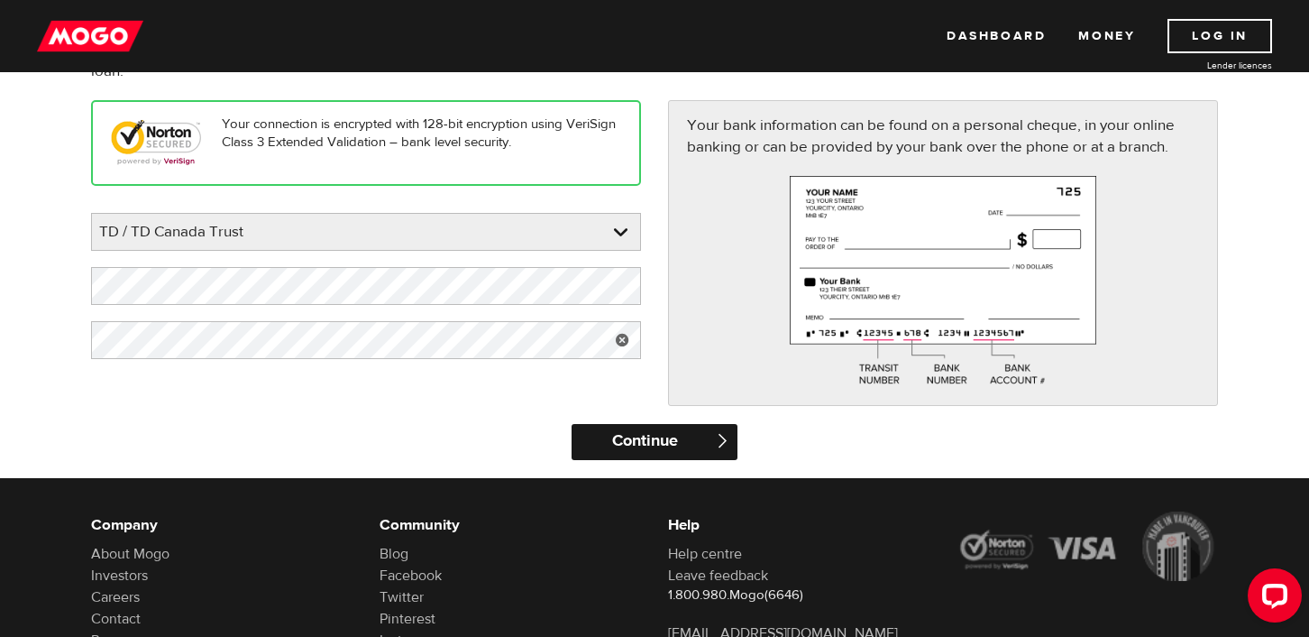
click at [685, 440] on input "Continue" at bounding box center [654, 442] width 165 height 36
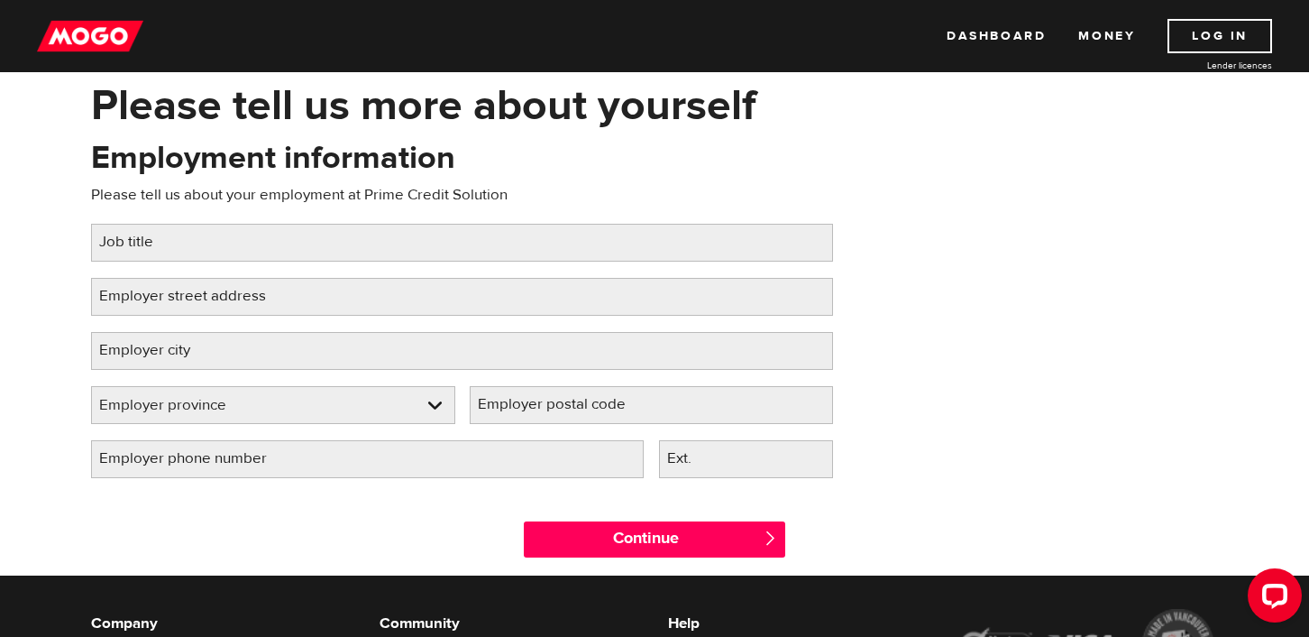
scroll to position [87, 0]
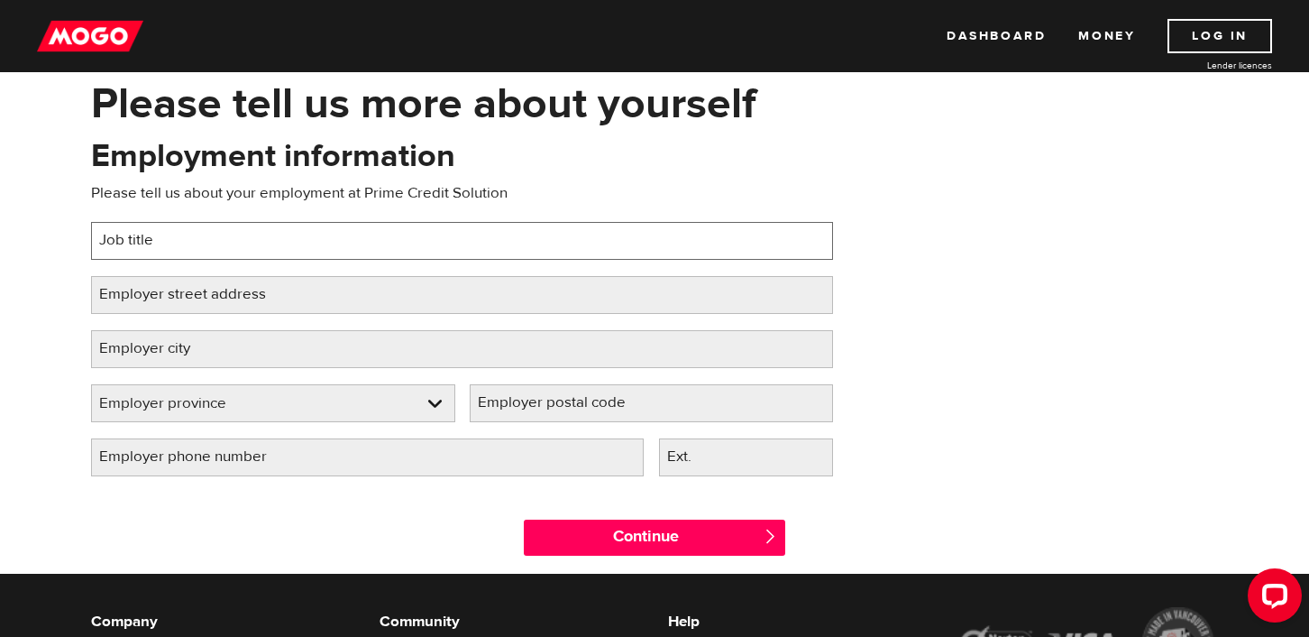
click at [460, 241] on input "Job title" at bounding box center [462, 241] width 742 height 38
click at [151, 244] on input "Administrative Assistant" at bounding box center [462, 241] width 742 height 38
type input "Executive Assistant"
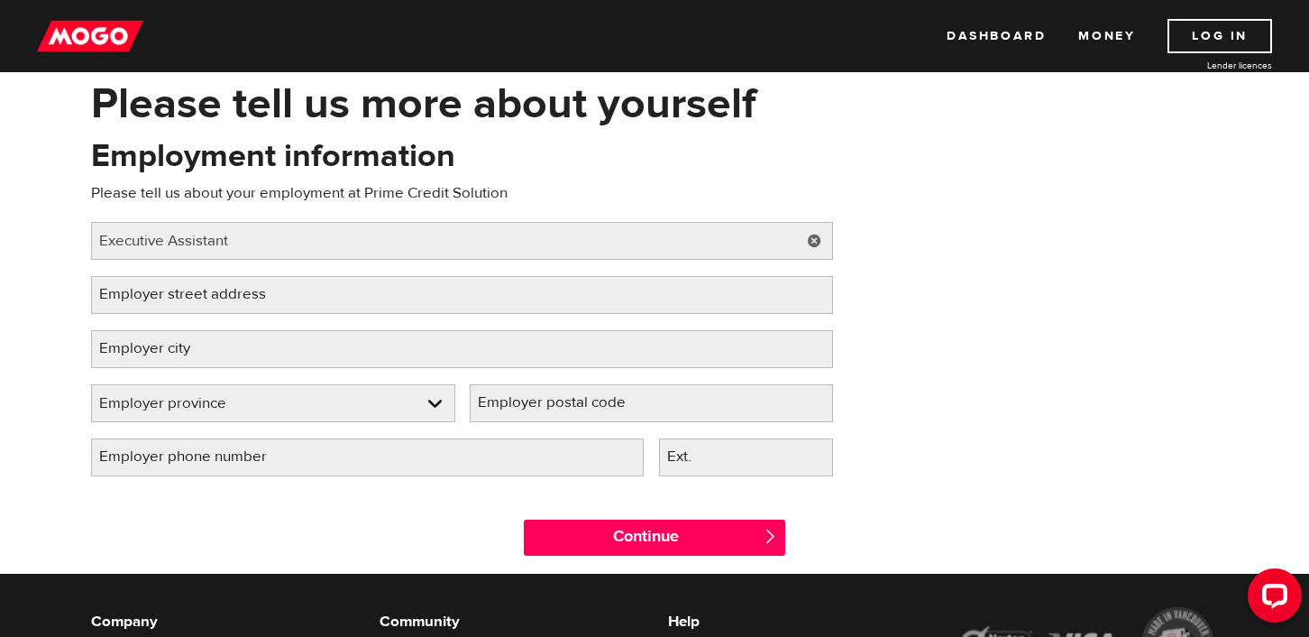
click at [290, 303] on label "Employer street address" at bounding box center [197, 294] width 212 height 37
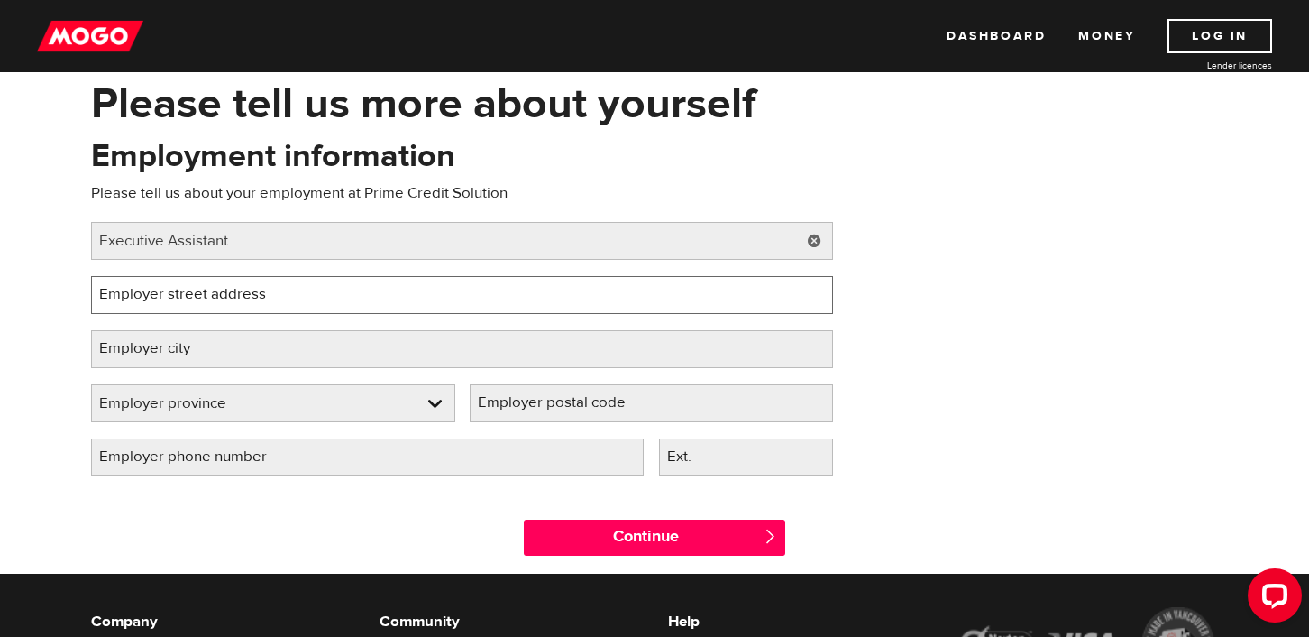
click at [290, 303] on input "Employer street address" at bounding box center [462, 295] width 742 height 38
type input "7"
paste input "777 Hornby St #600, Vancouver, BC V6Z 1S4"
type input "777 Hornby St #600, Vancouver, BC V6Z 1S4"
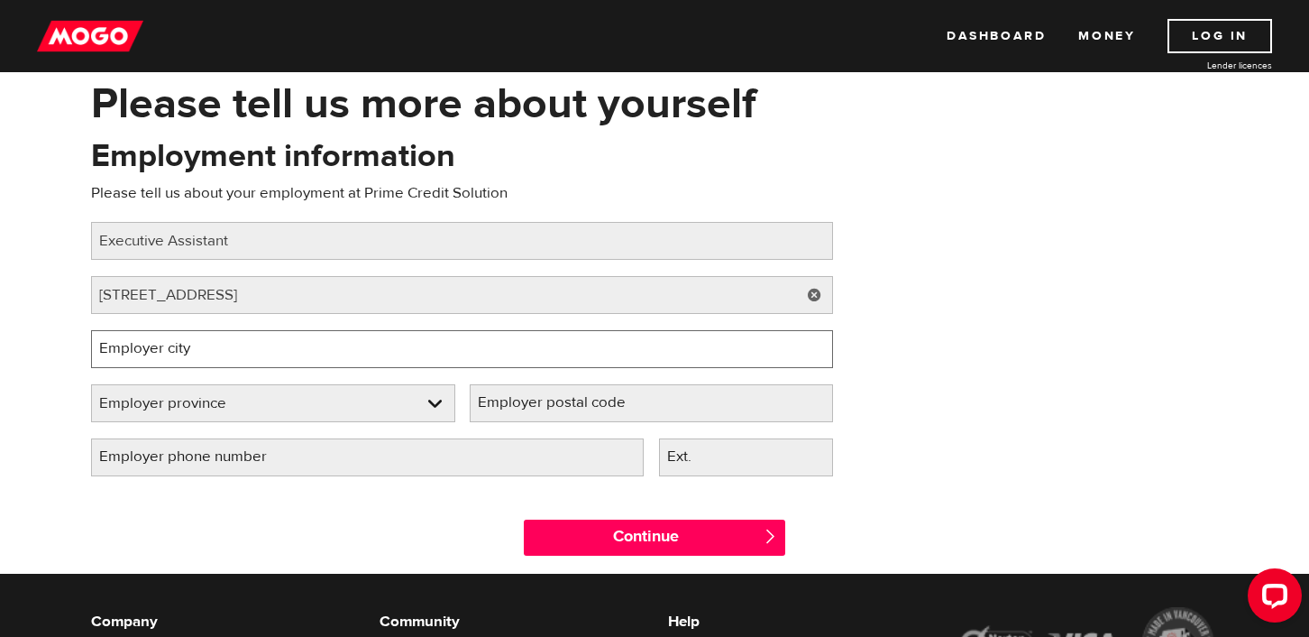
click at [292, 350] on input "Employer city" at bounding box center [462, 349] width 742 height 38
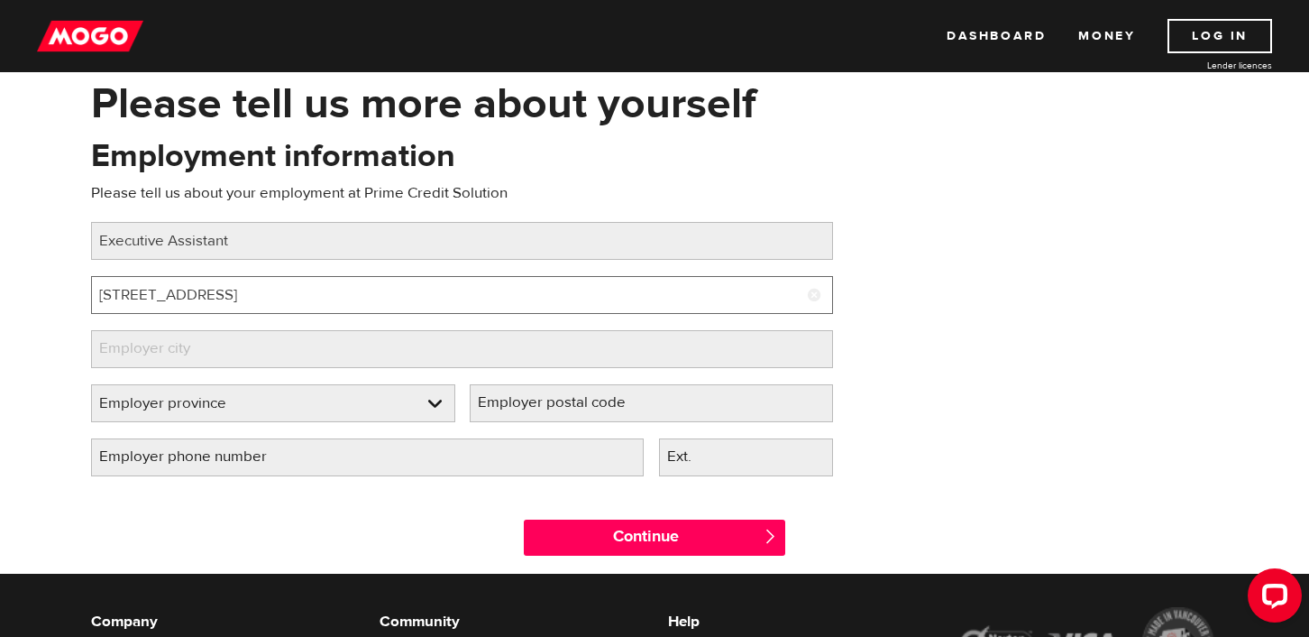
click at [283, 294] on input "777 Hornby St #600, Vancouver, BC V6Z 1S4" at bounding box center [462, 295] width 742 height 38
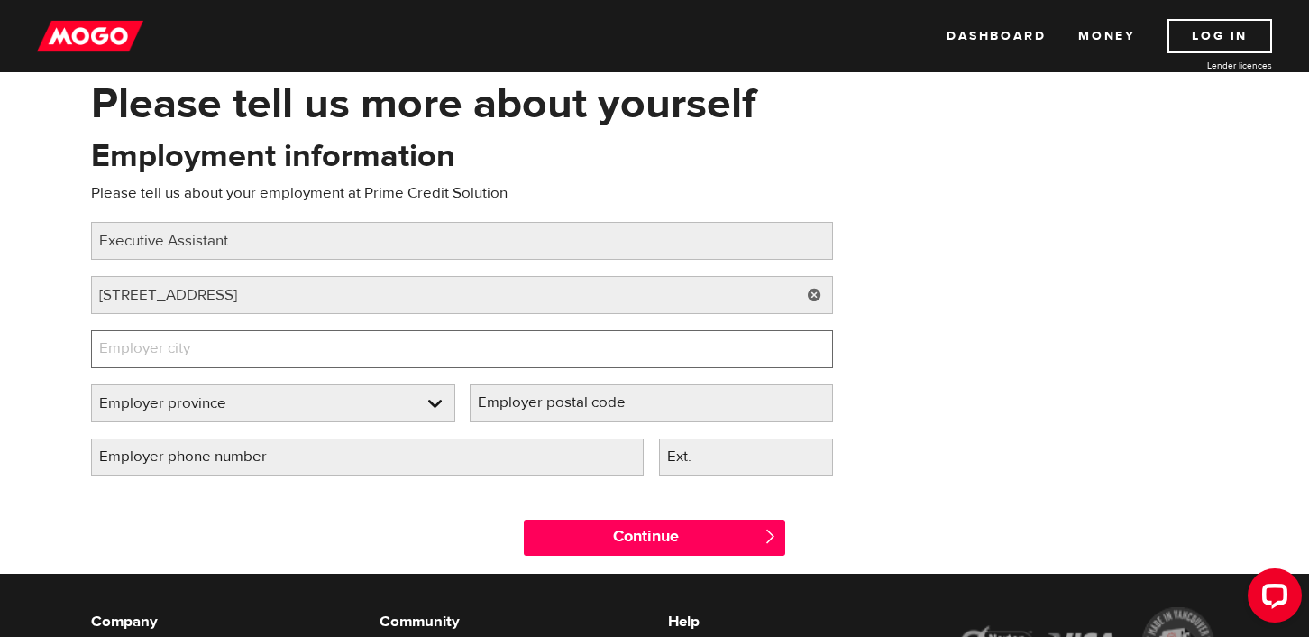
click at [288, 353] on input "Employer city" at bounding box center [462, 349] width 742 height 38
paste input "Vancouver"
type input "Vancouver"
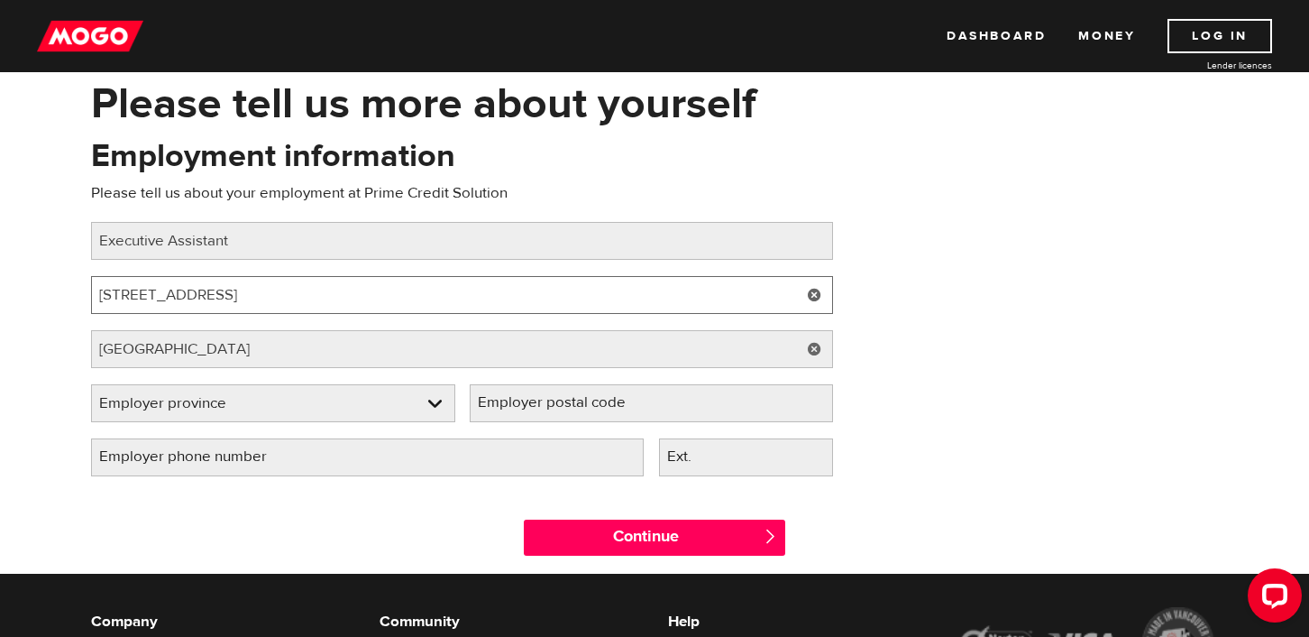
click at [283, 301] on input "777 Hornby St #600, Vancouver, BC V6Z 1S4" at bounding box center [462, 295] width 742 height 38
type input "777 Hornby St #600,, BC V6Z 1S4"
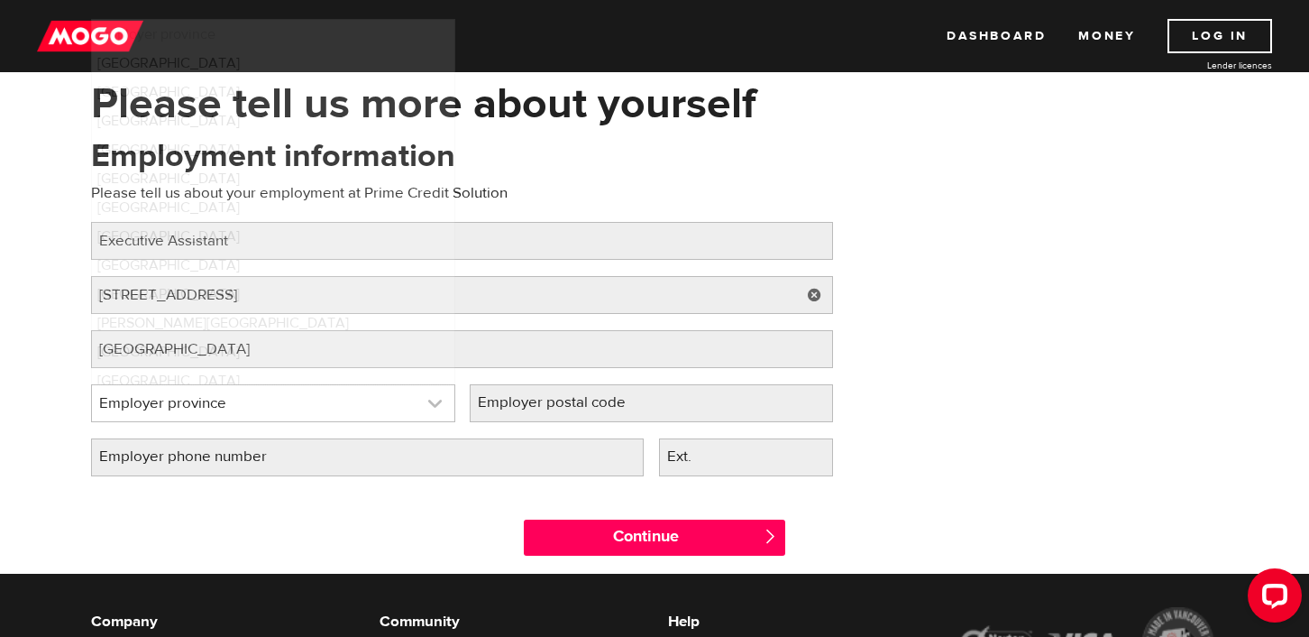
click at [227, 413] on link at bounding box center [273, 403] width 362 height 36
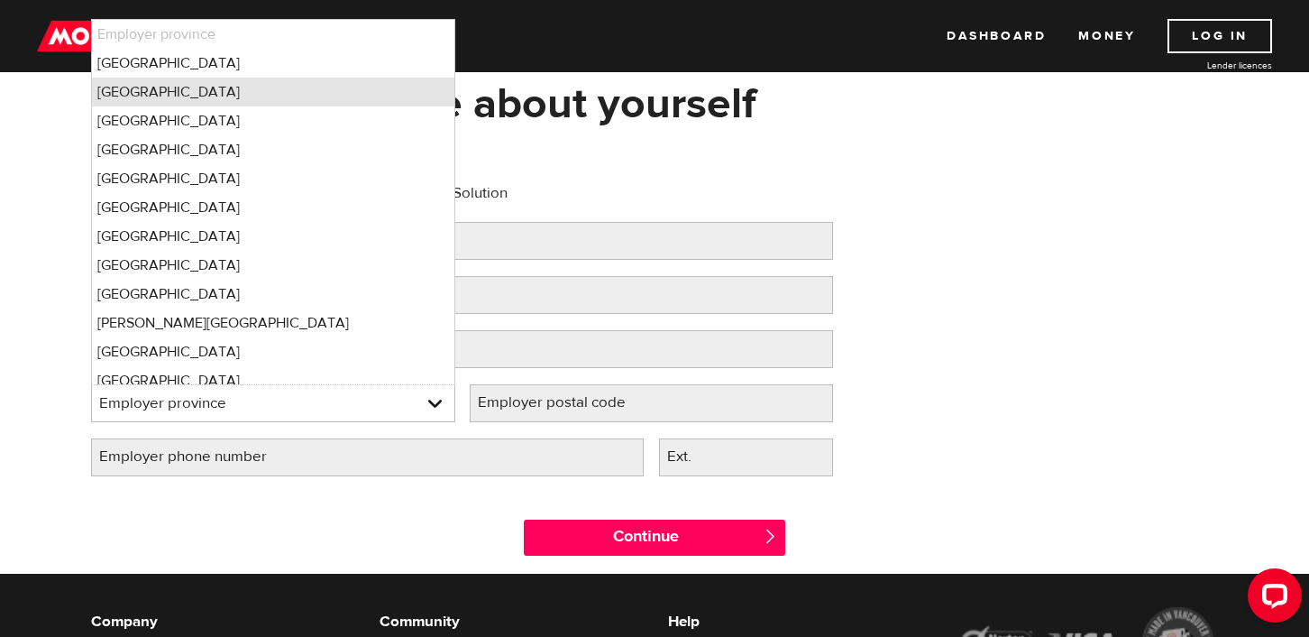
click at [307, 98] on li "British Columbia" at bounding box center [273, 92] width 362 height 29
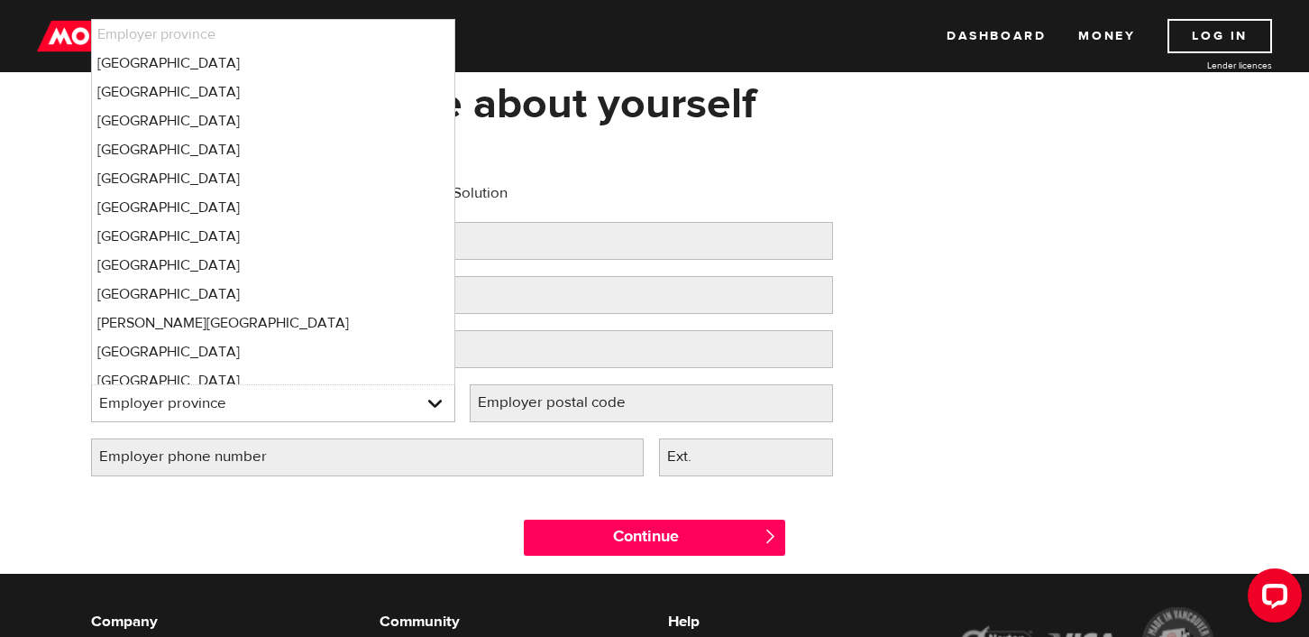
select select "BC"
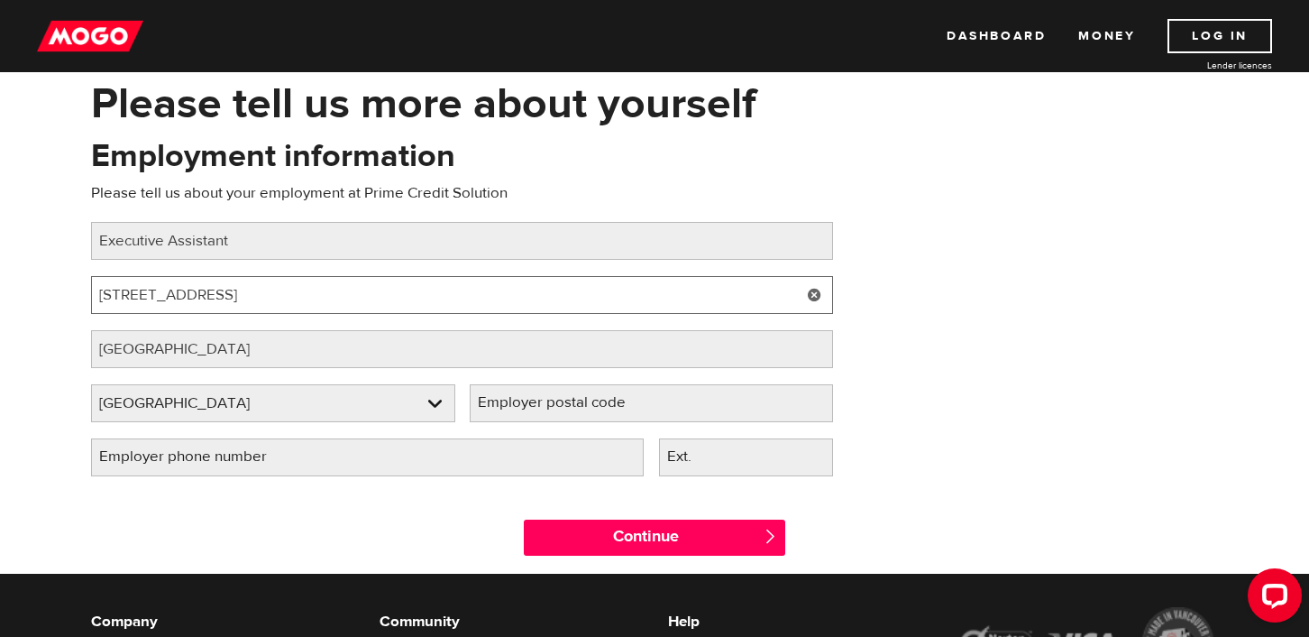
drag, startPoint x: 340, startPoint y: 300, endPoint x: 271, endPoint y: 296, distance: 68.7
click at [271, 296] on input "777 Hornby St #600,, BC V6Z 1S4" at bounding box center [462, 295] width 742 height 38
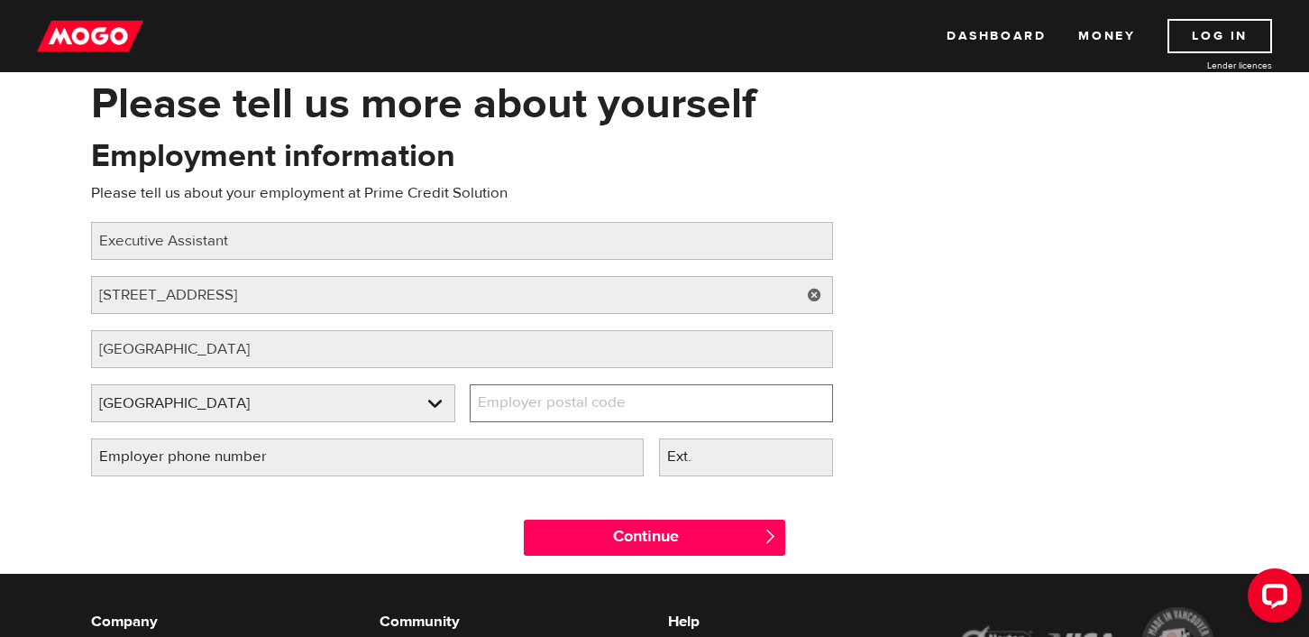
click at [666, 418] on input "Employer postal code" at bounding box center [652, 403] width 364 height 38
paste input "V6Z 1S4"
type input "V6Z 1S4"
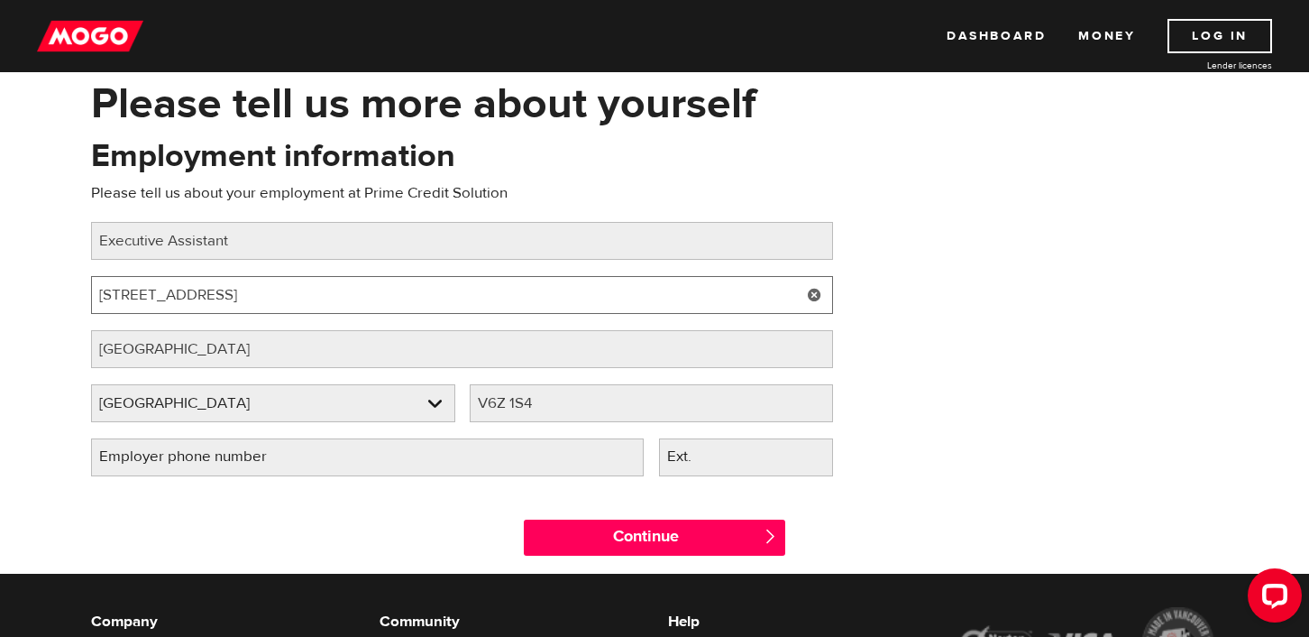
drag, startPoint x: 390, startPoint y: 297, endPoint x: 252, endPoint y: 300, distance: 138.9
click at [252, 300] on input "777 Hornby St #600,, BC V6Z 1S4" at bounding box center [462, 295] width 742 height 38
type input "777 Hornby St #600,,"
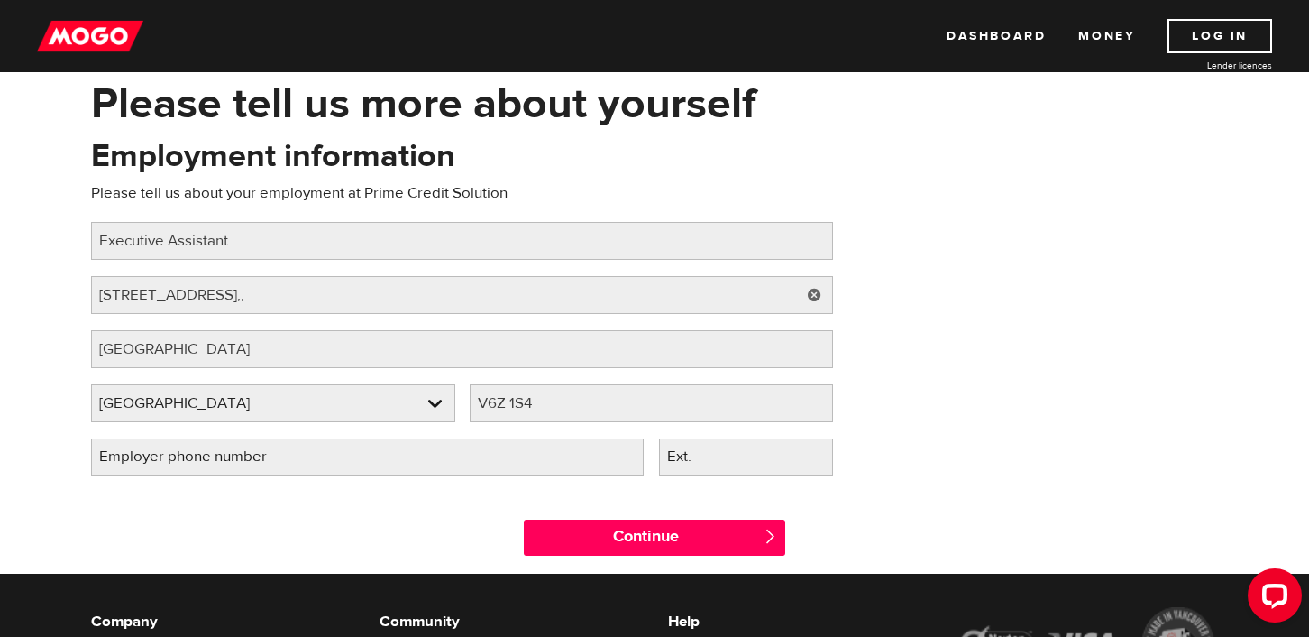
click at [298, 458] on label "Employer phone number" at bounding box center [197, 456] width 213 height 37
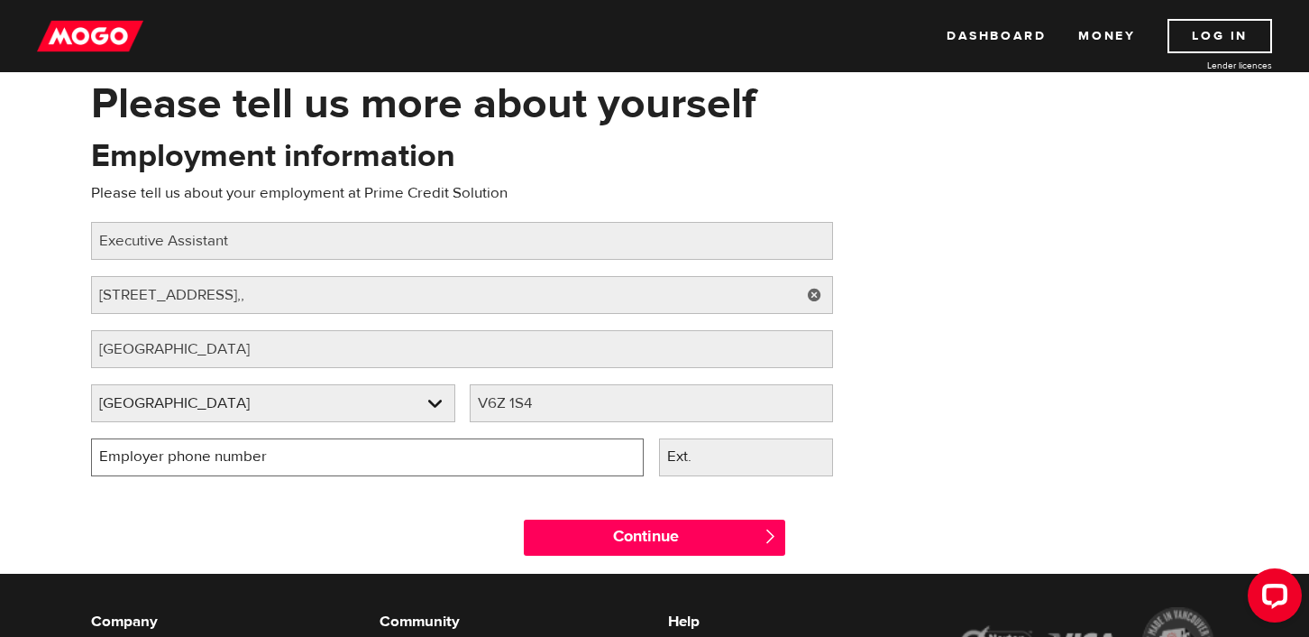
click at [298, 458] on input "Employer phone number" at bounding box center [367, 457] width 553 height 38
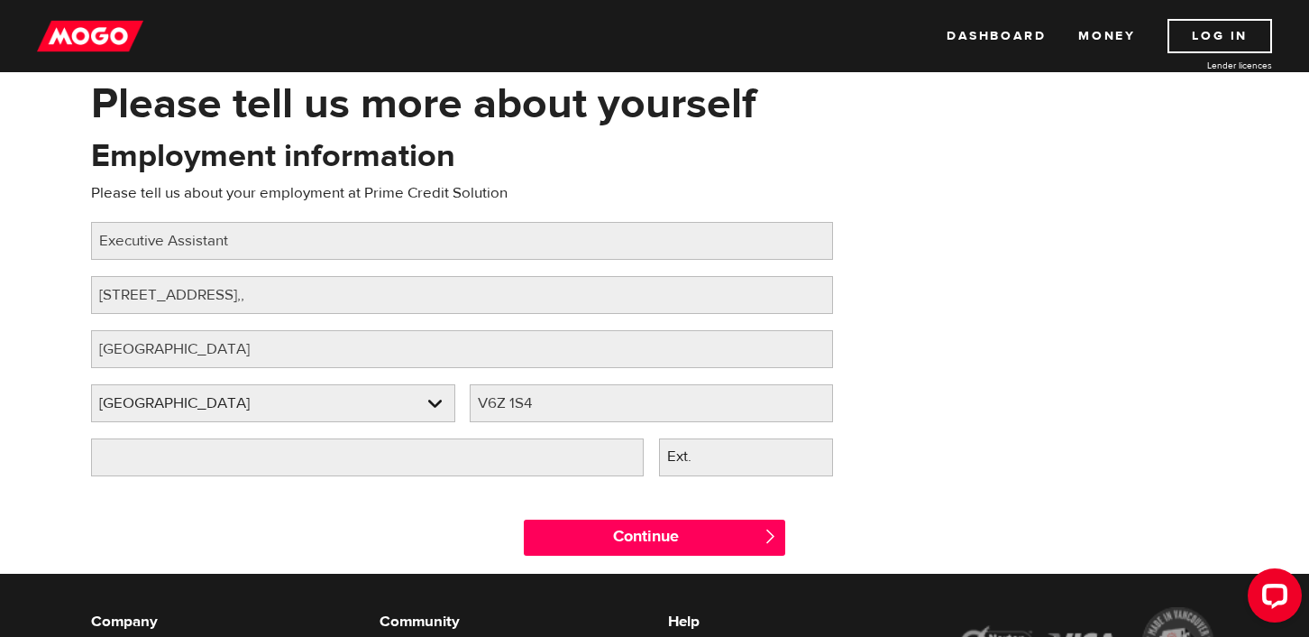
click at [312, 514] on div "Continue " at bounding box center [655, 532] width 1154 height 81
click at [313, 453] on input "Employer phone number" at bounding box center [367, 457] width 553 height 38
type input "(604) 900-5547"
click at [48, 356] on div "Please tell us more about yourself Oops! Please review the areas highlighted be…" at bounding box center [654, 326] width 1309 height 496
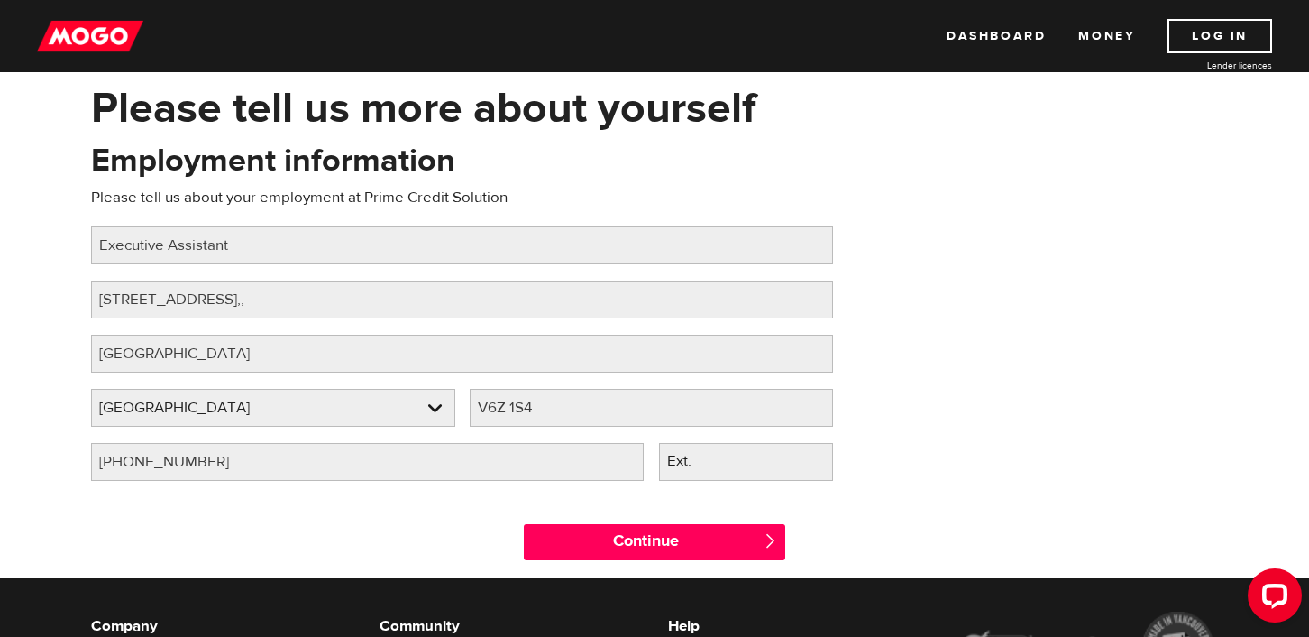
scroll to position [81, 0]
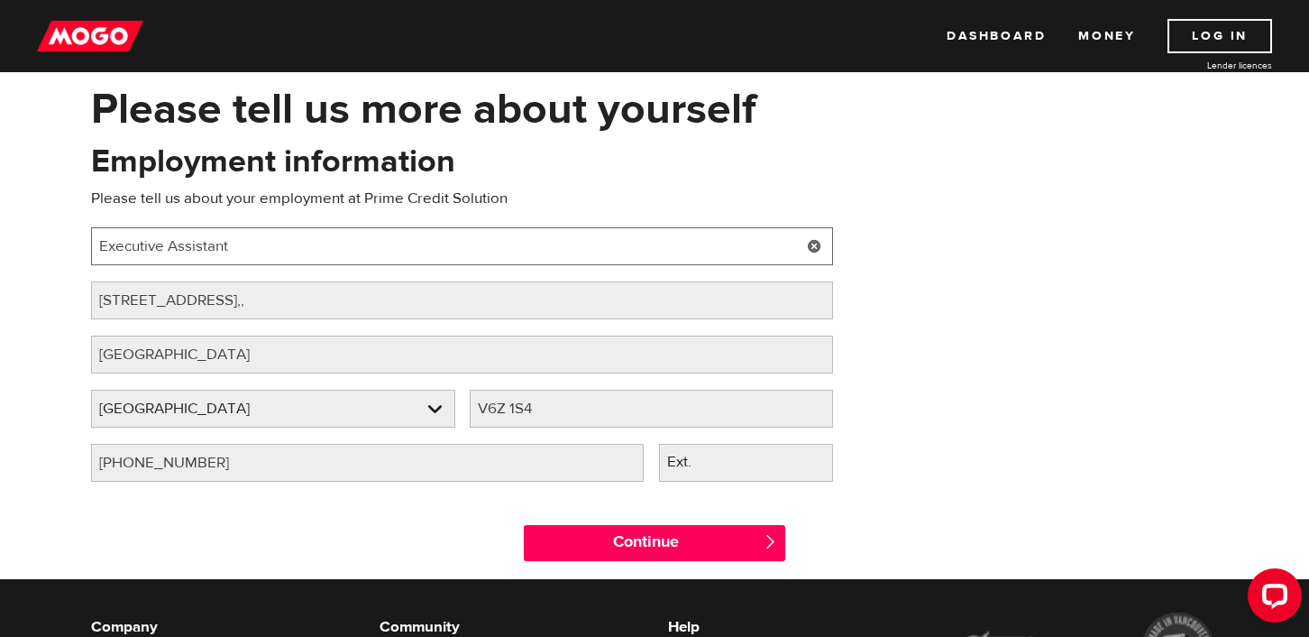
click at [99, 243] on input "Executive Assistant" at bounding box center [462, 246] width 742 height 38
type input "Administrative Assistant"
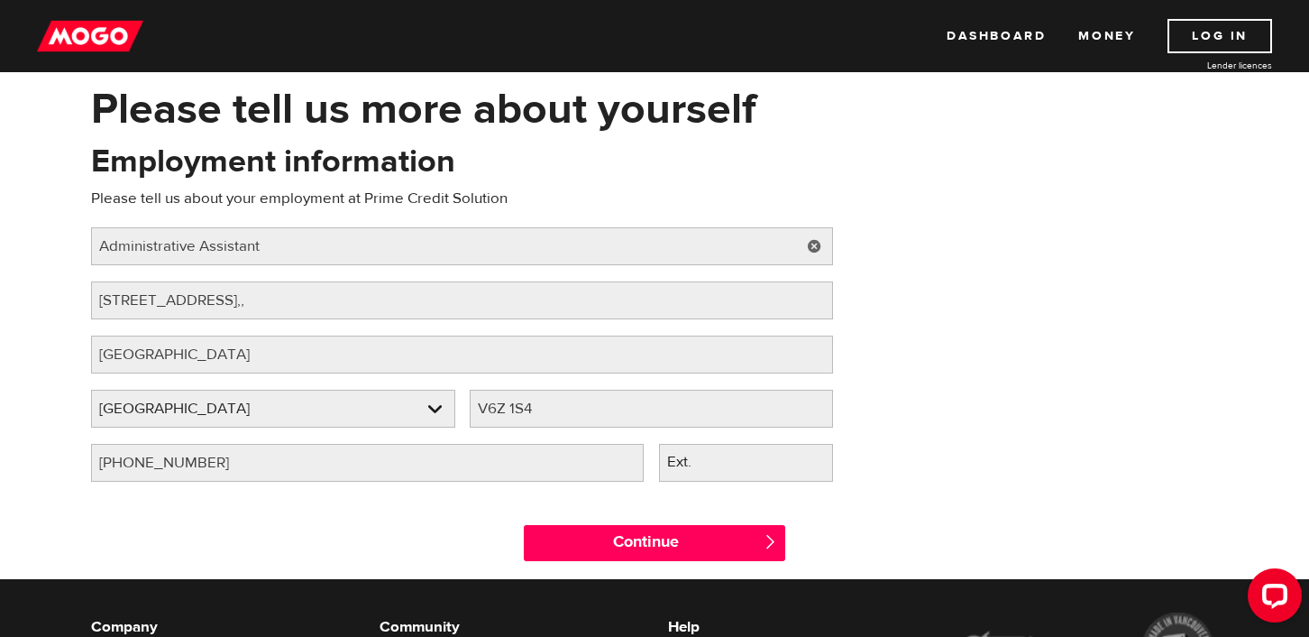
click at [67, 255] on div "Please tell us more about yourself Oops! Please review the areas highlighted be…" at bounding box center [654, 331] width 1309 height 496
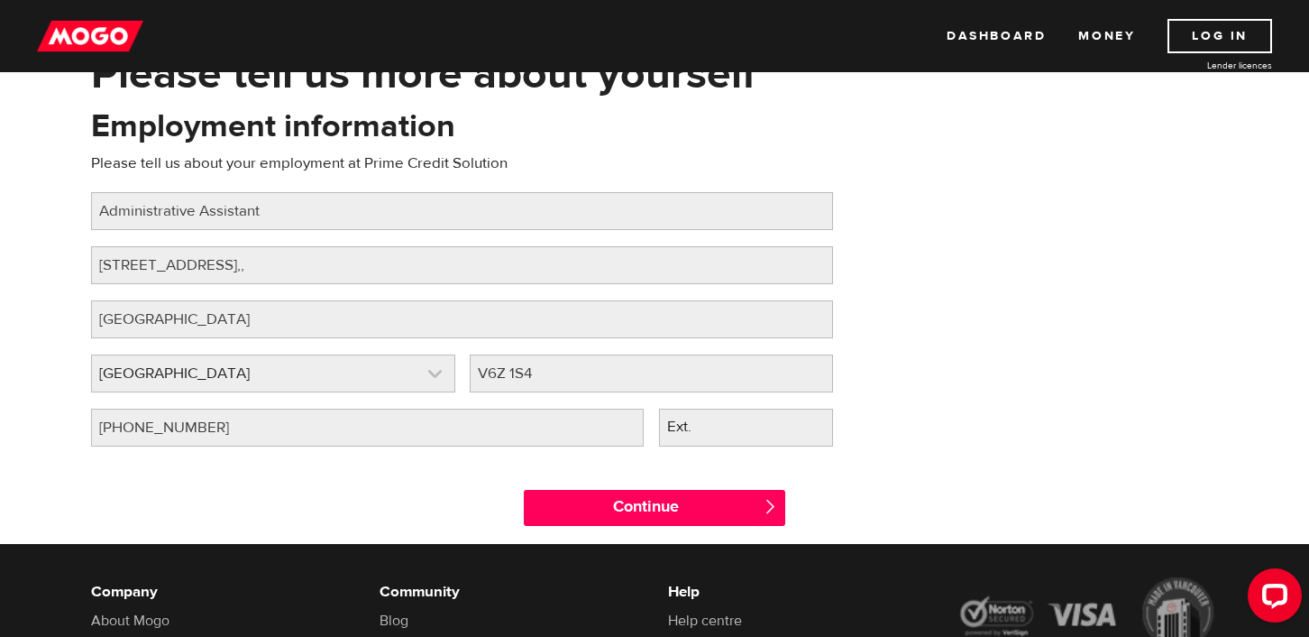
scroll to position [131, 0]
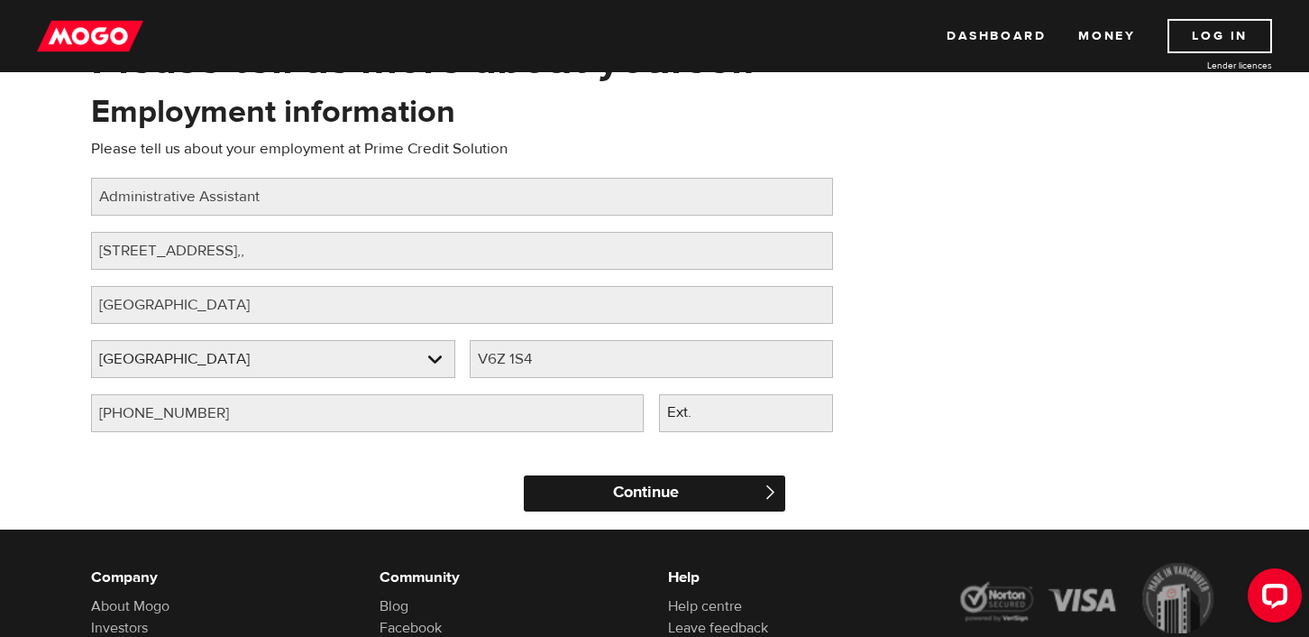
click at [590, 502] on input "Continue" at bounding box center [654, 493] width 261 height 36
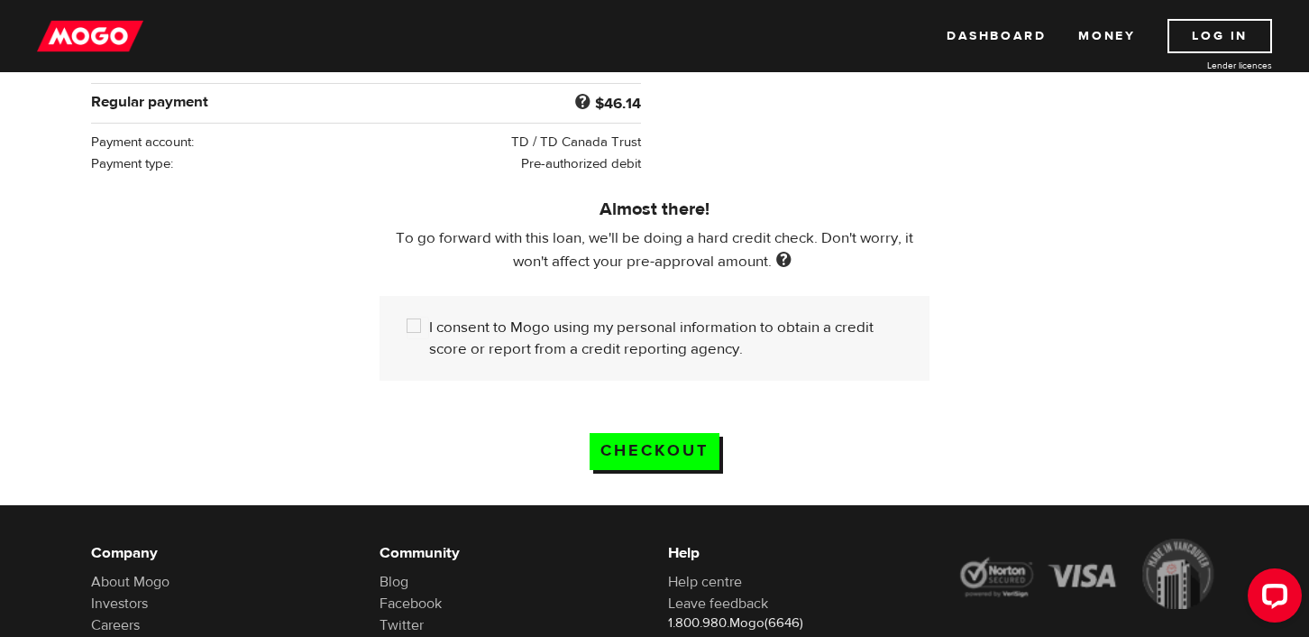
scroll to position [451, 0]
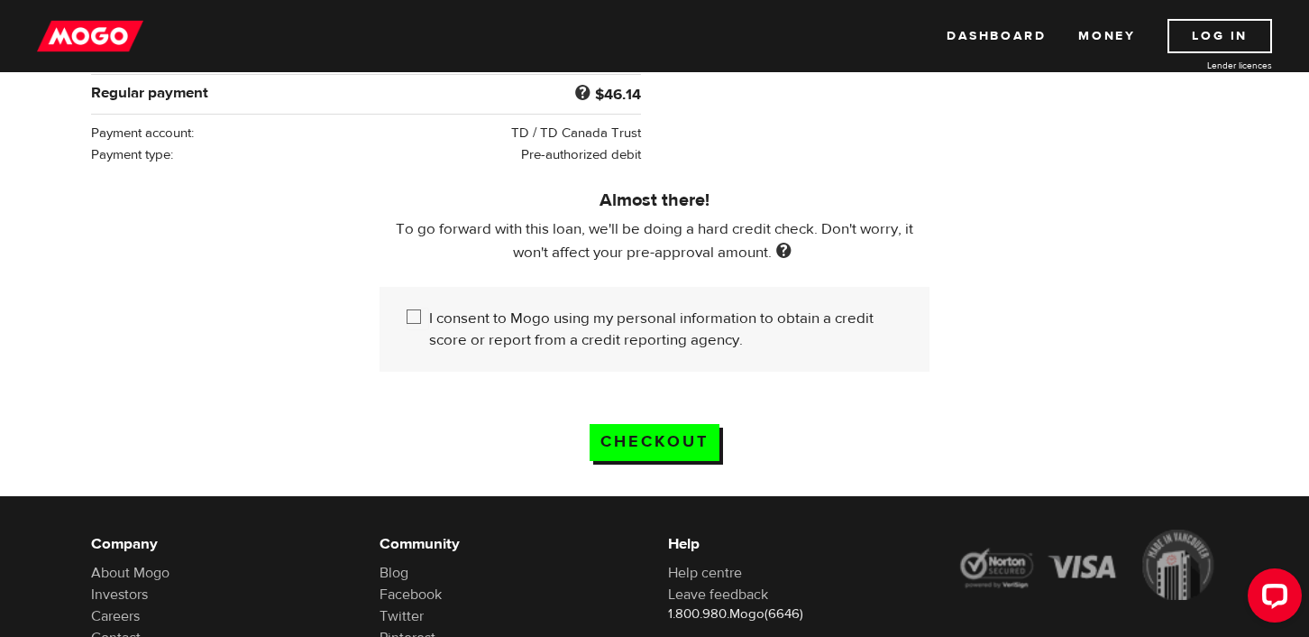
click at [409, 317] on input "I consent to Mogo using my personal information to obtain a credit score or rep…" at bounding box center [418, 318] width 23 height 23
checkbox input "true"
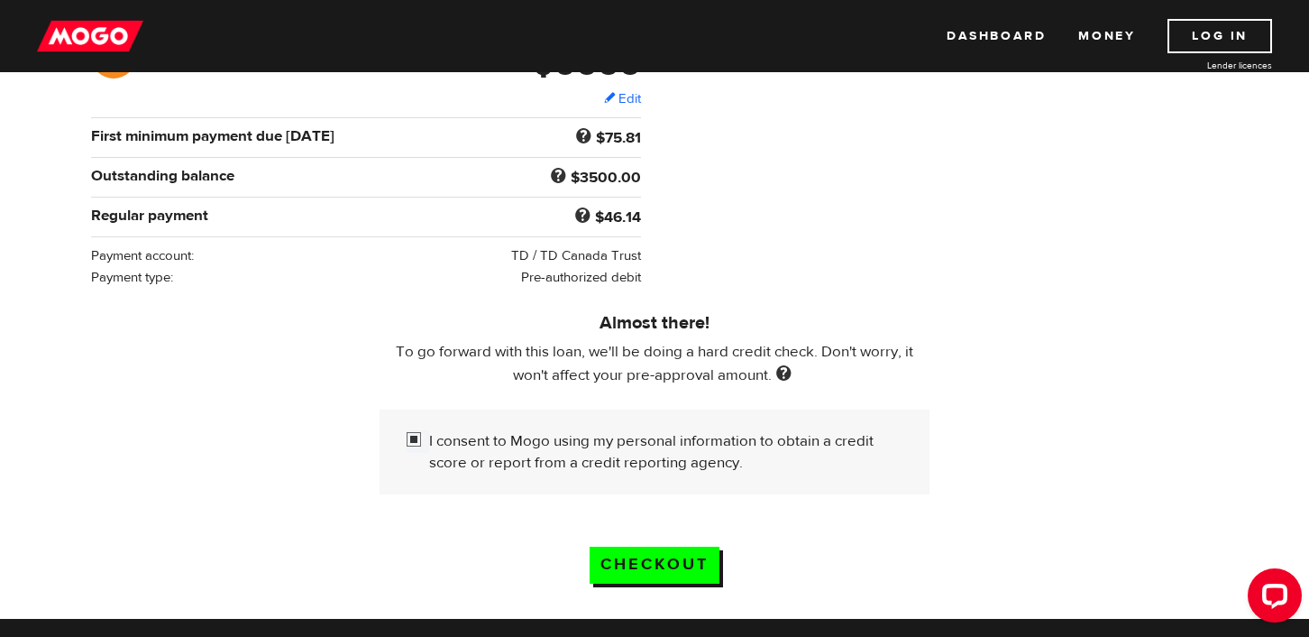
scroll to position [344, 0]
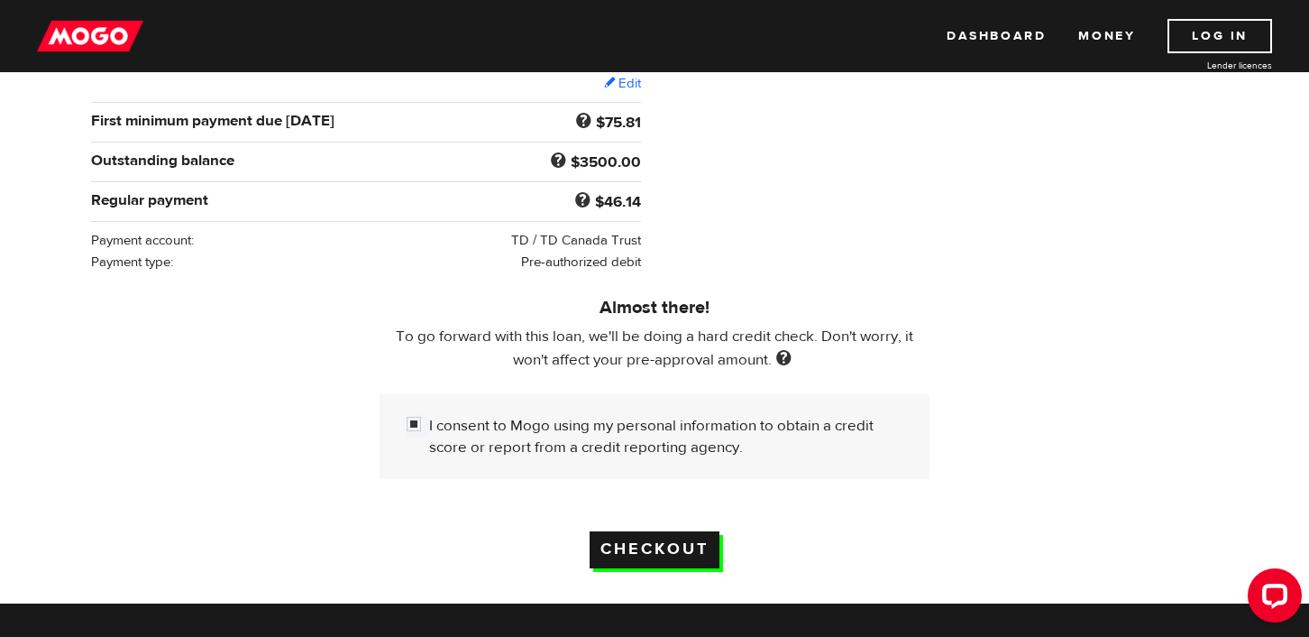
click at [672, 554] on input "Checkout" at bounding box center [655, 549] width 130 height 37
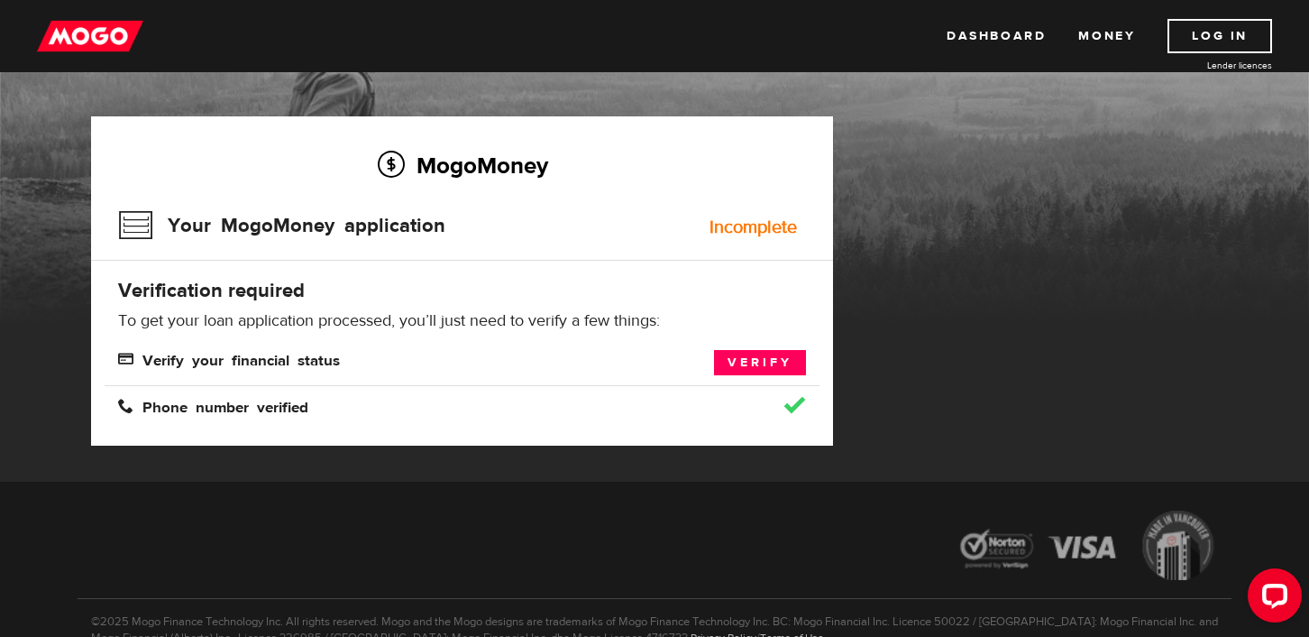
scroll to position [80, 0]
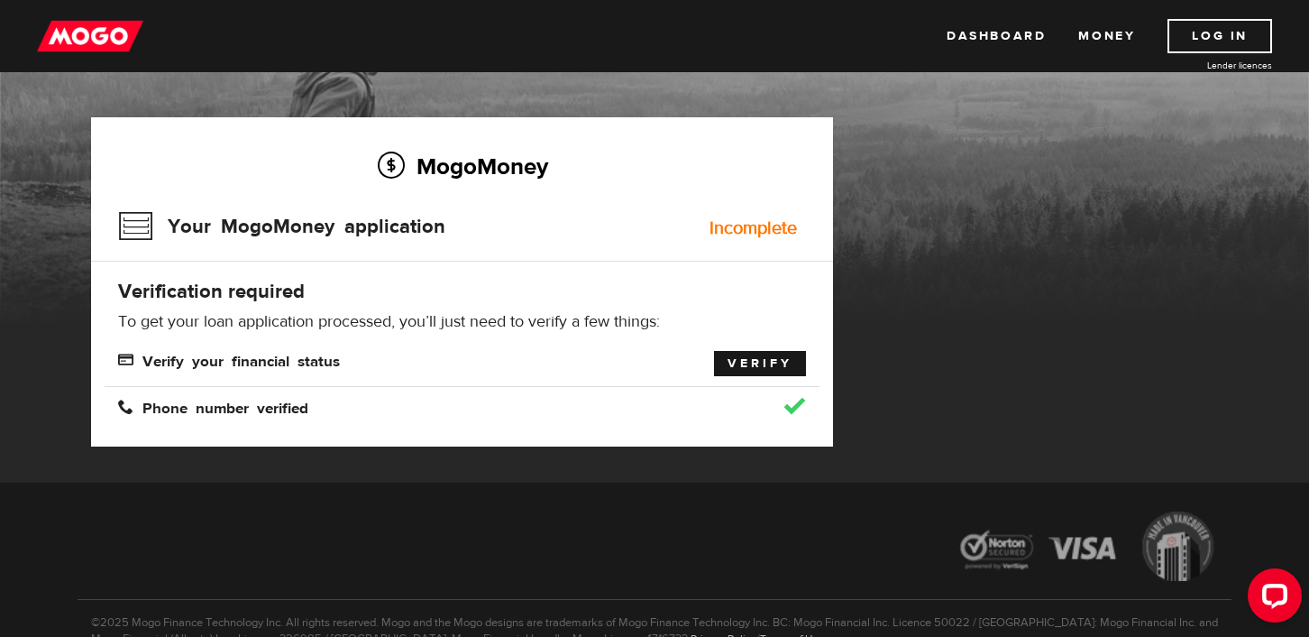
click at [754, 362] on link "Verify" at bounding box center [760, 363] width 92 height 25
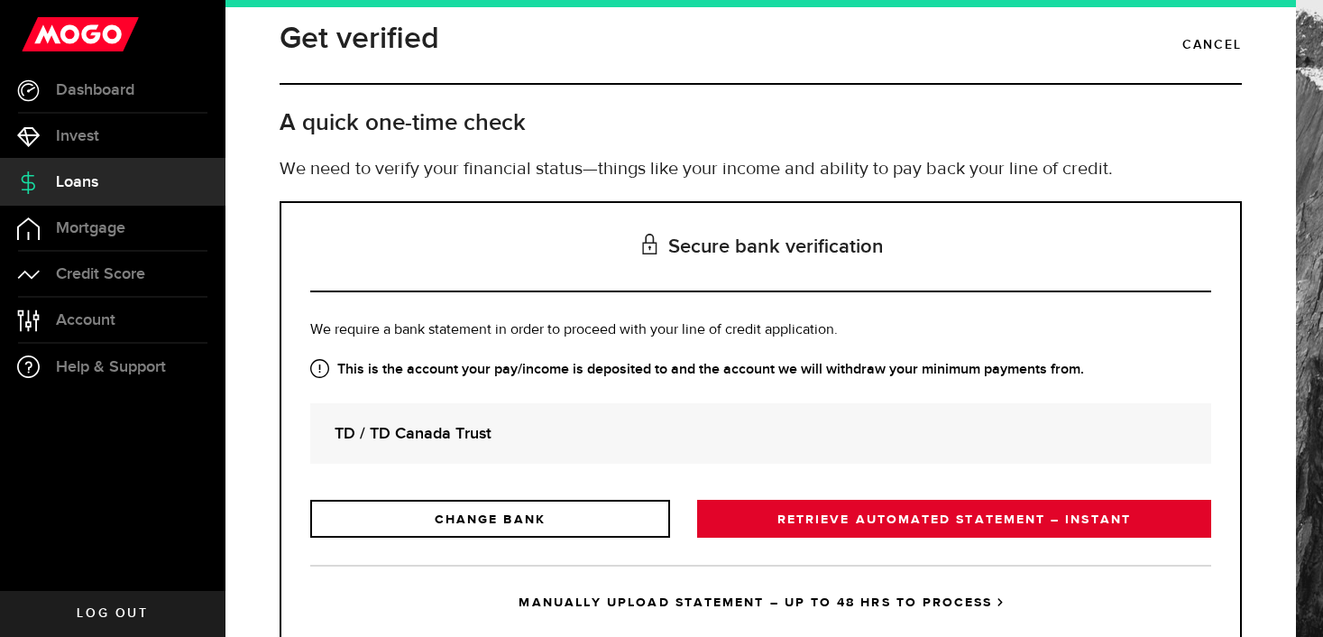
scroll to position [74, 0]
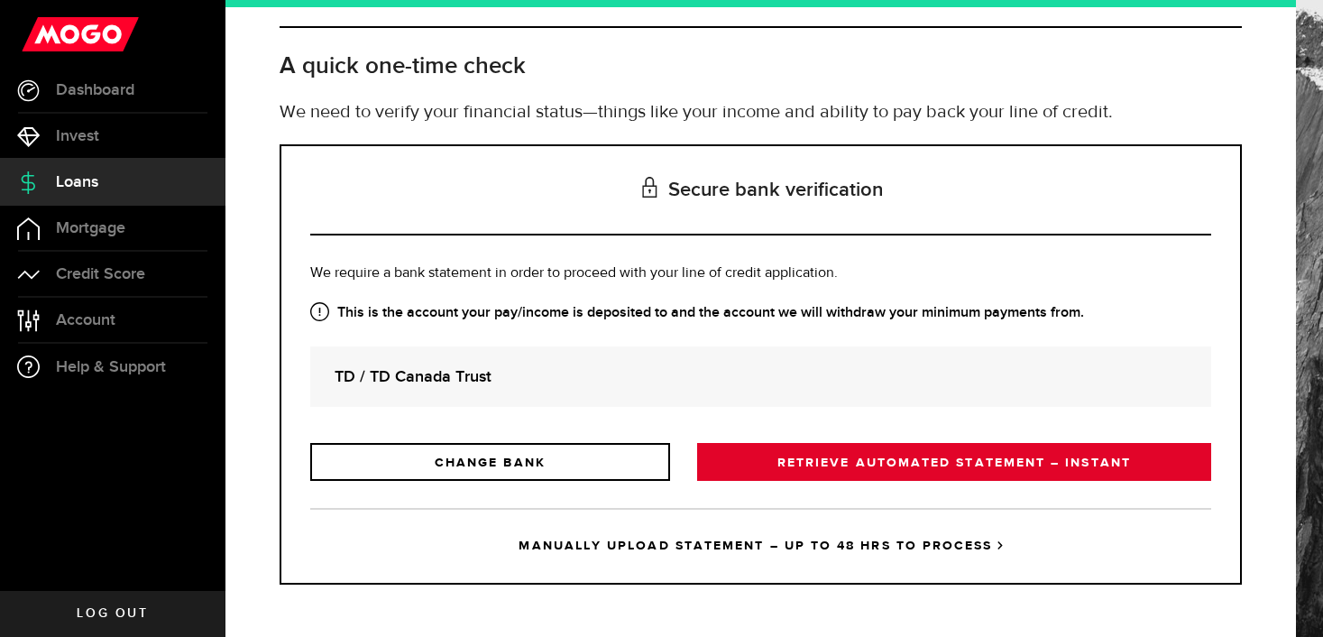
click at [944, 462] on link "RETRIEVE AUTOMATED STATEMENT – INSTANT" at bounding box center [954, 462] width 514 height 38
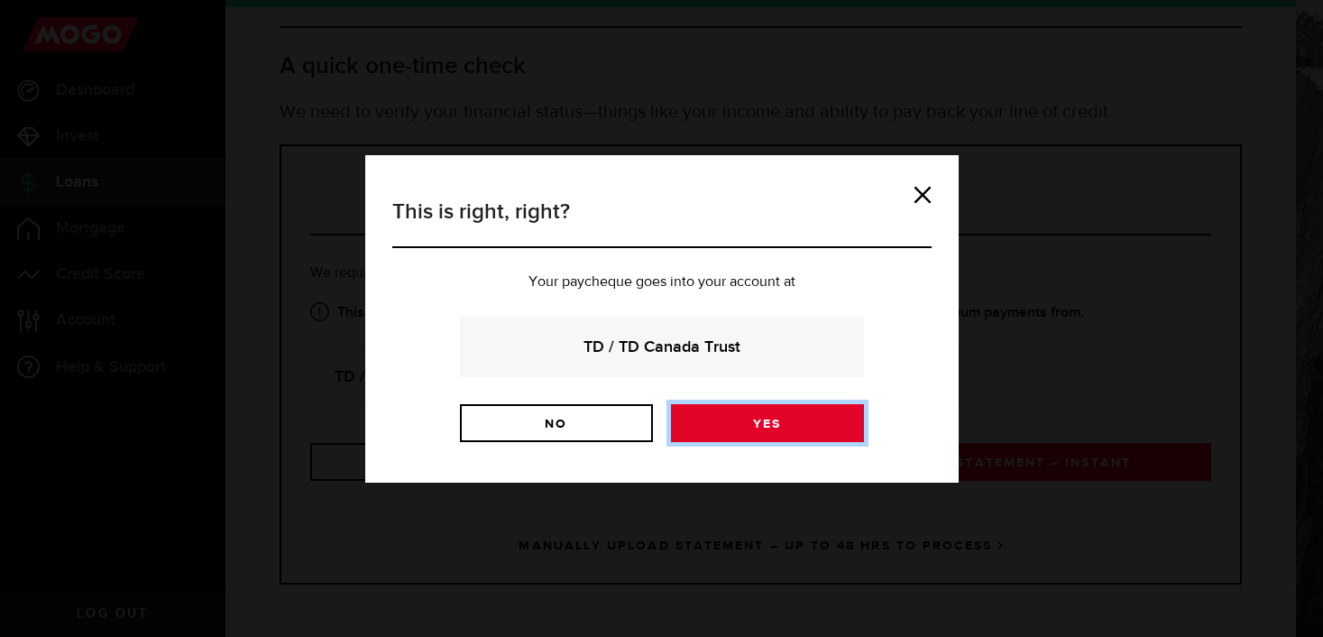
click at [820, 424] on link "Yes" at bounding box center [767, 423] width 193 height 38
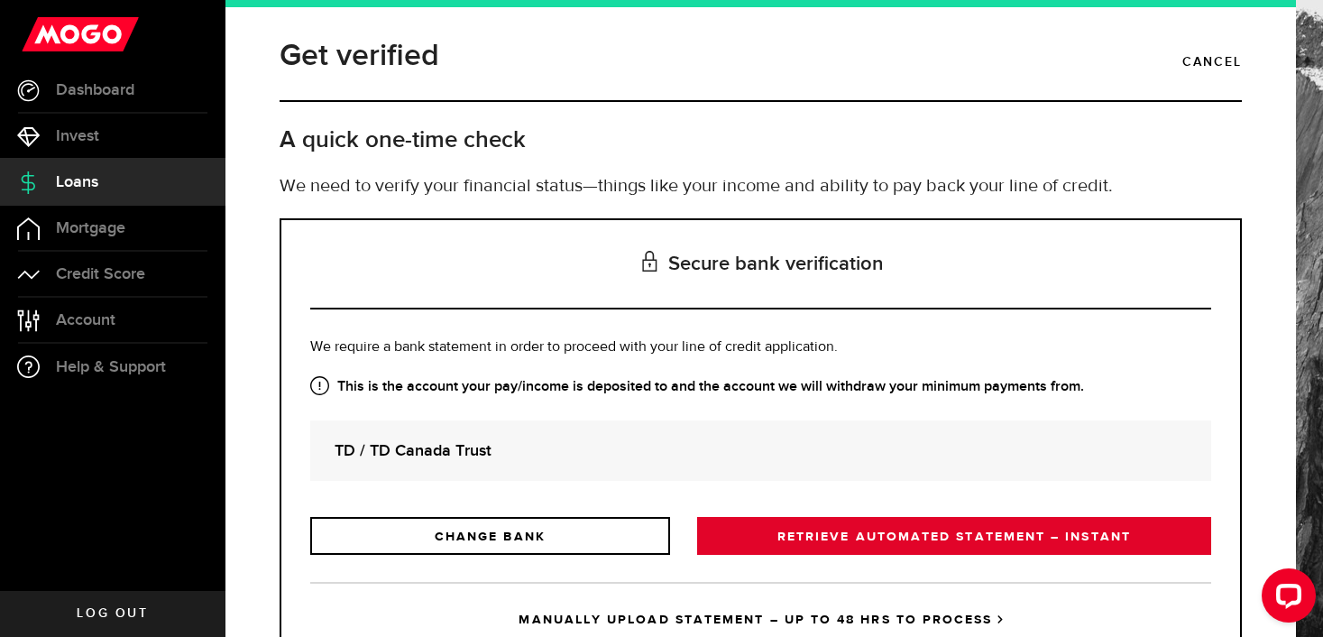
click at [806, 528] on link "RETRIEVE AUTOMATED STATEMENT – INSTANT" at bounding box center [954, 536] width 514 height 38
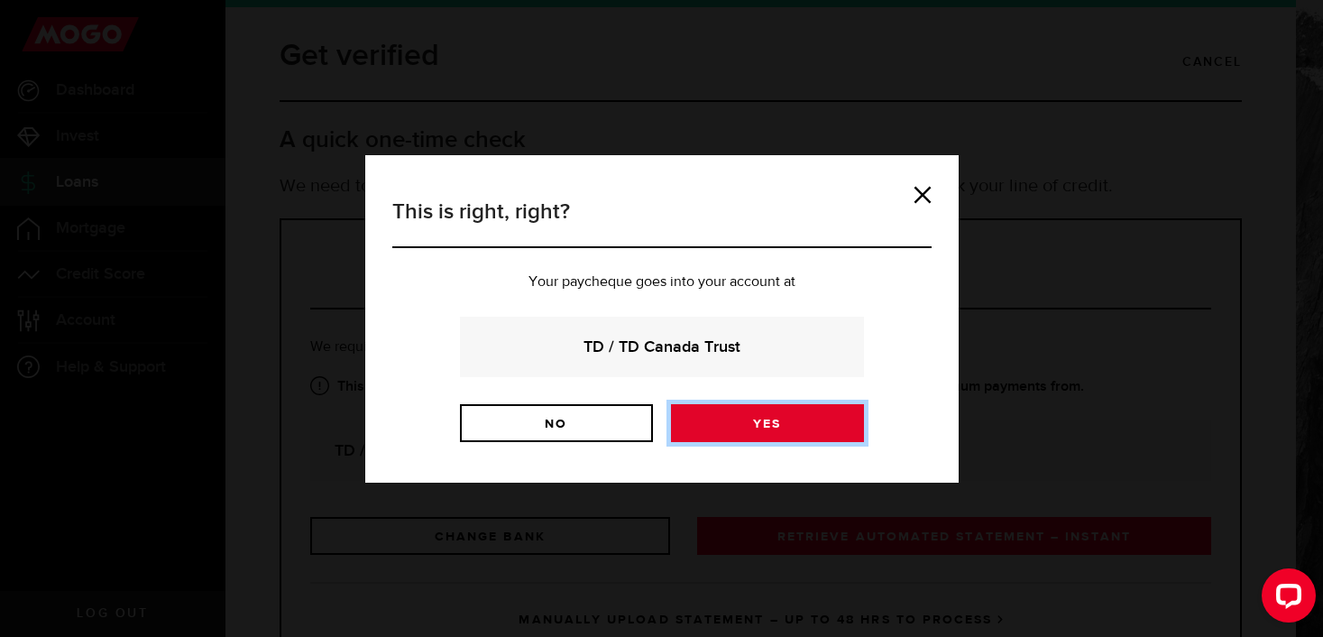
click at [804, 427] on link "Yes" at bounding box center [767, 423] width 193 height 38
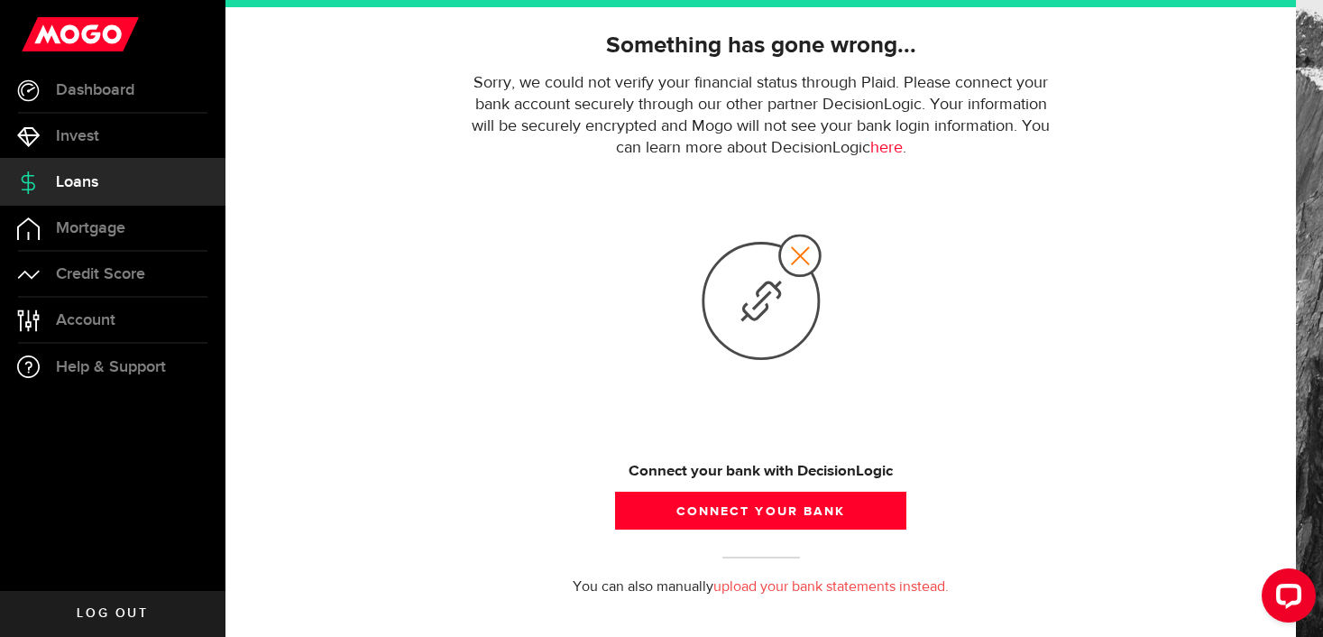
scroll to position [159, 0]
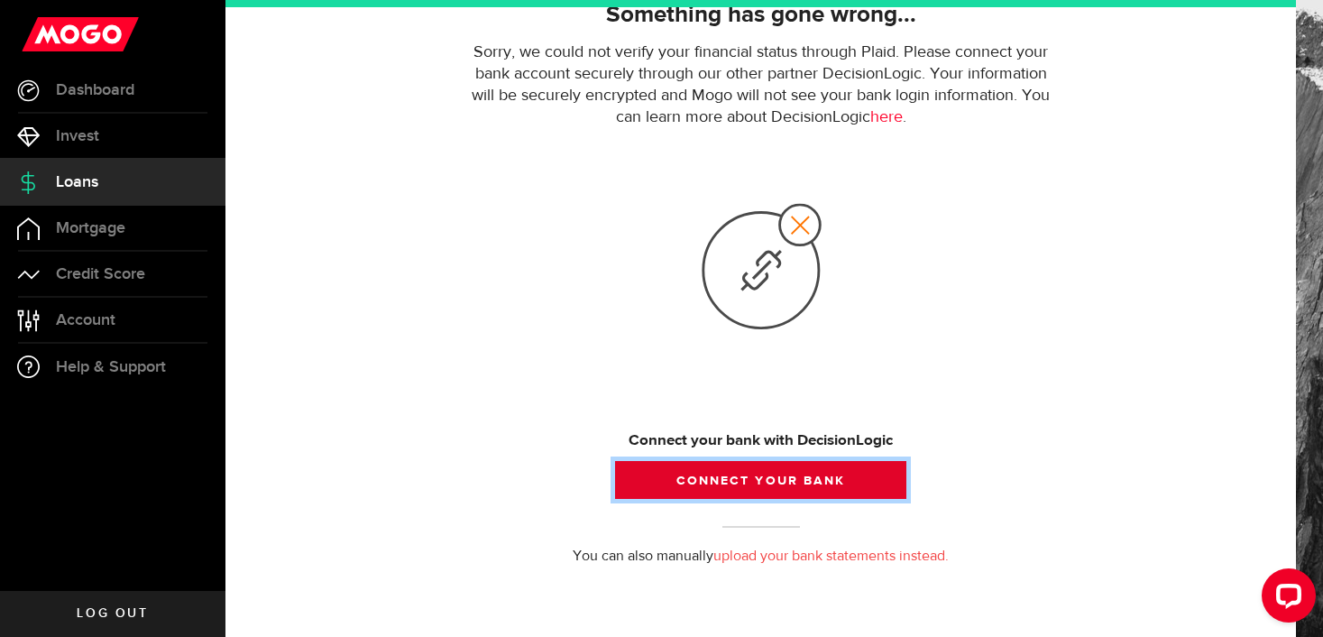
click at [740, 495] on button "Connect your bank" at bounding box center [760, 480] width 290 height 38
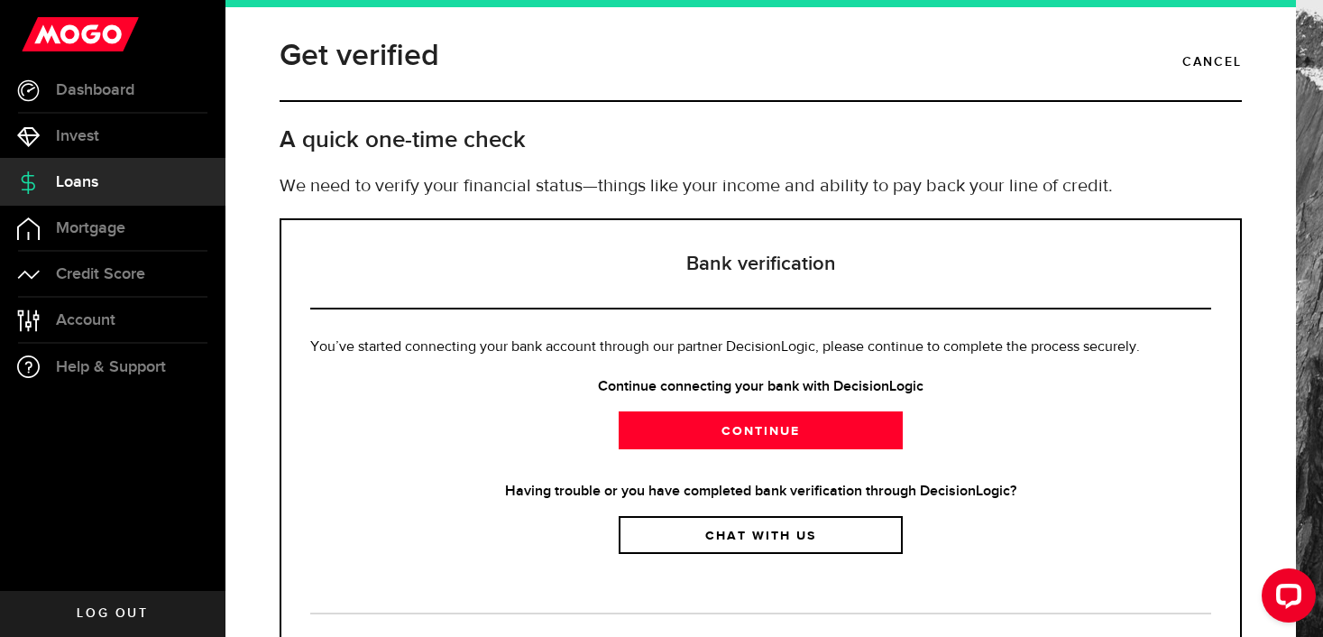
scroll to position [105, 0]
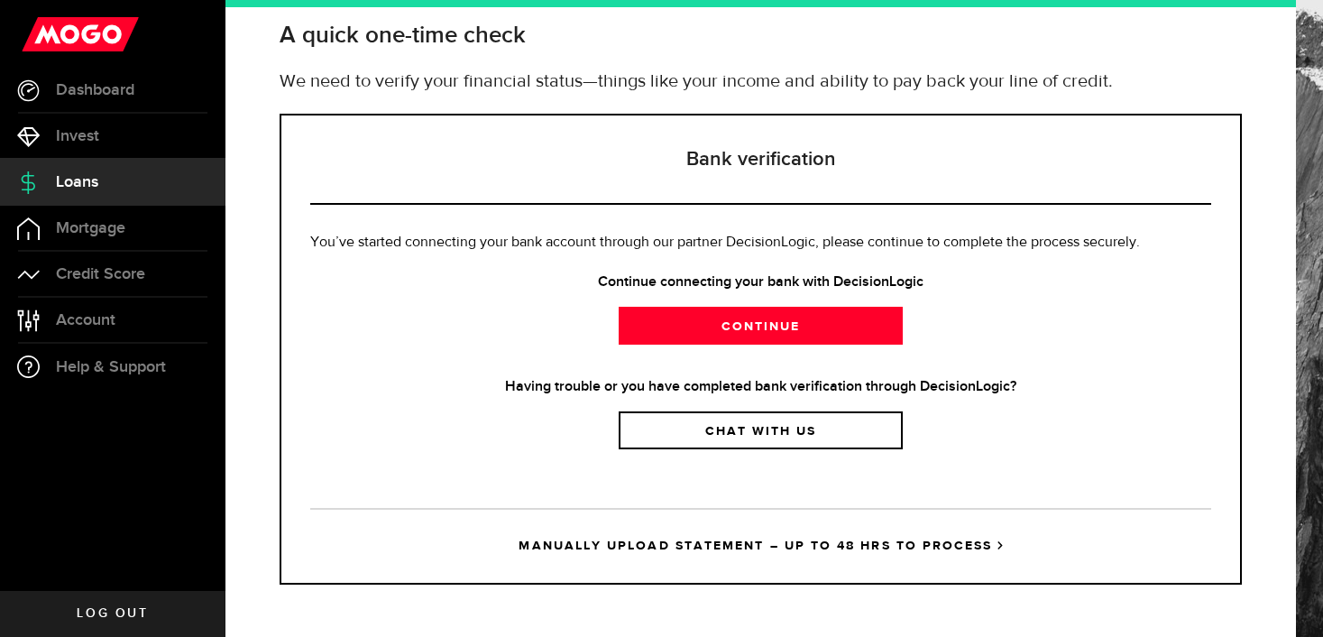
click at [108, 198] on link "Loans" at bounding box center [112, 182] width 225 height 45
click at [85, 216] on link "Mortgage" at bounding box center [112, 228] width 225 height 45
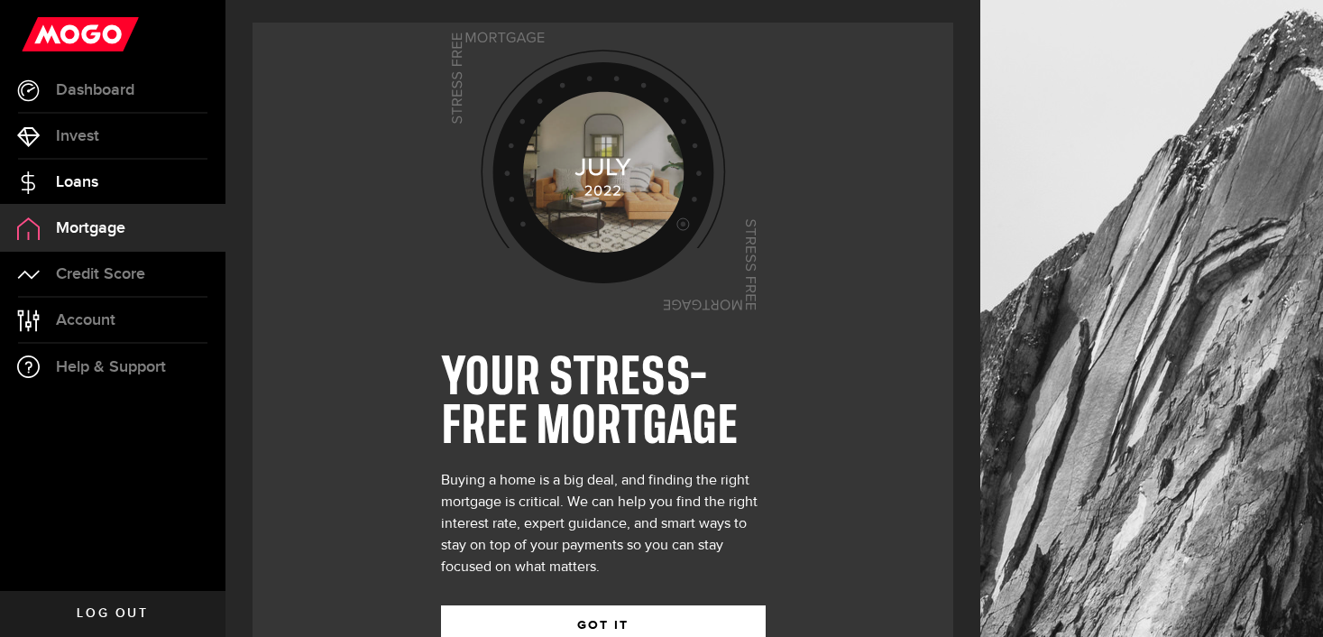
click at [90, 187] on span "Loans" at bounding box center [77, 182] width 42 height 16
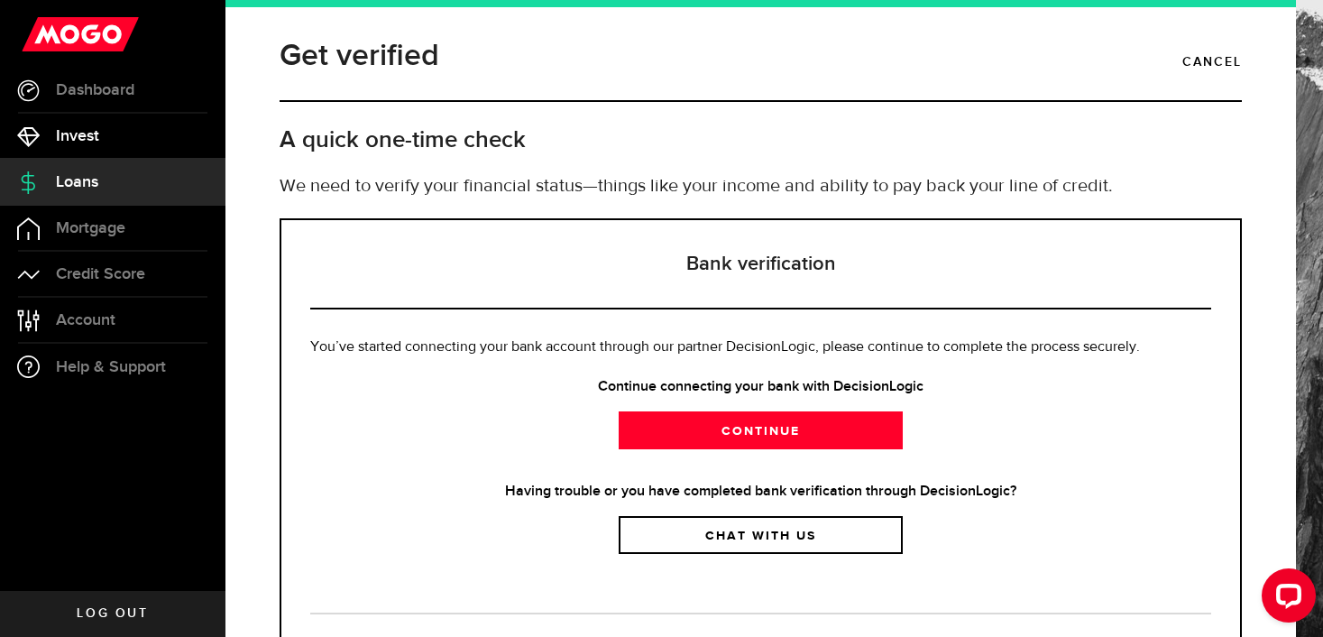
click at [74, 133] on span "Invest" at bounding box center [77, 136] width 43 height 16
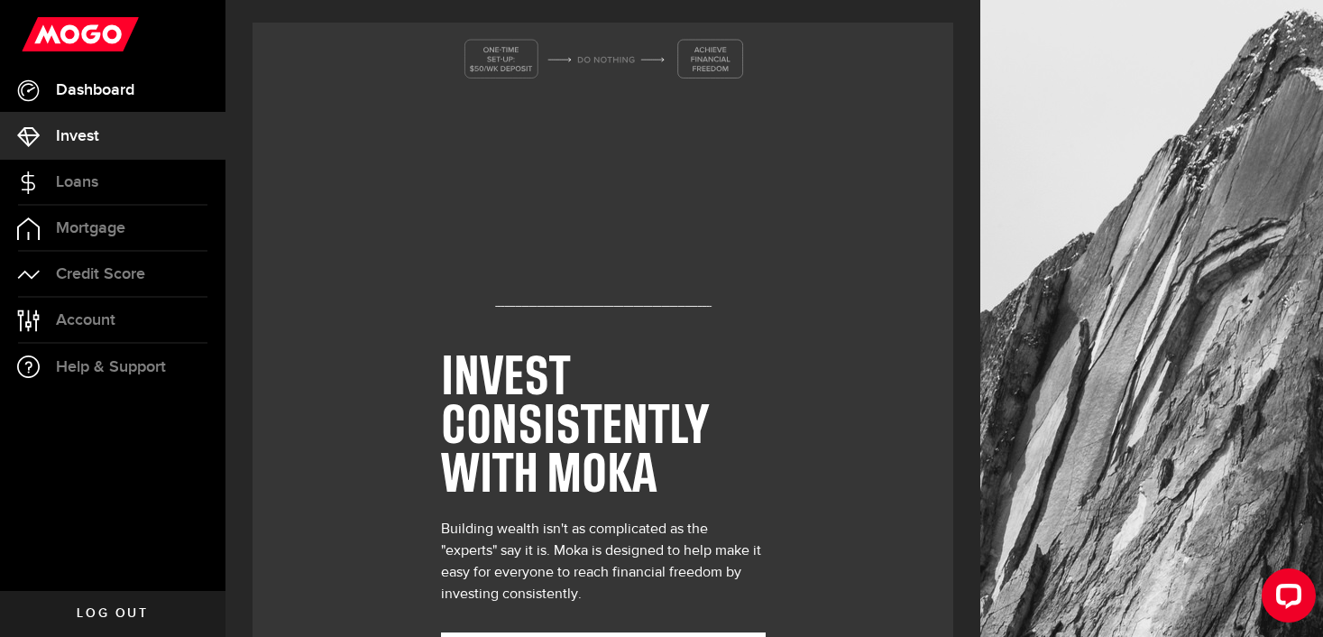
click at [105, 89] on span "Dashboard" at bounding box center [95, 90] width 78 height 16
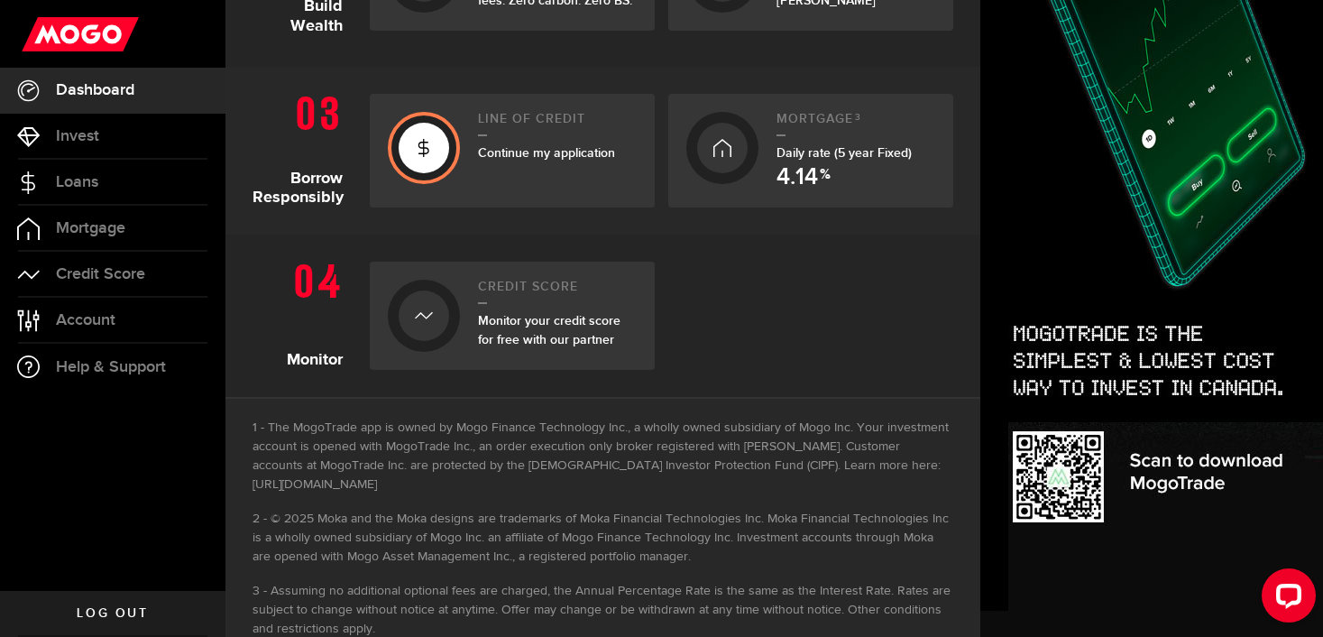
scroll to position [690, 0]
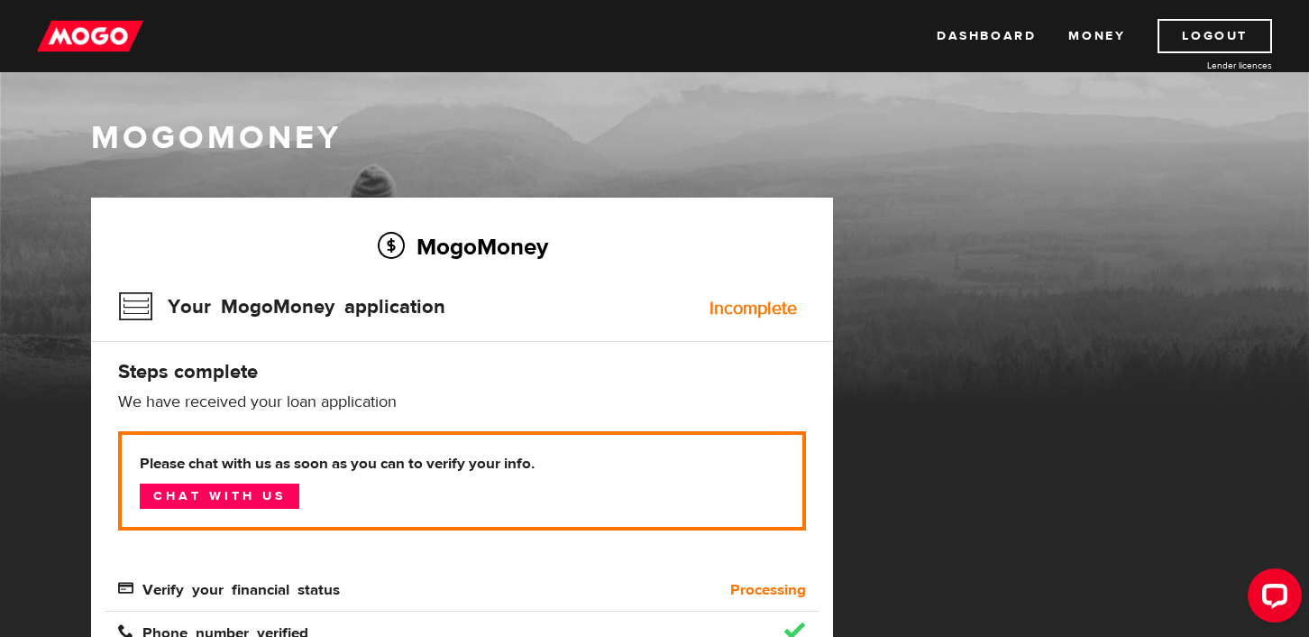
click at [109, 13] on div "Dashboard Money Logout Lender licences Dashboard Money Logout Lender licences" at bounding box center [654, 36] width 1309 height 72
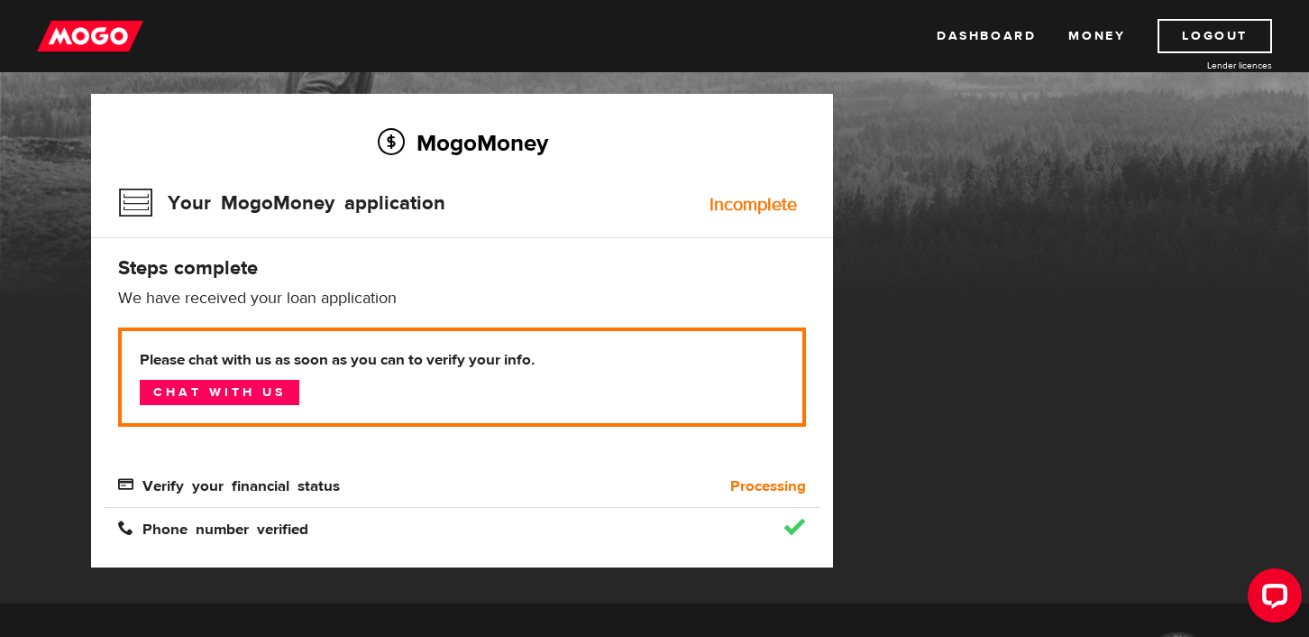
scroll to position [100, 0]
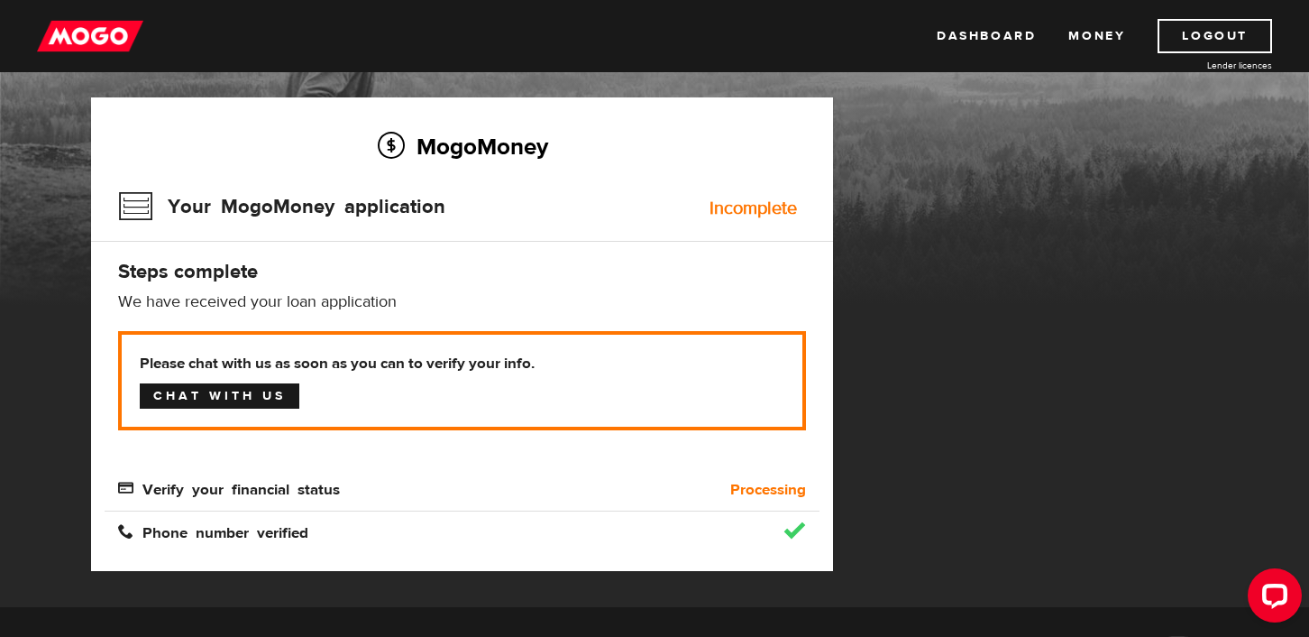
click at [196, 400] on link "Chat with us" at bounding box center [220, 395] width 160 height 25
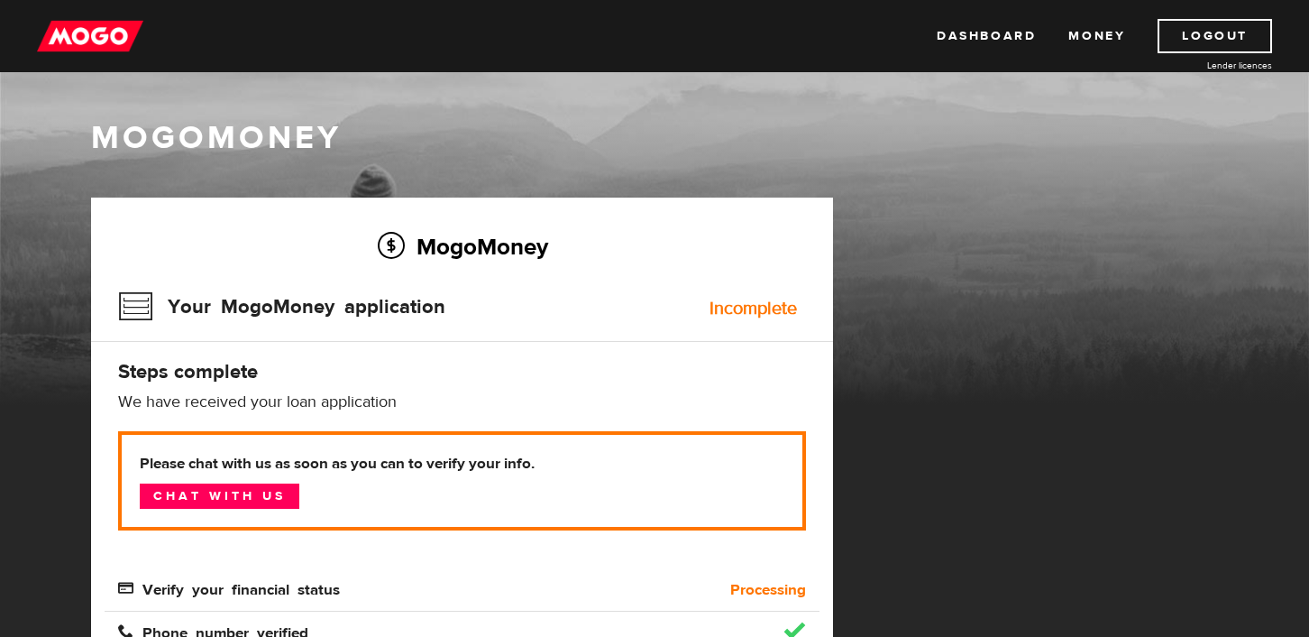
scroll to position [322, 0]
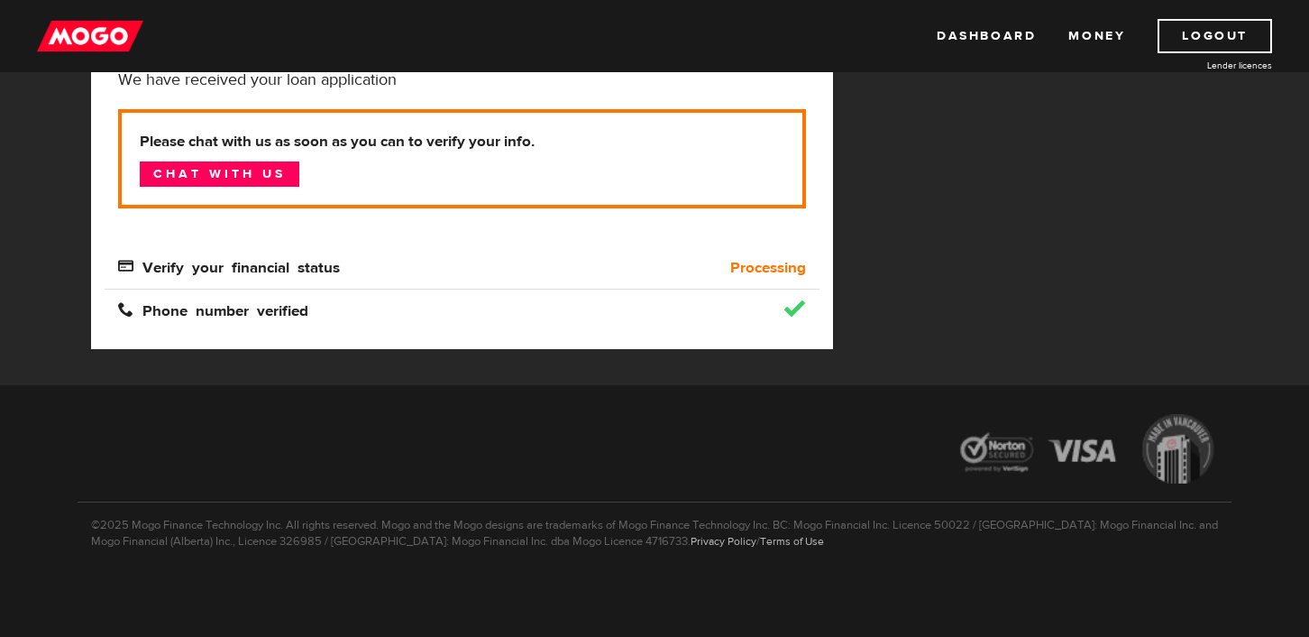
click at [781, 263] on b "Processing" at bounding box center [768, 268] width 76 height 22
click at [98, 33] on img at bounding box center [90, 36] width 106 height 34
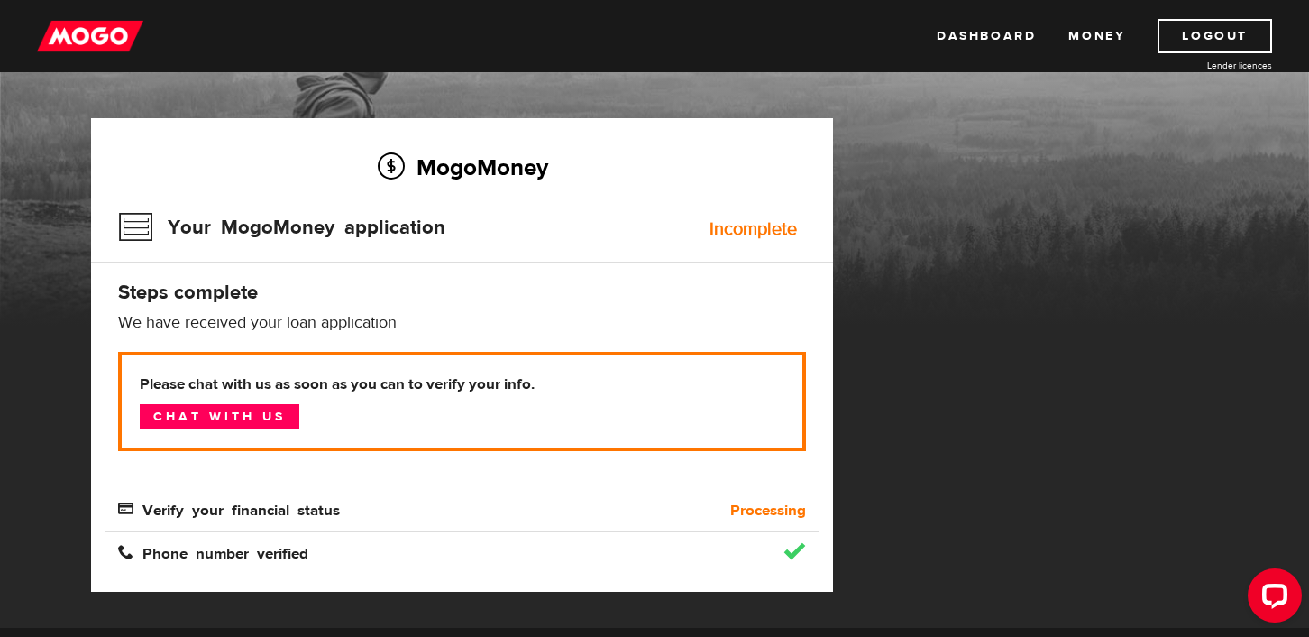
scroll to position [81, 0]
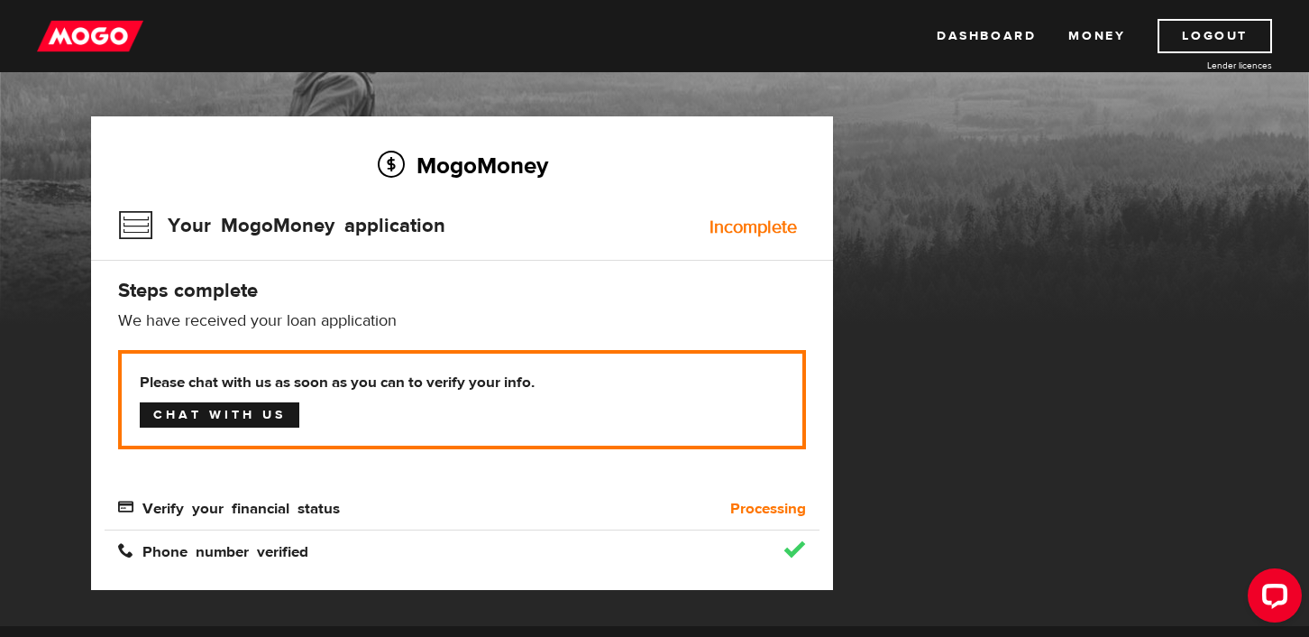
click at [243, 409] on link "Chat with us" at bounding box center [220, 414] width 160 height 25
click at [95, 60] on div "Dashboard Money Logout Lender licences Dashboard Money Logout Lender licences" at bounding box center [654, 36] width 1309 height 72
click at [110, 42] on img at bounding box center [90, 36] width 106 height 34
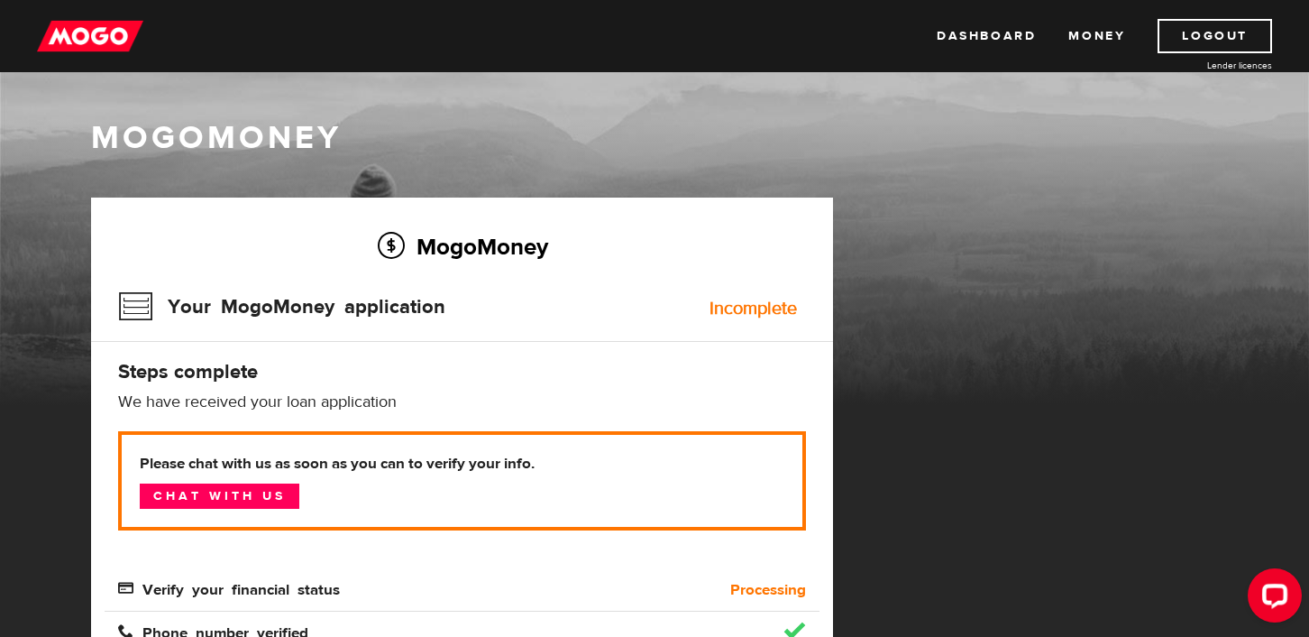
click at [109, 36] on img at bounding box center [90, 36] width 106 height 34
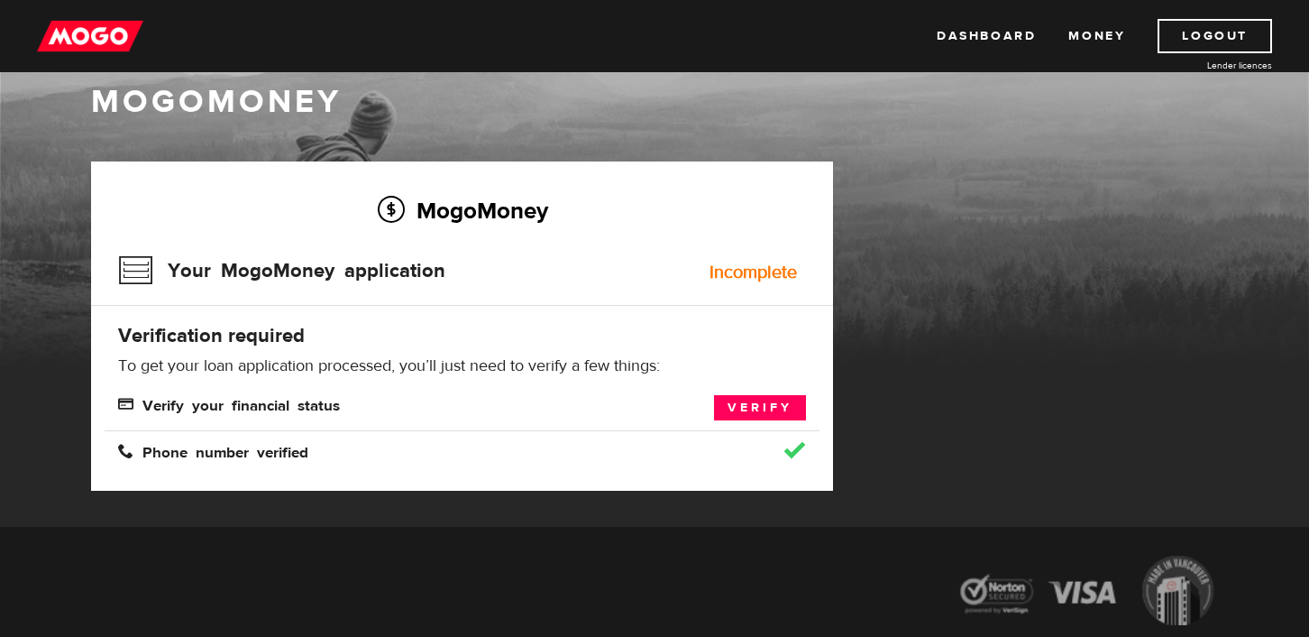
scroll to position [41, 0]
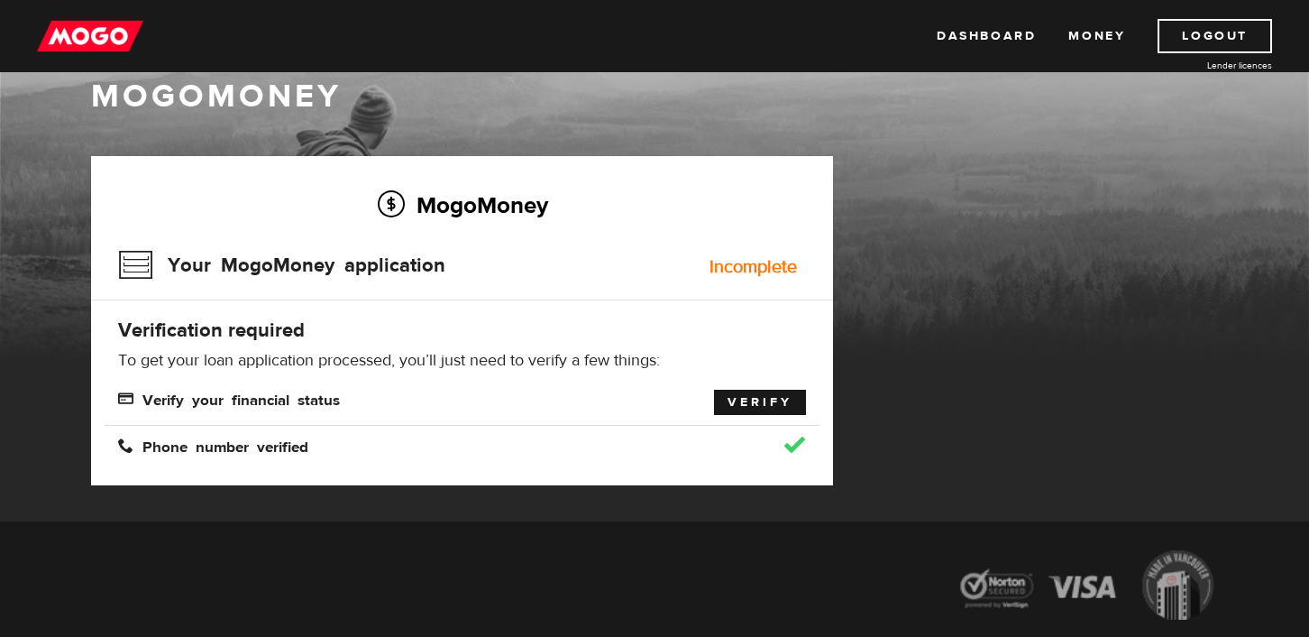
click at [743, 411] on link "Verify" at bounding box center [760, 402] width 92 height 25
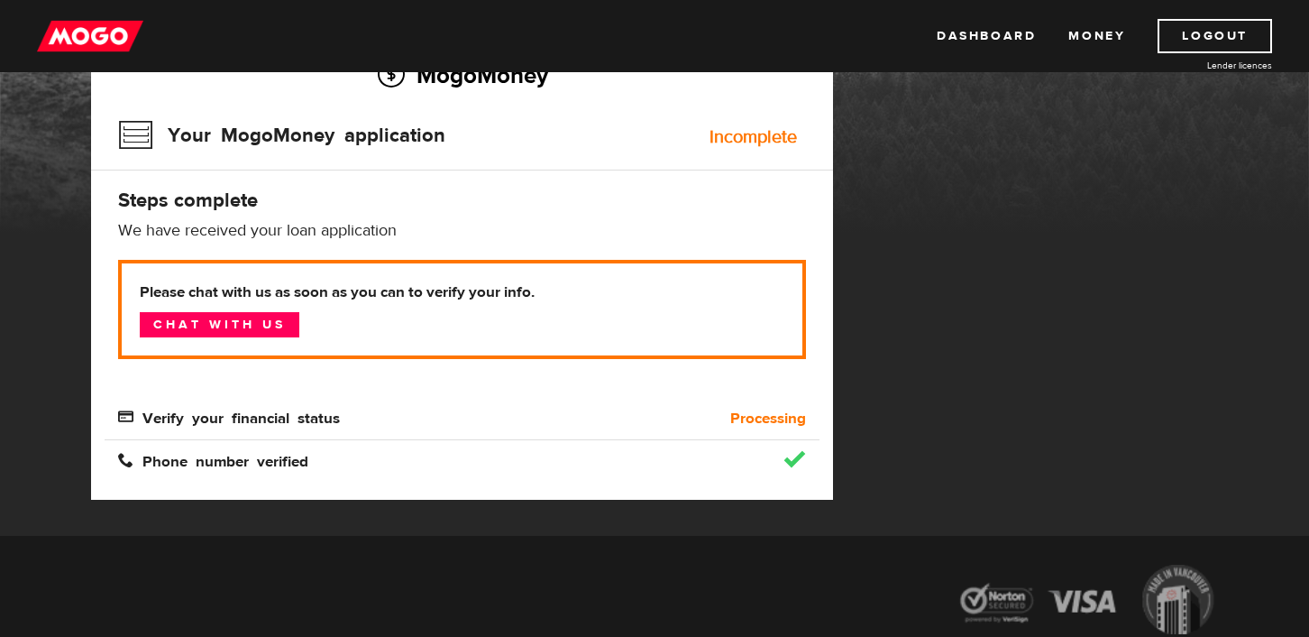
scroll to position [190, 0]
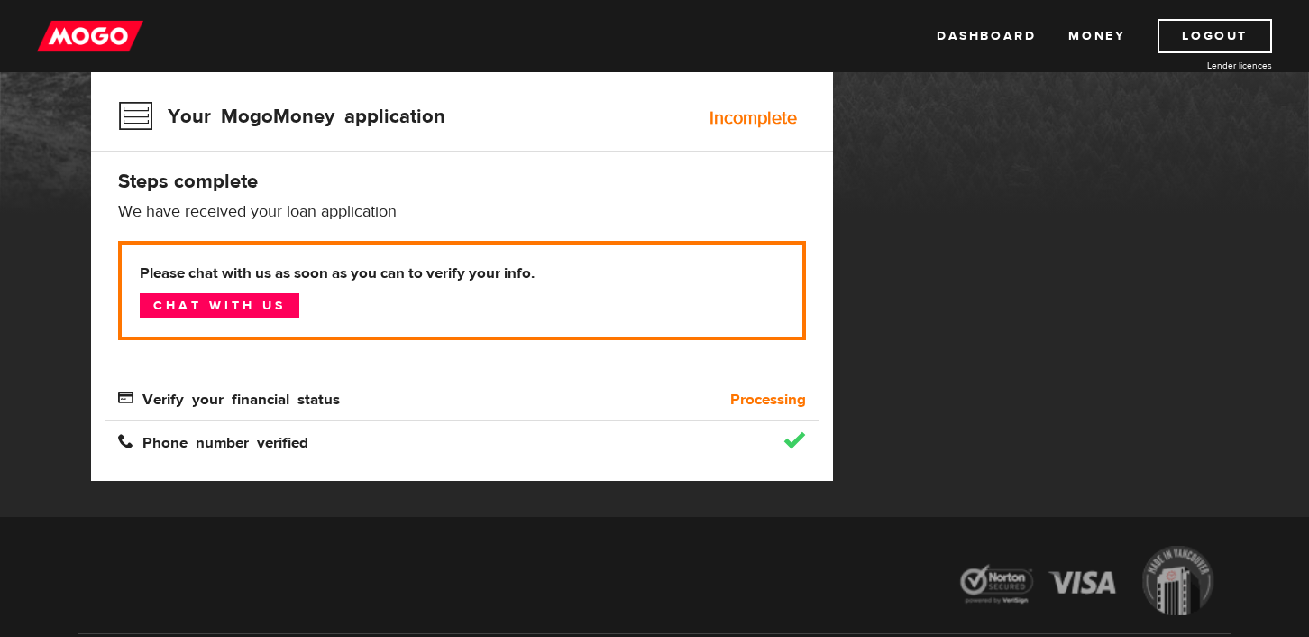
click at [424, 417] on div "Phone number verified" at bounding box center [462, 431] width 715 height 42
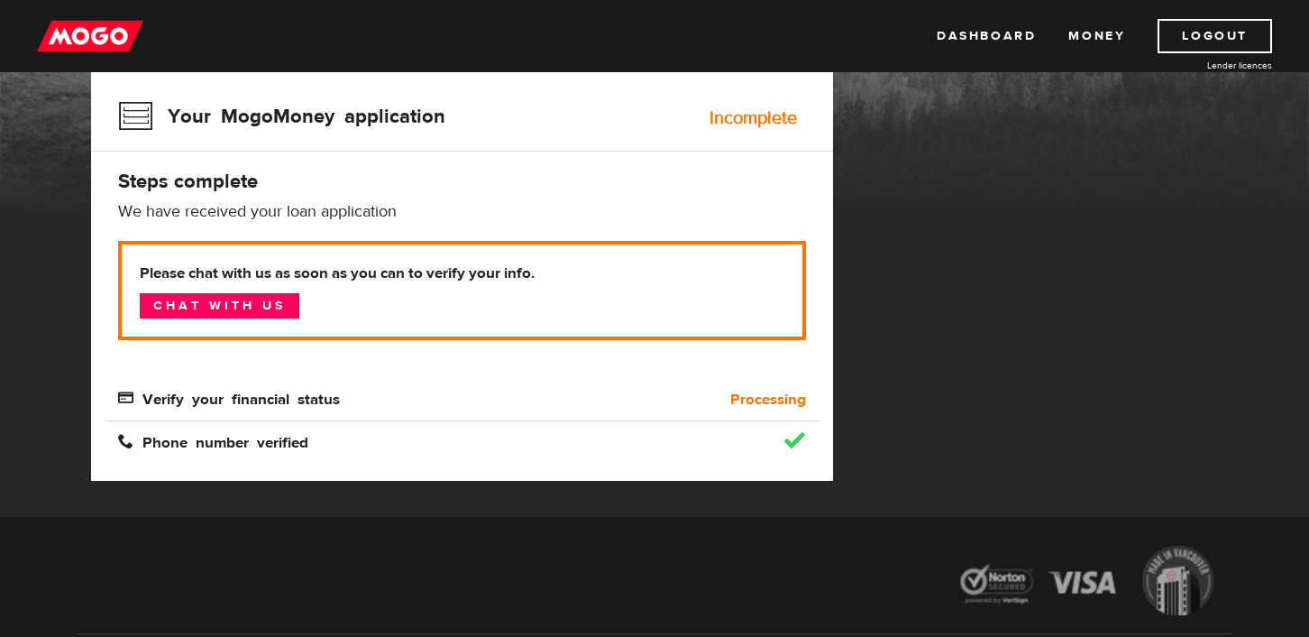
scroll to position [0, 0]
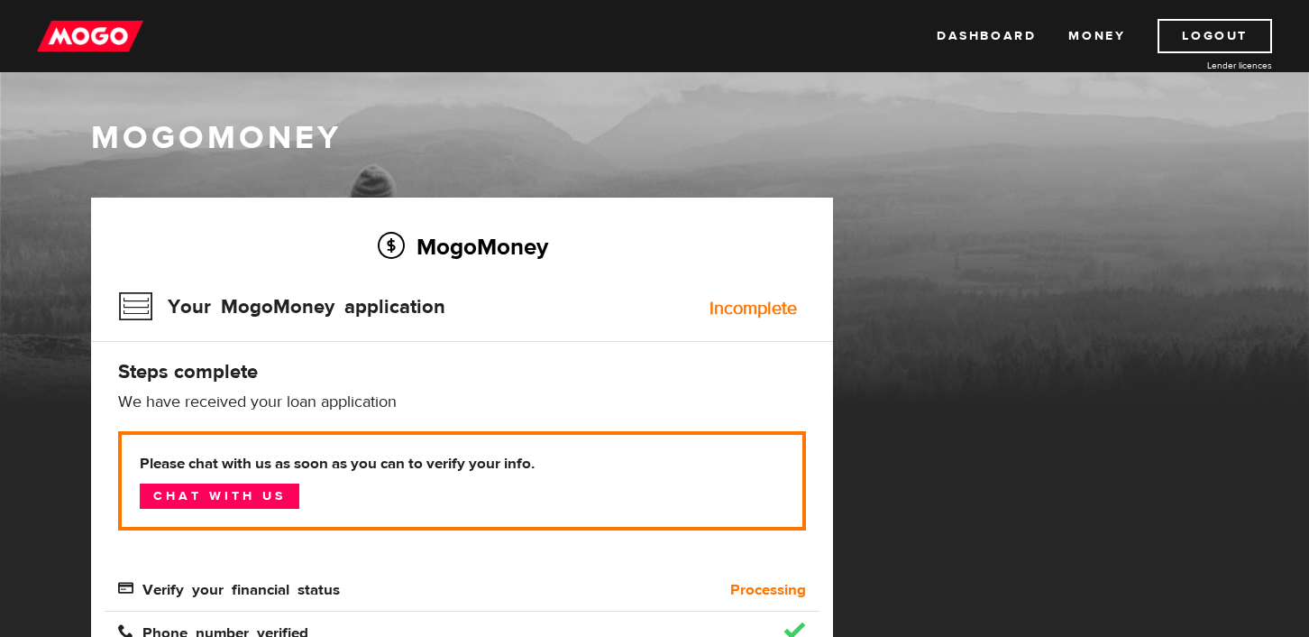
click at [91, 50] on img at bounding box center [90, 36] width 106 height 34
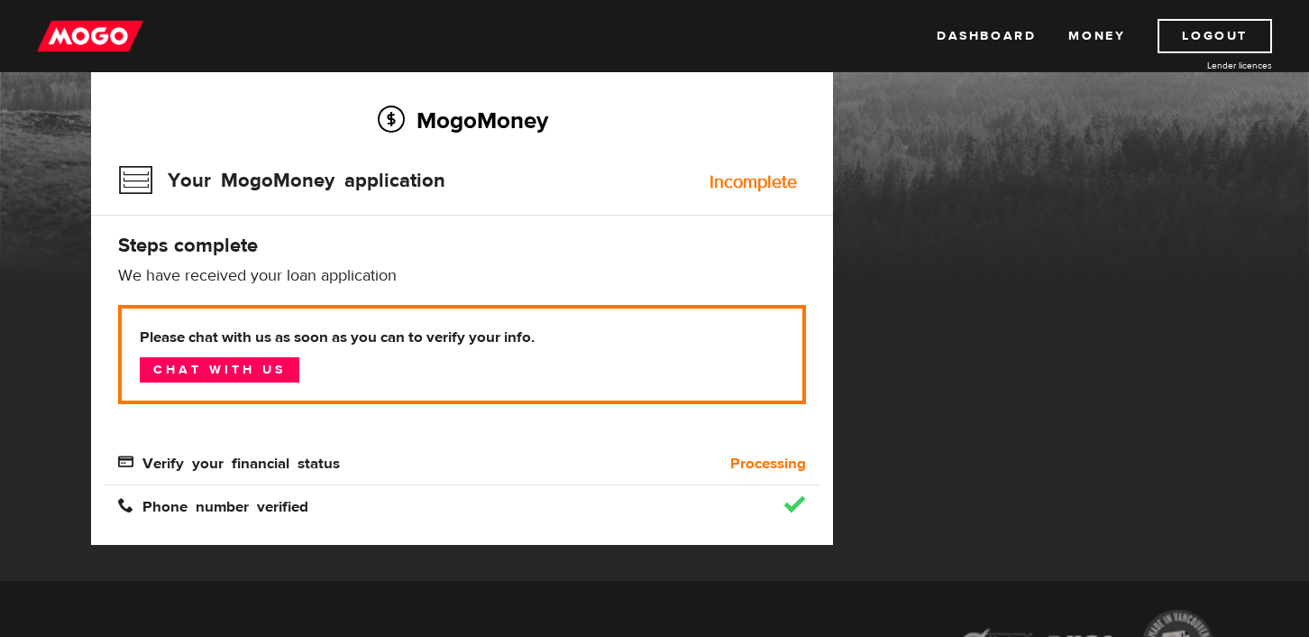
scroll to position [128, 0]
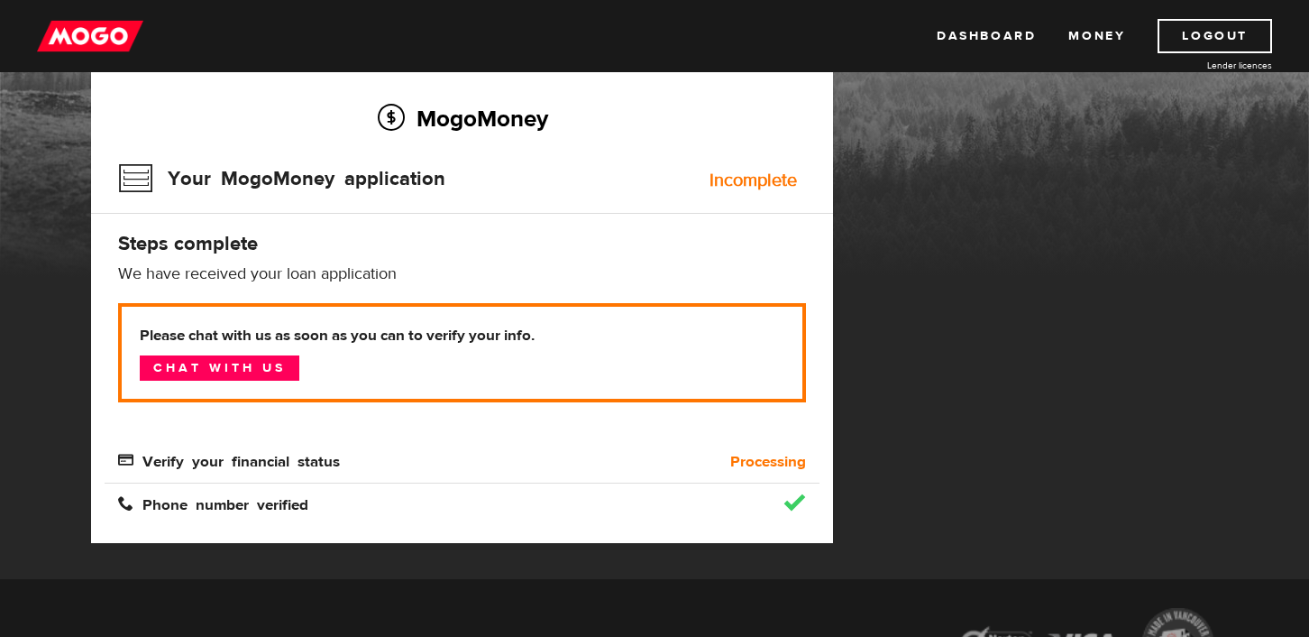
click at [661, 96] on div "MogoMoney Your MogoMoney application Incomplete Steps complete We have received…" at bounding box center [462, 305] width 742 height 473
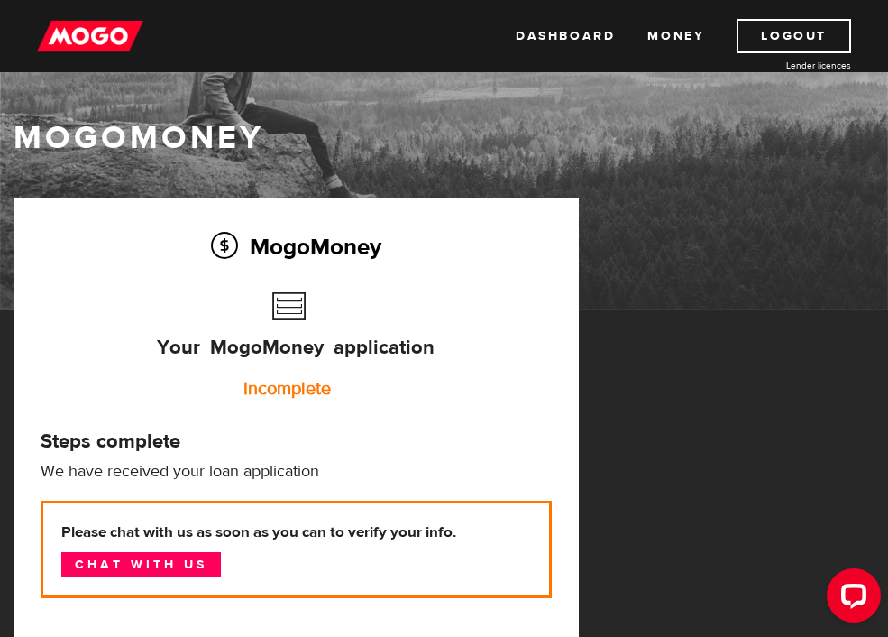
scroll to position [390, 0]
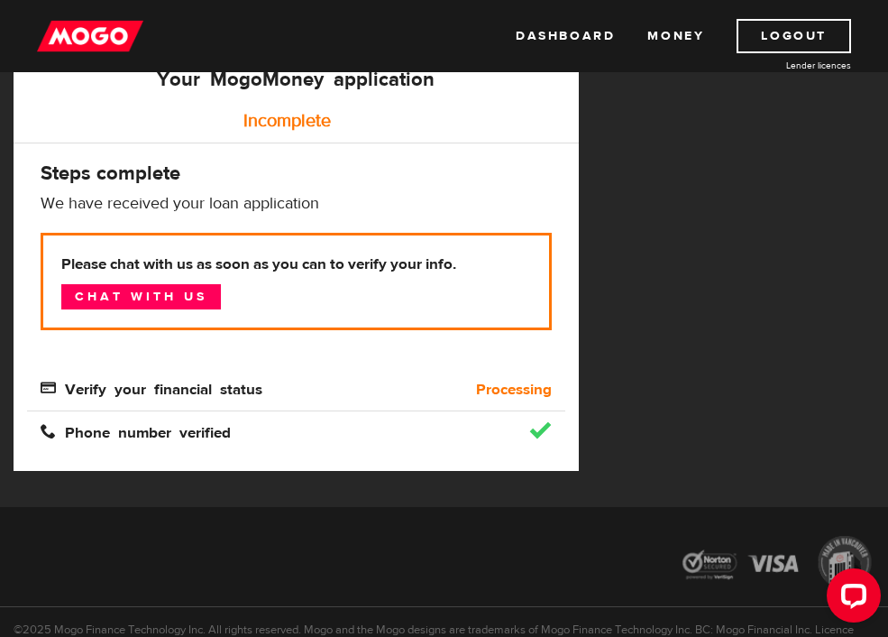
scroll to position [260, 0]
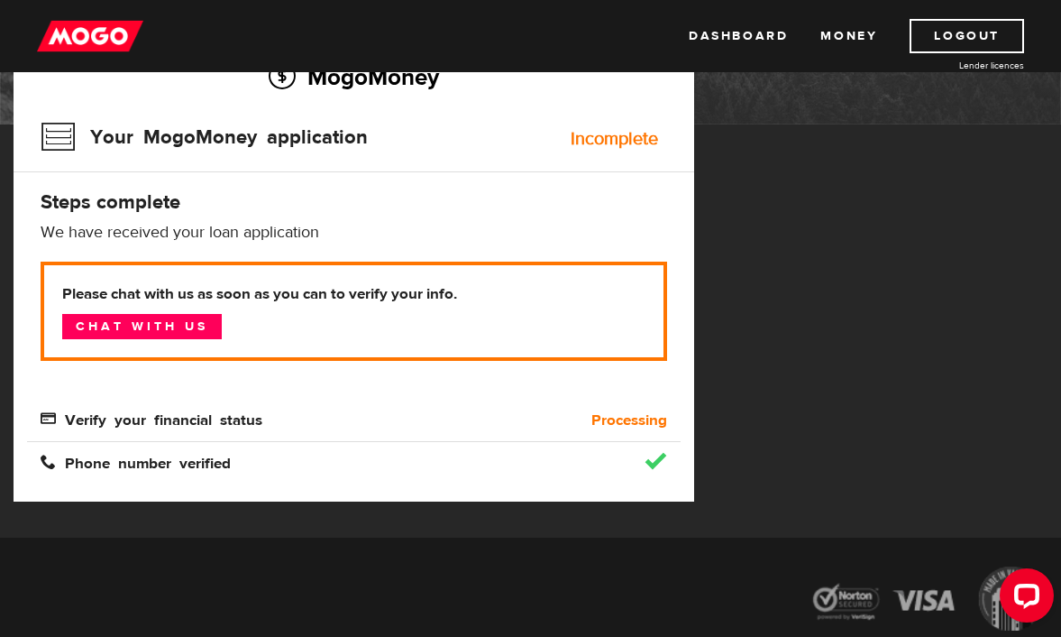
scroll to position [168, 0]
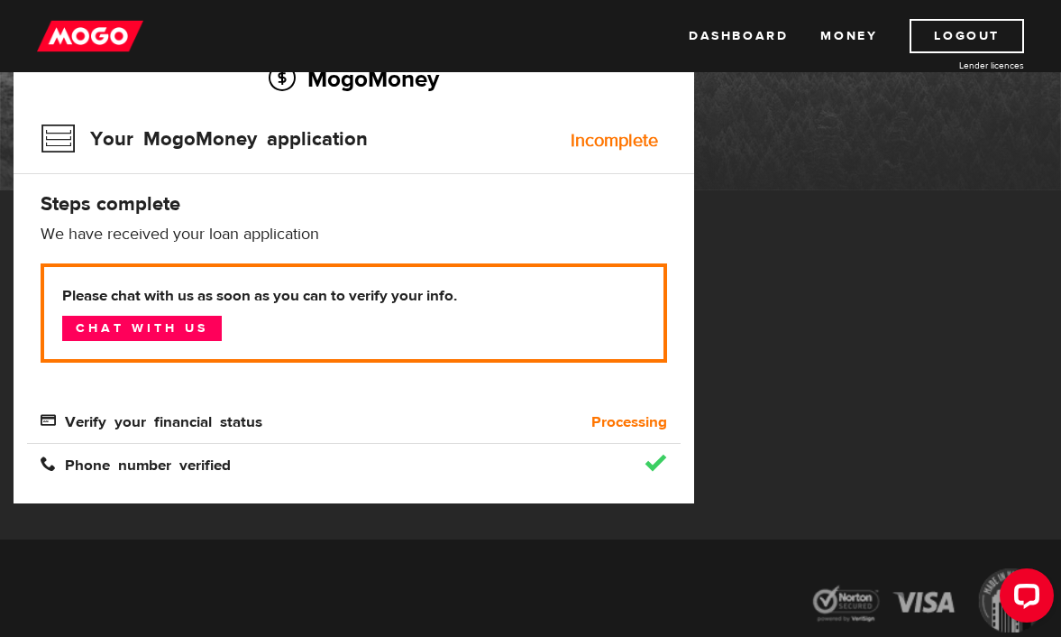
click at [241, 426] on span "Verify your financial status" at bounding box center [152, 419] width 222 height 15
click at [613, 425] on b "Processing" at bounding box center [630, 422] width 76 height 22
click at [372, 160] on div "Your MogoMoney application Incomplete" at bounding box center [354, 144] width 627 height 59
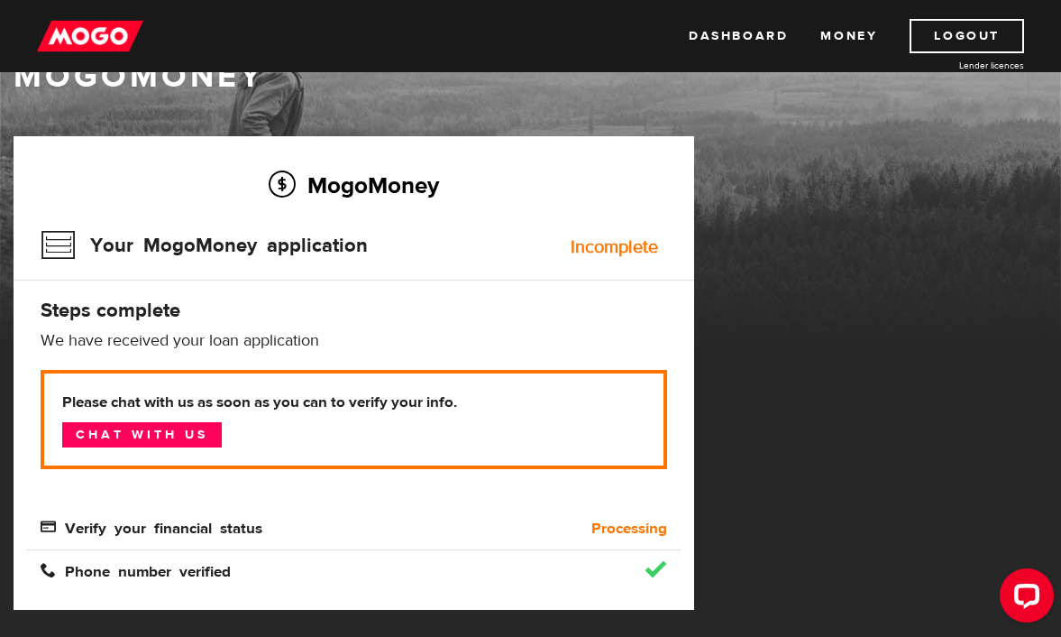
scroll to position [163, 0]
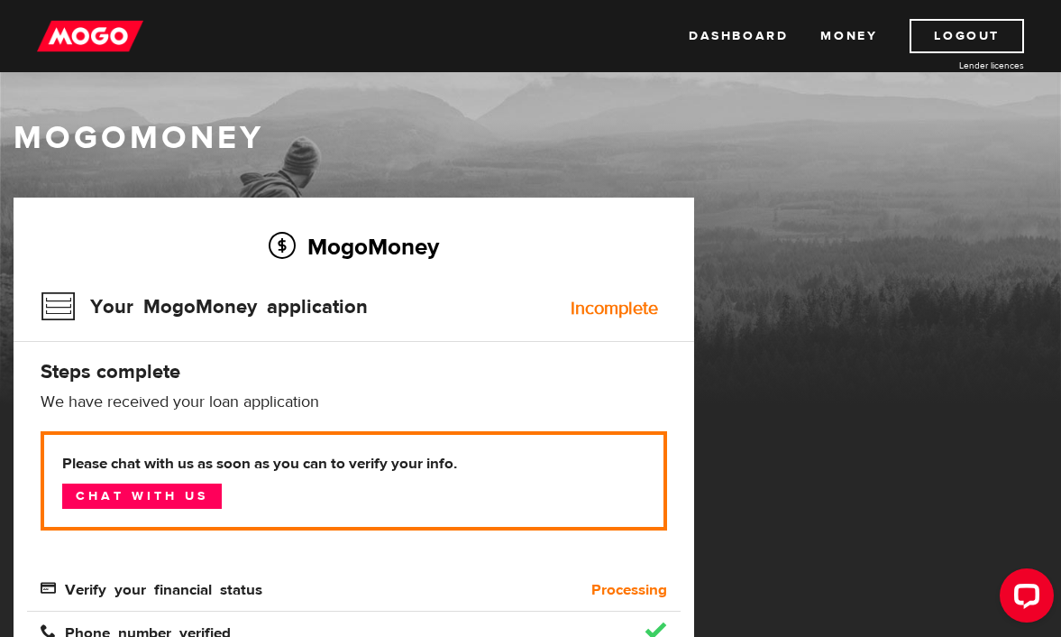
scroll to position [316, 0]
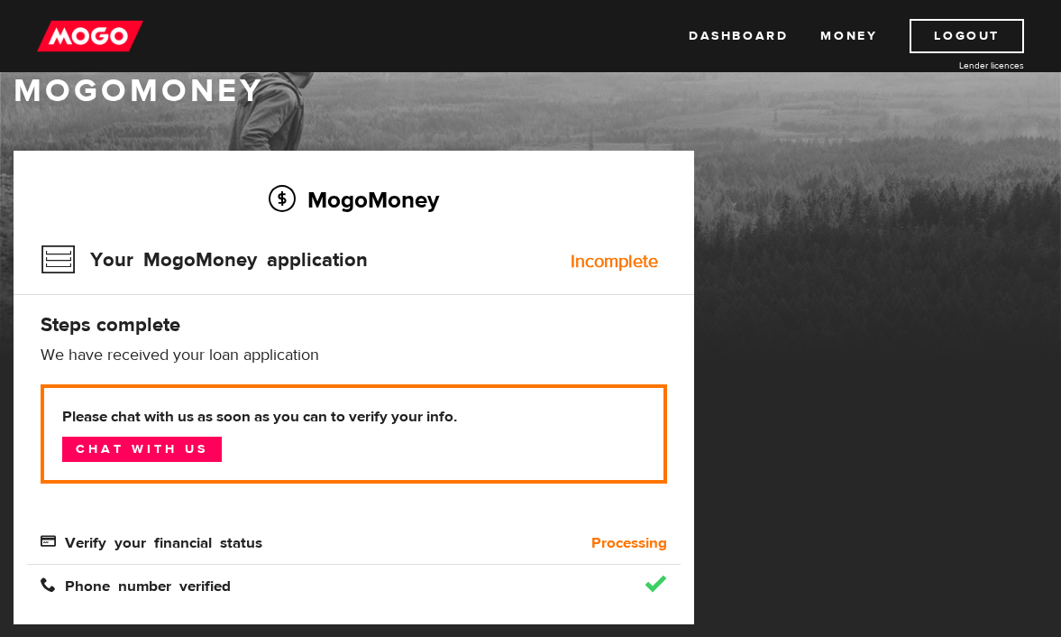
scroll to position [89, 0]
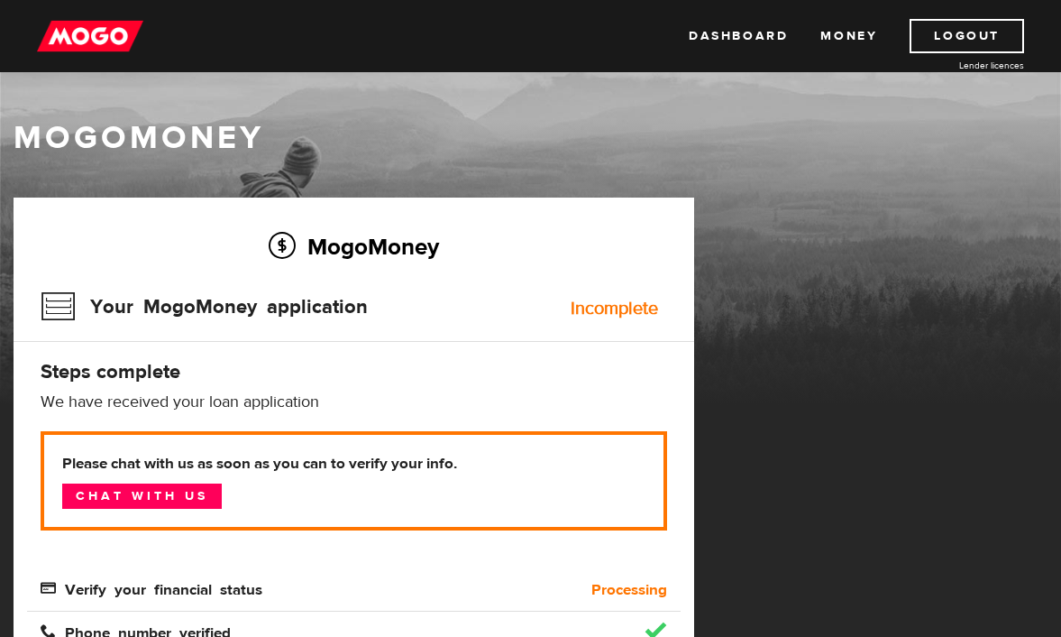
scroll to position [288, 0]
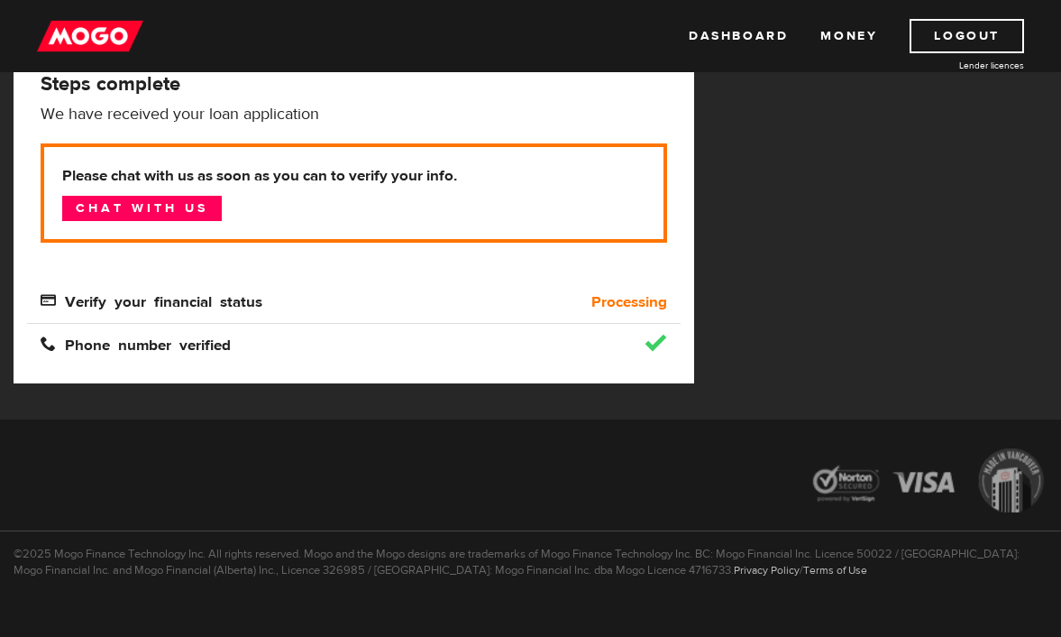
click at [627, 297] on b "Processing" at bounding box center [630, 302] width 76 height 22
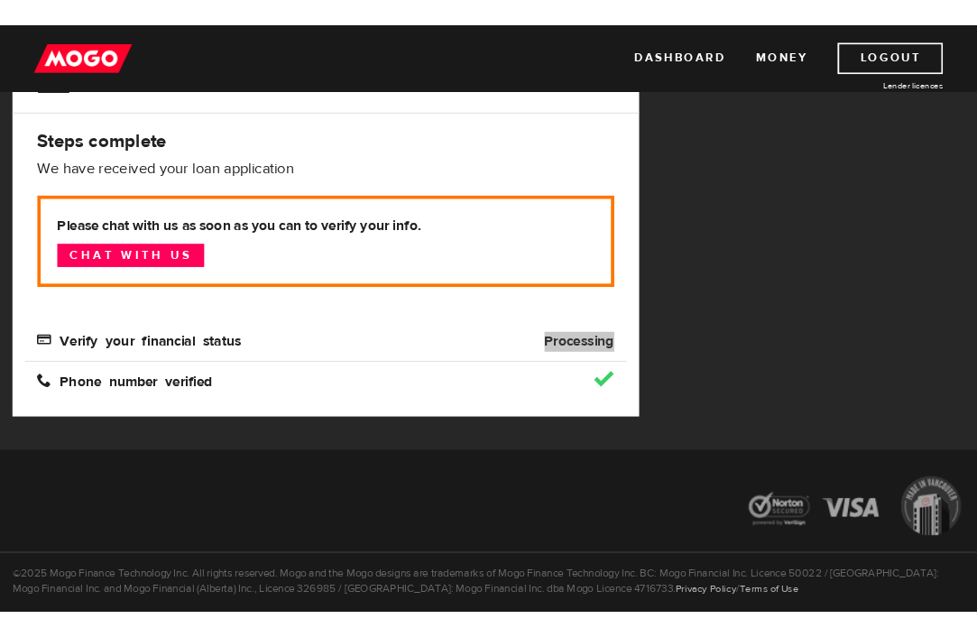
scroll to position [206, 0]
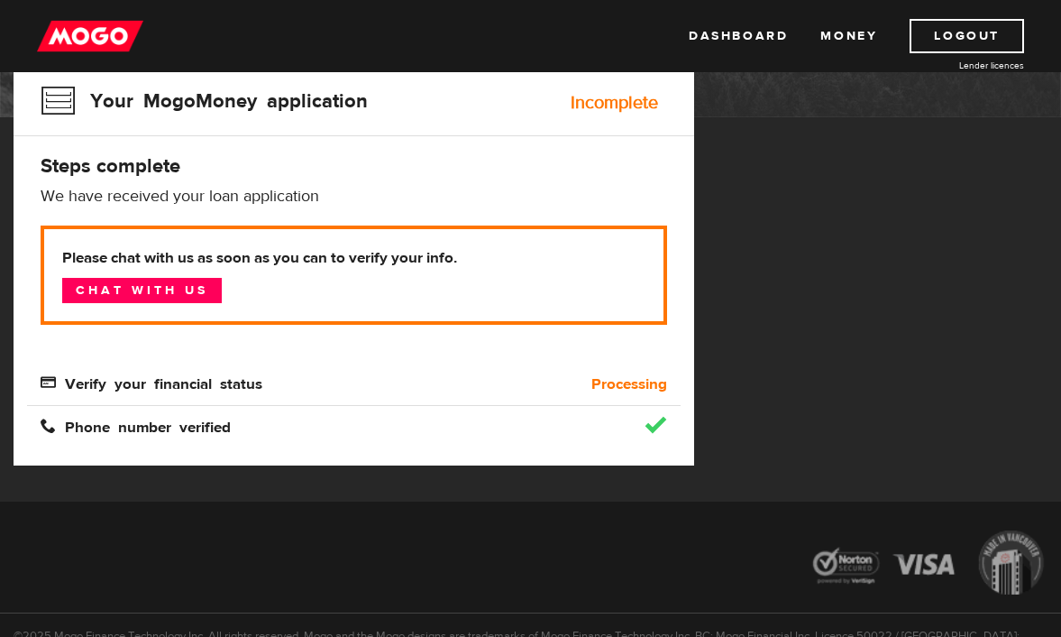
click at [598, 442] on div "MogoMoney Your MogoMoney application Incomplete Steps complete We have received…" at bounding box center [354, 228] width 681 height 473
